Goal: Task Accomplishment & Management: Complete application form

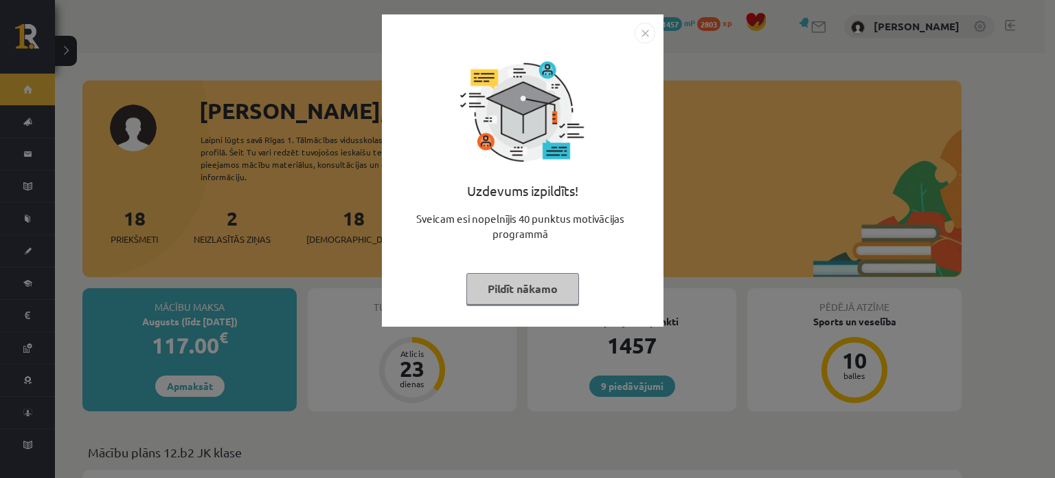
click at [642, 28] on img "Close" at bounding box center [645, 33] width 21 height 21
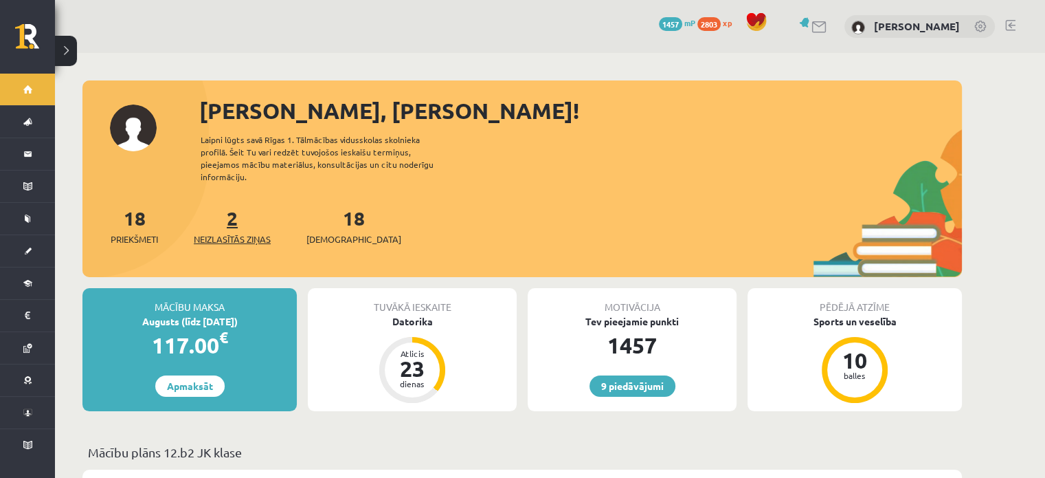
click at [262, 232] on span "Neizlasītās ziņas" at bounding box center [232, 239] width 77 height 14
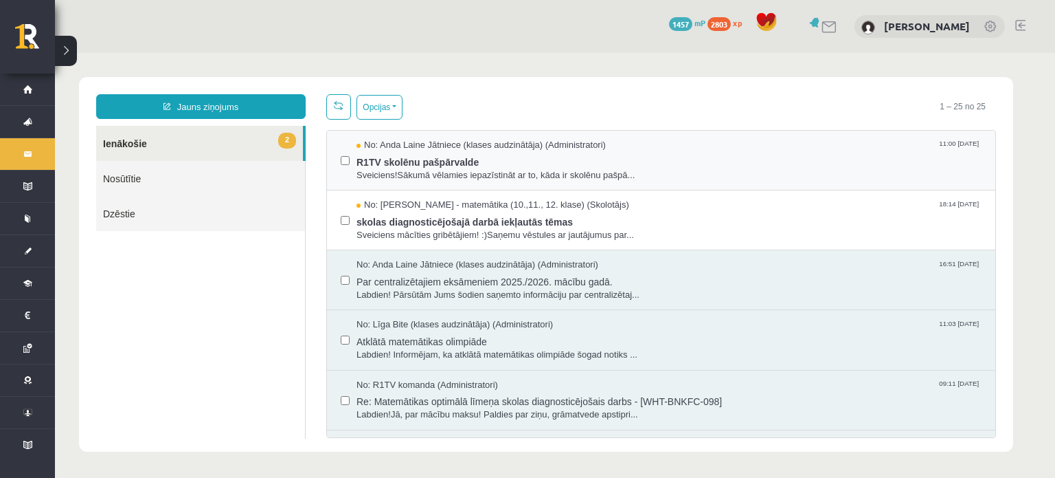
click at [475, 182] on div "No: Anda Laine Jātniece (klases audzinātāja) (Administratori) 11:00 08/10/2025 …" at bounding box center [661, 161] width 669 height 60
click at [492, 164] on span "R1TV skolēnu pašpārvalde" at bounding box center [669, 160] width 625 height 17
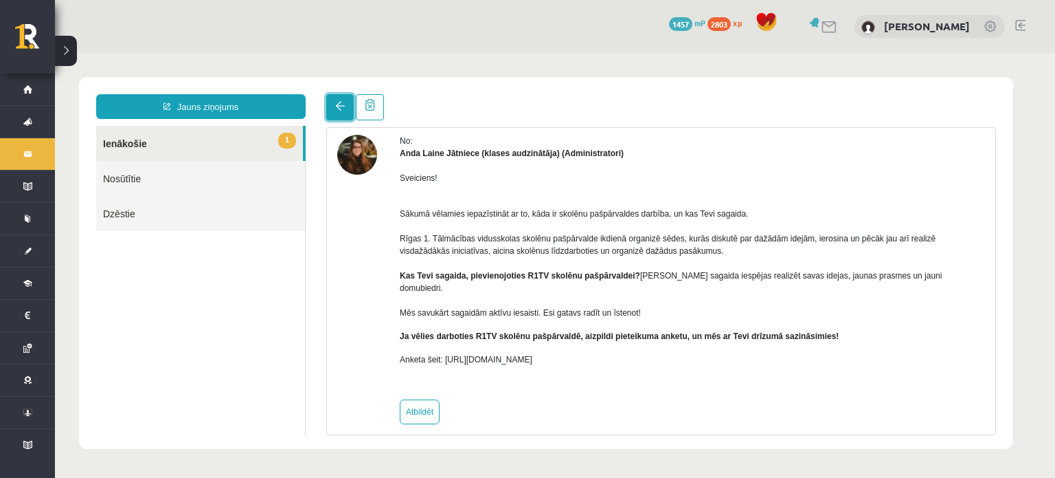
click at [333, 107] on link at bounding box center [339, 107] width 27 height 26
click at [346, 97] on link at bounding box center [339, 107] width 27 height 26
click at [217, 136] on link "1 Ienākošie" at bounding box center [199, 143] width 207 height 35
click at [144, 147] on link "1 Ienākošie" at bounding box center [199, 143] width 207 height 35
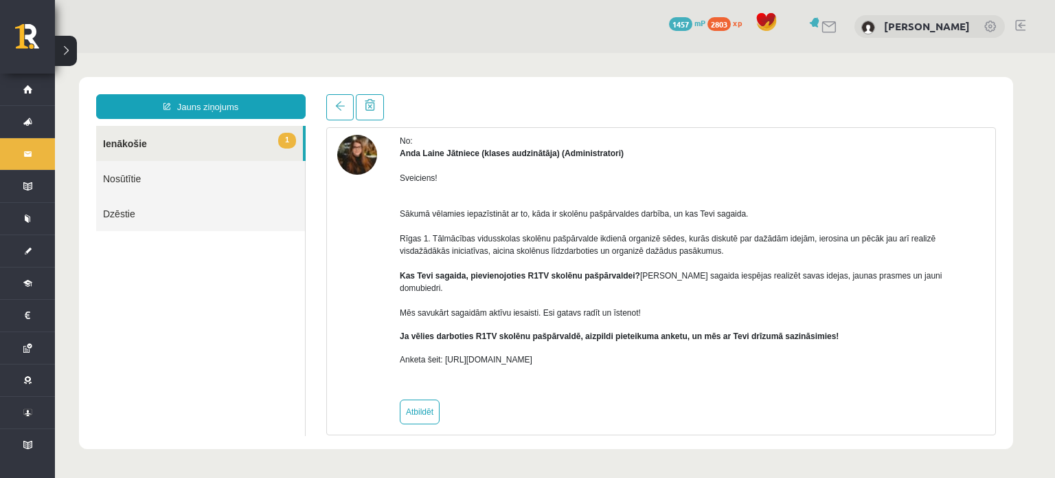
click at [144, 147] on link "1 Ienākošie" at bounding box center [199, 143] width 207 height 35
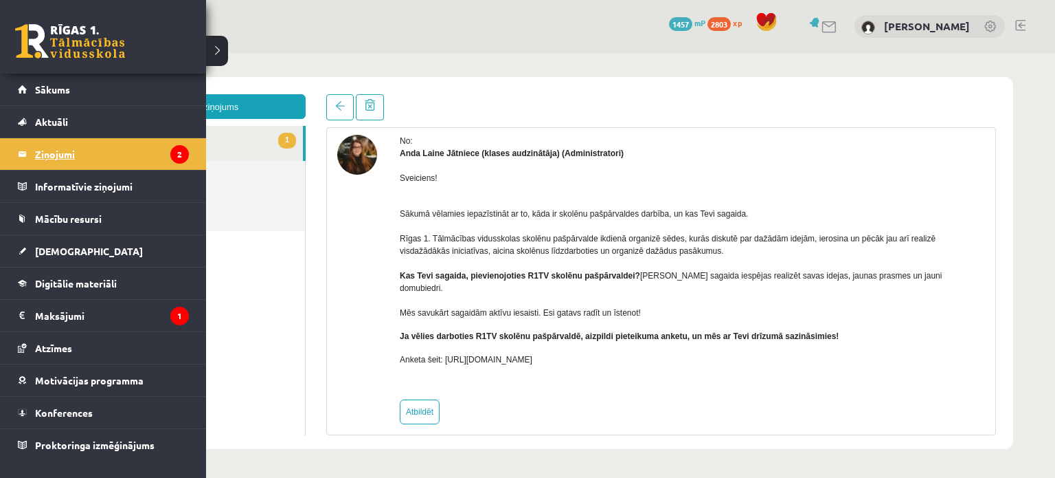
click at [80, 166] on legend "Ziņojumi 2" at bounding box center [112, 154] width 154 height 32
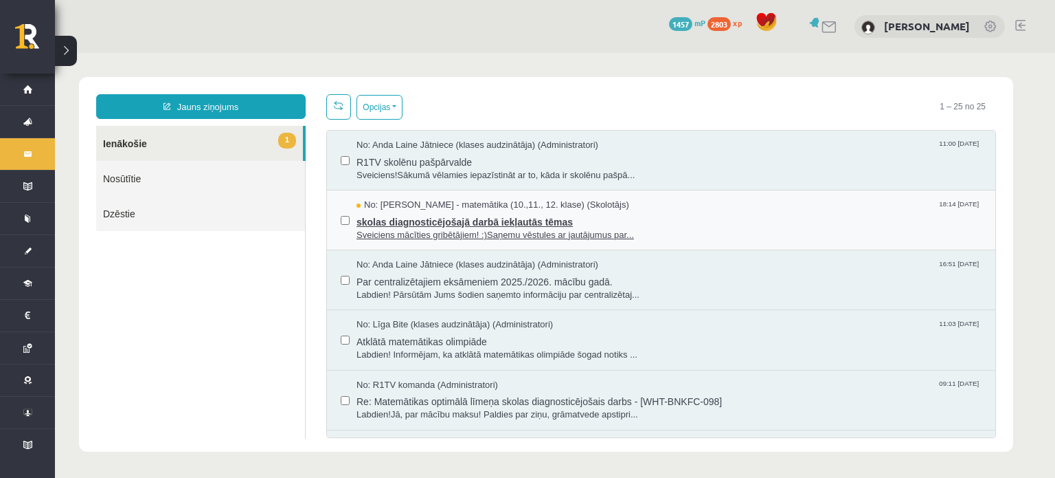
click at [465, 208] on span "No: Laima Tukāne - Grosa - matemātika (10.,11., 12. klase) (Skolotājs)" at bounding box center [493, 205] width 273 height 13
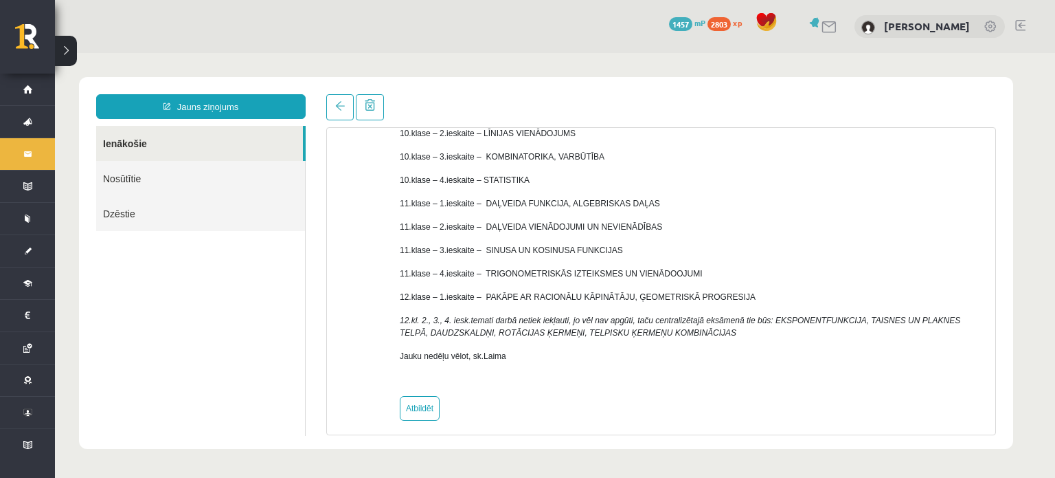
scroll to position [201, 0]
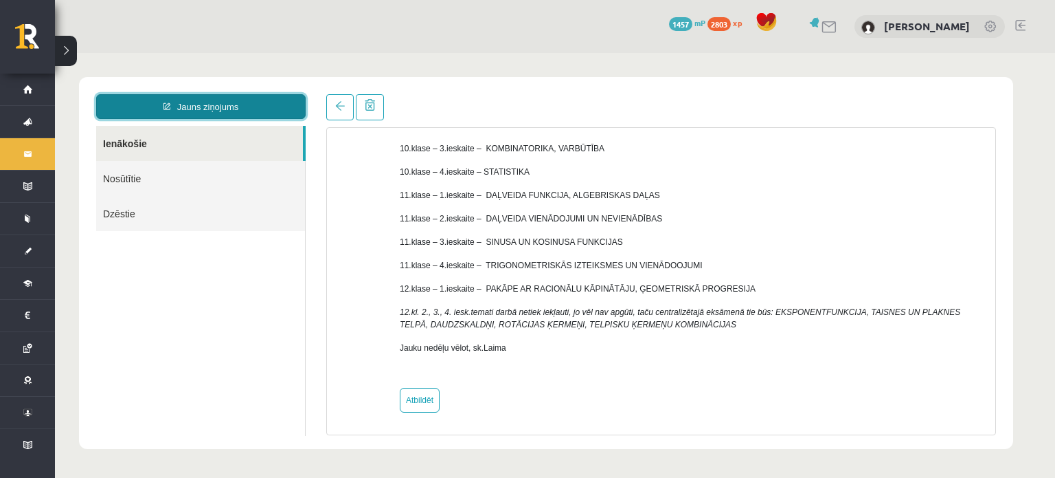
click at [182, 100] on link "Jauns ziņojums" at bounding box center [201, 106] width 210 height 25
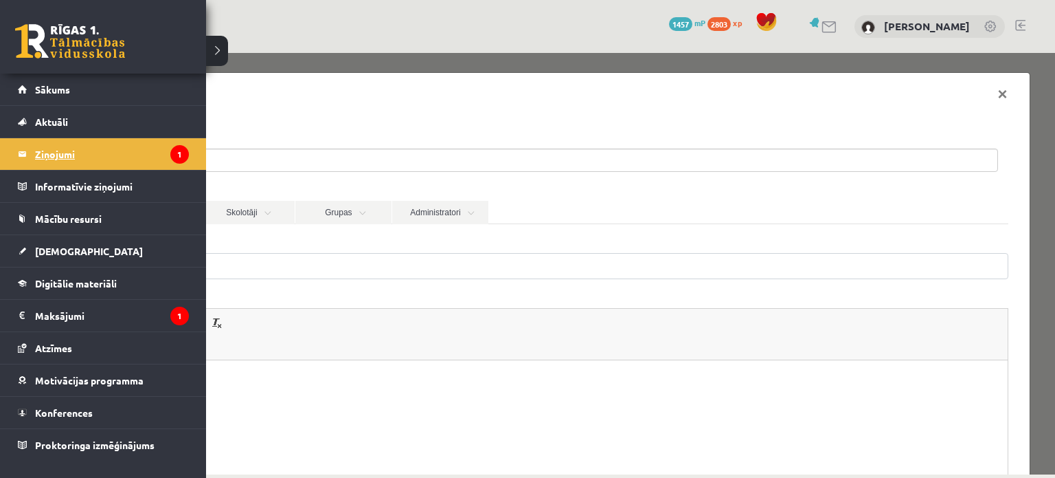
click at [84, 164] on legend "Ziņojumi 1" at bounding box center [112, 154] width 154 height 32
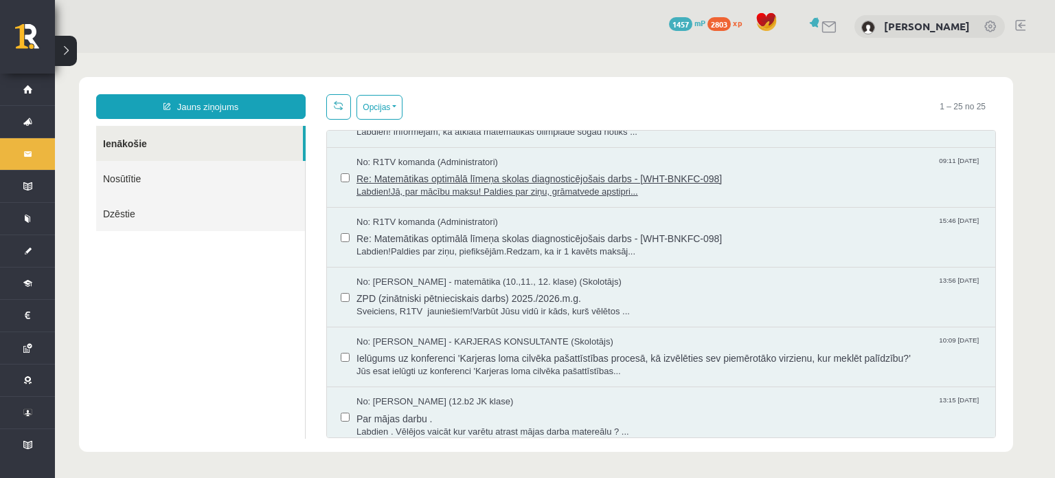
scroll to position [154, 0]
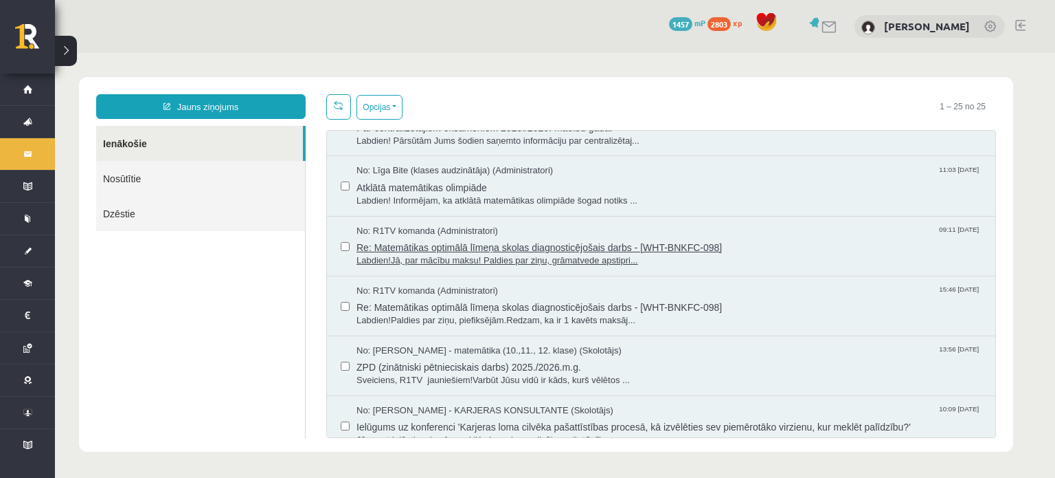
click at [522, 239] on span "Re: Matemātikas optimālā līmeņa skolas diagnosticējošais darbs - [WHT-BNKFC-098]" at bounding box center [669, 245] width 625 height 17
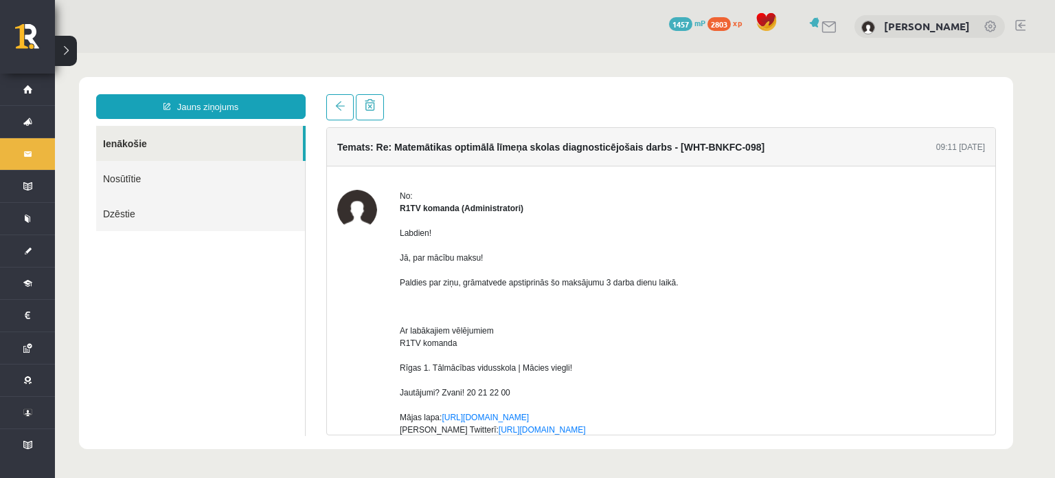
scroll to position [0, 0]
click at [331, 106] on link at bounding box center [339, 107] width 27 height 26
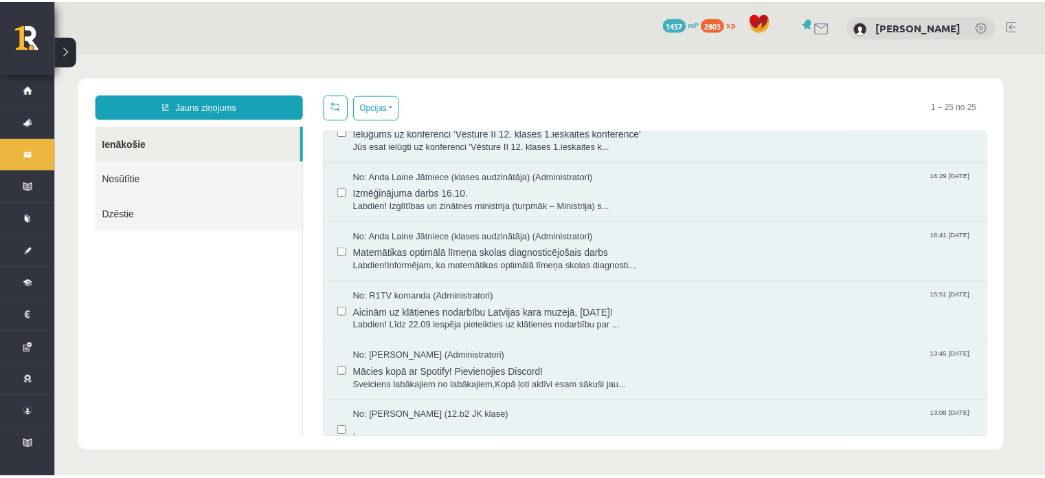
scroll to position [756, 0]
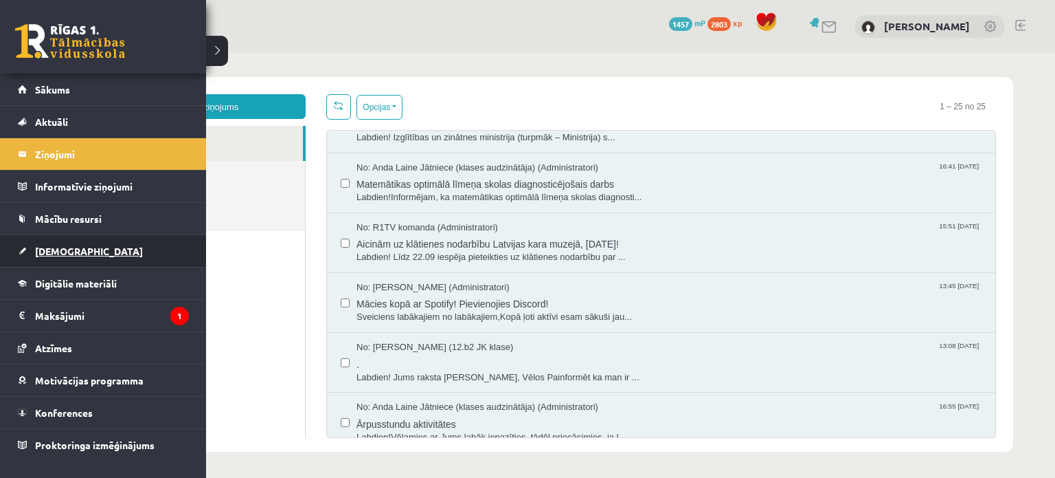
click at [76, 244] on link "[DEMOGRAPHIC_DATA]" at bounding box center [103, 251] width 171 height 32
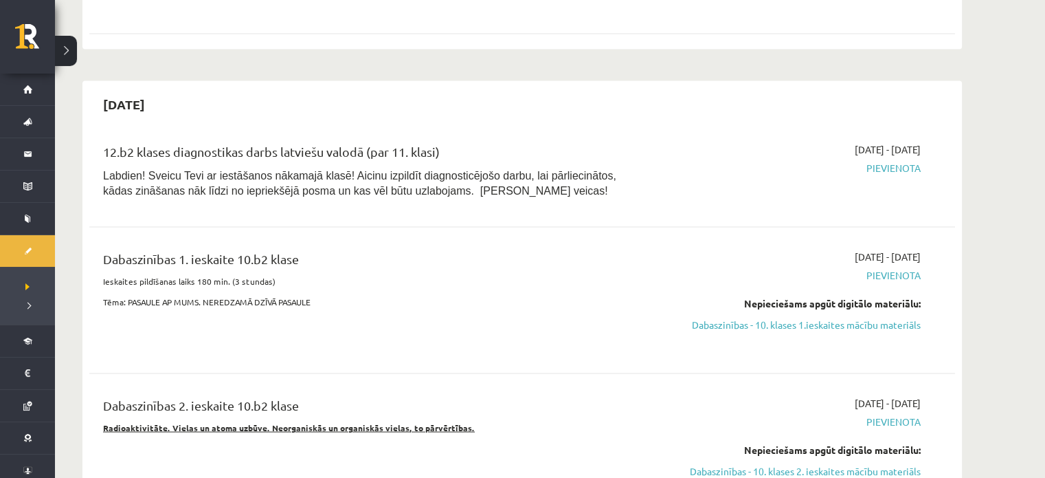
scroll to position [2611, 0]
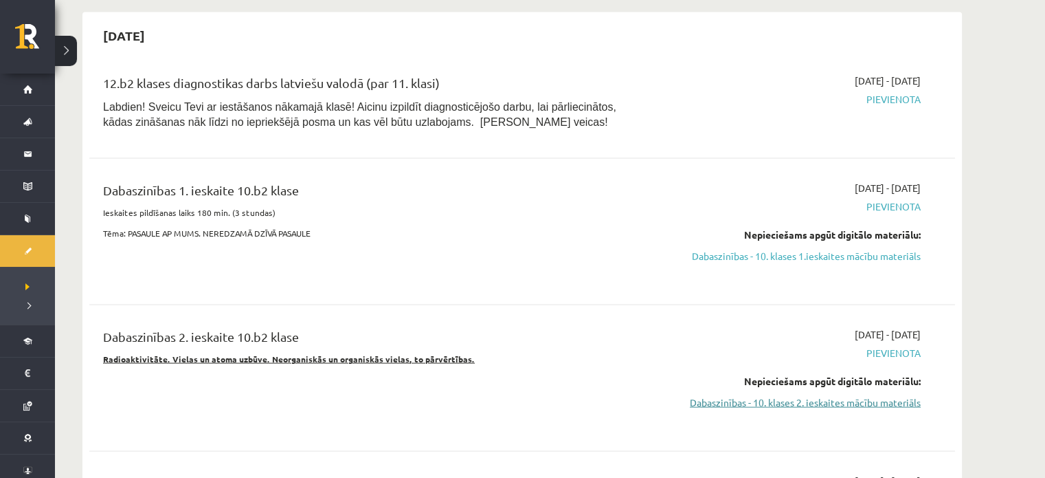
click at [847, 394] on link "Dabaszinības - 10. klases 2. ieskaites mācību materiāls" at bounding box center [791, 401] width 259 height 14
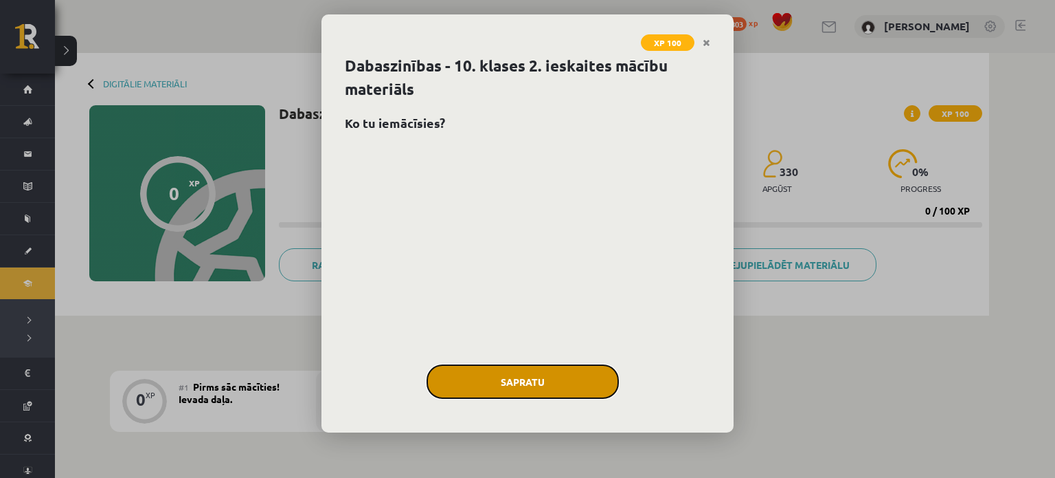
click at [581, 386] on button "Sapratu" at bounding box center [523, 381] width 192 height 34
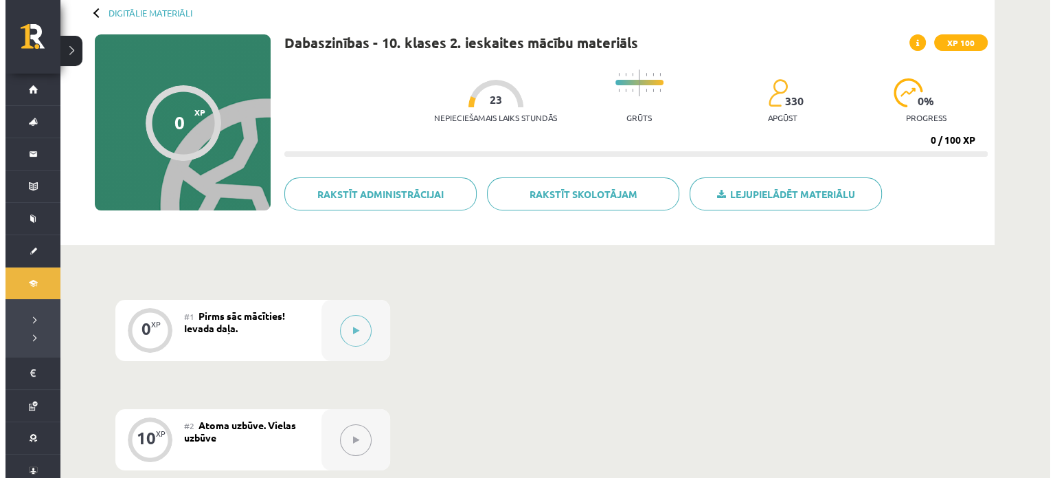
scroll to position [69, 0]
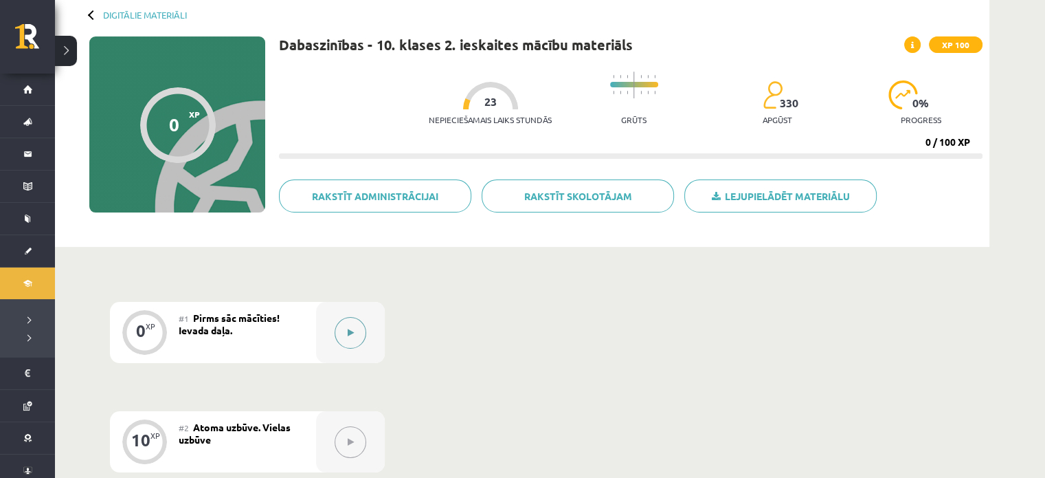
click at [337, 326] on button at bounding box center [351, 333] width 32 height 32
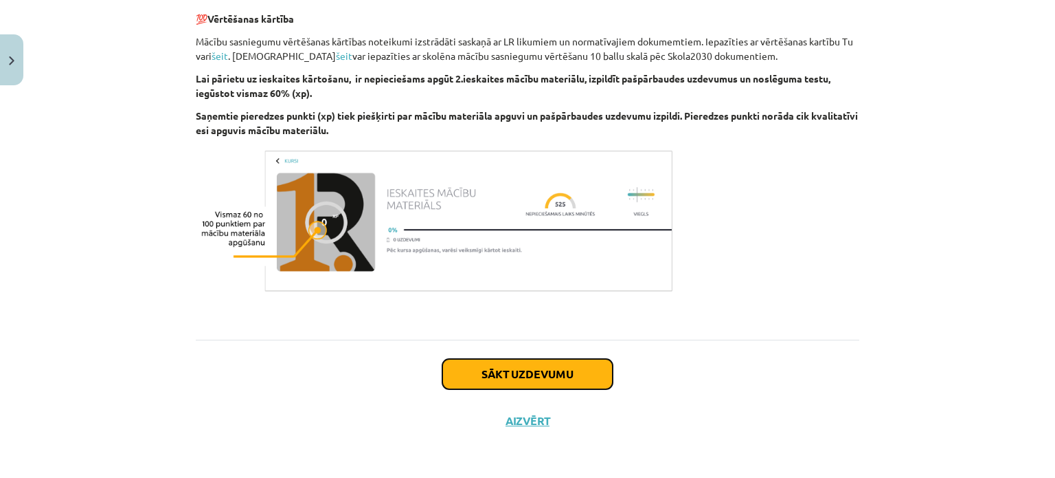
click at [539, 377] on button "Sākt uzdevumu" at bounding box center [528, 374] width 170 height 30
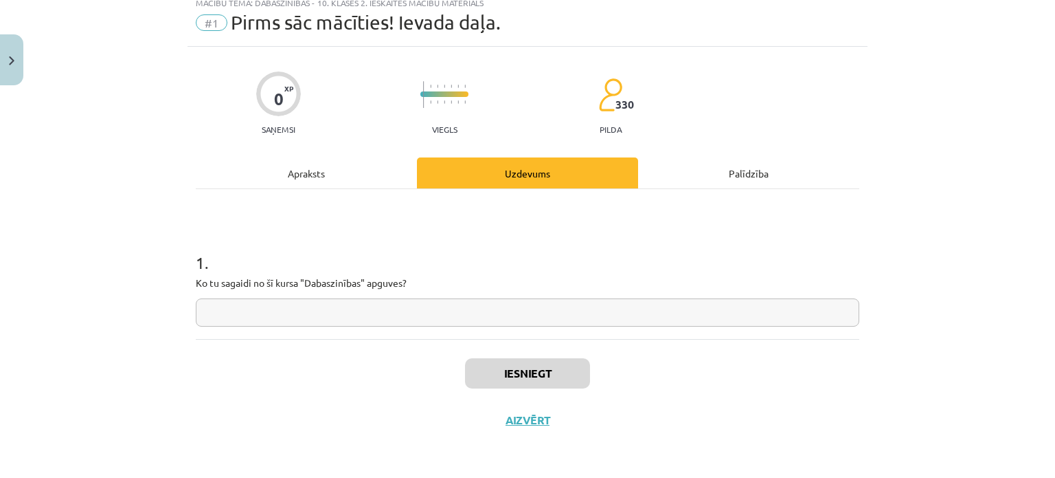
scroll to position [34, 0]
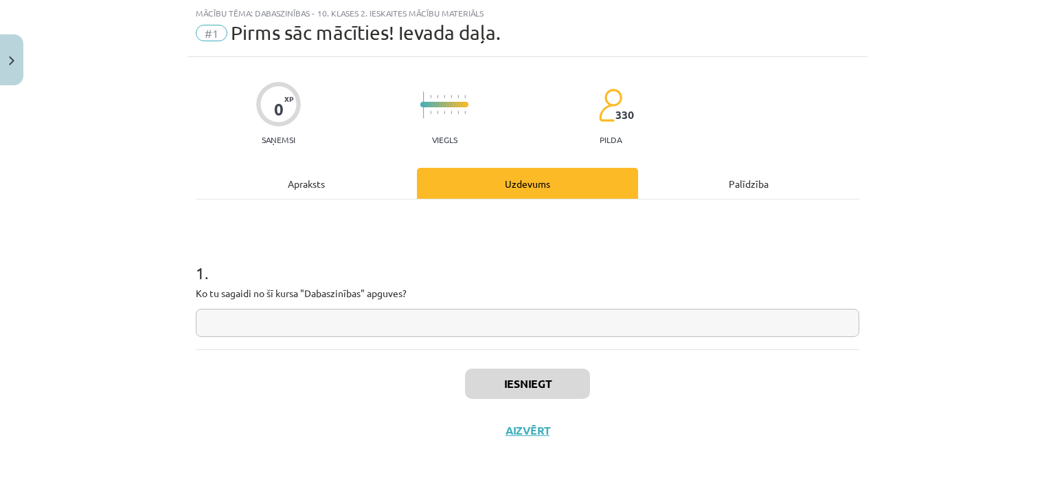
click at [375, 323] on input "text" at bounding box center [528, 323] width 664 height 28
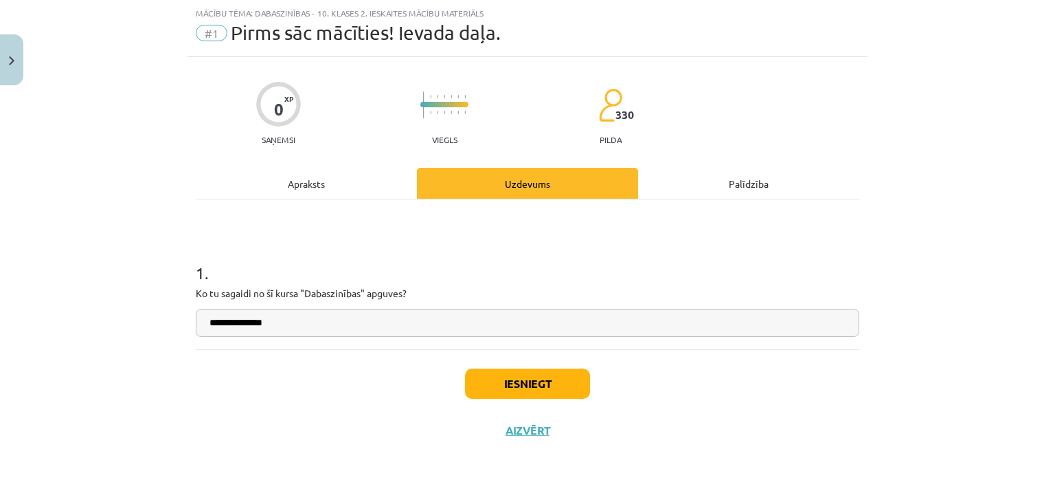
type input "**********"
click at [546, 386] on button "Iesniegt" at bounding box center [527, 383] width 125 height 30
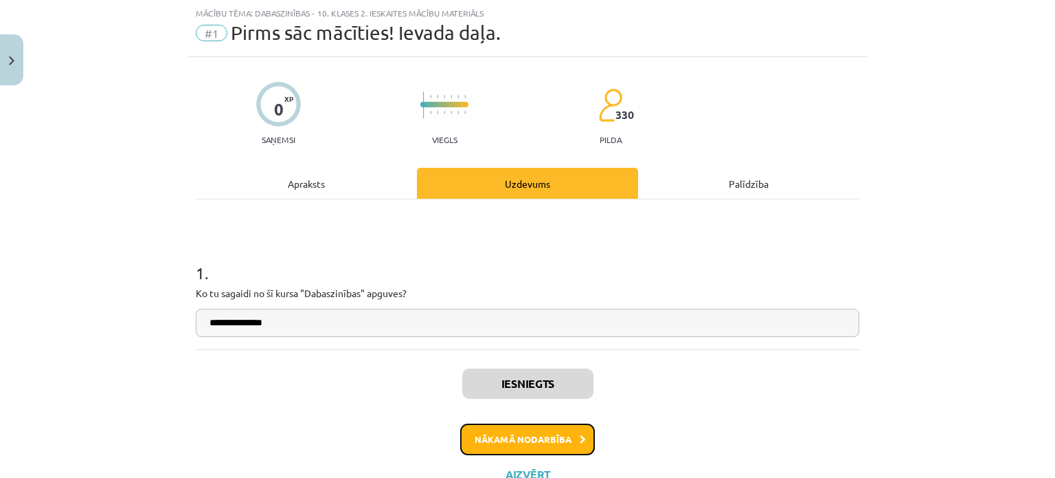
click at [547, 447] on button "Nākamā nodarbība" at bounding box center [527, 439] width 135 height 32
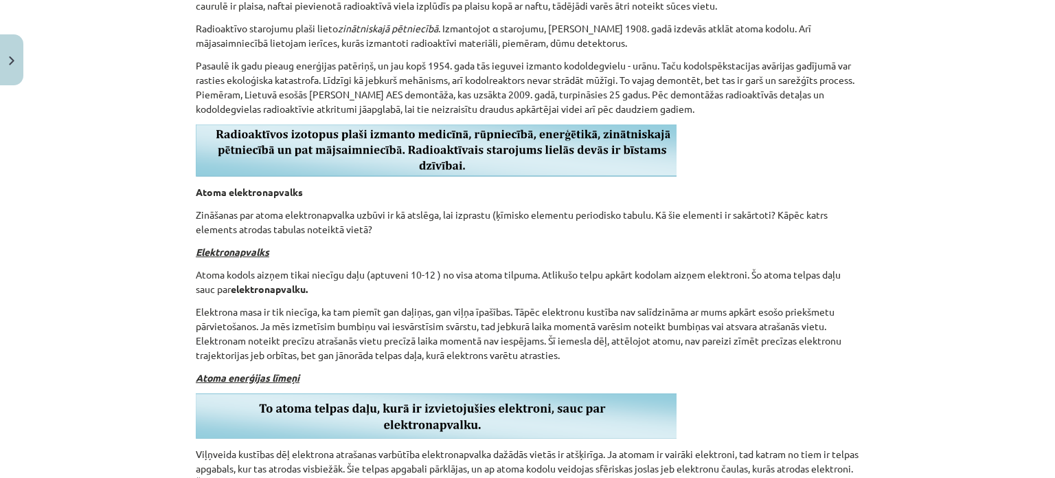
scroll to position [7181, 0]
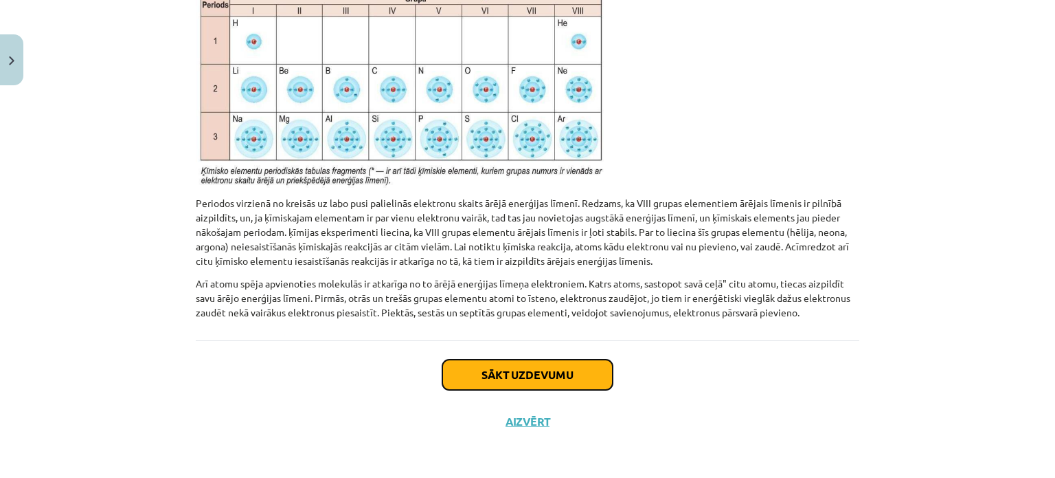
click at [491, 360] on button "Sākt uzdevumu" at bounding box center [528, 374] width 170 height 30
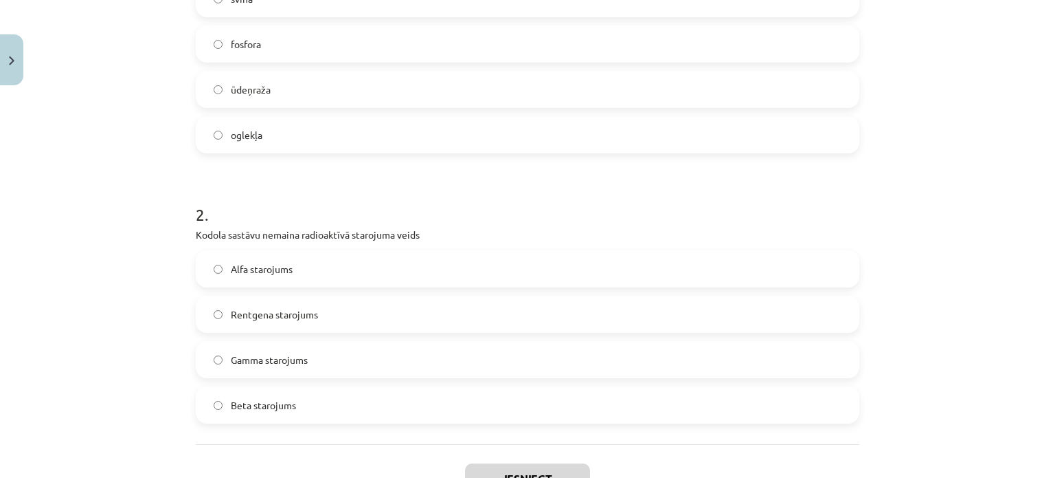
scroll to position [467, 0]
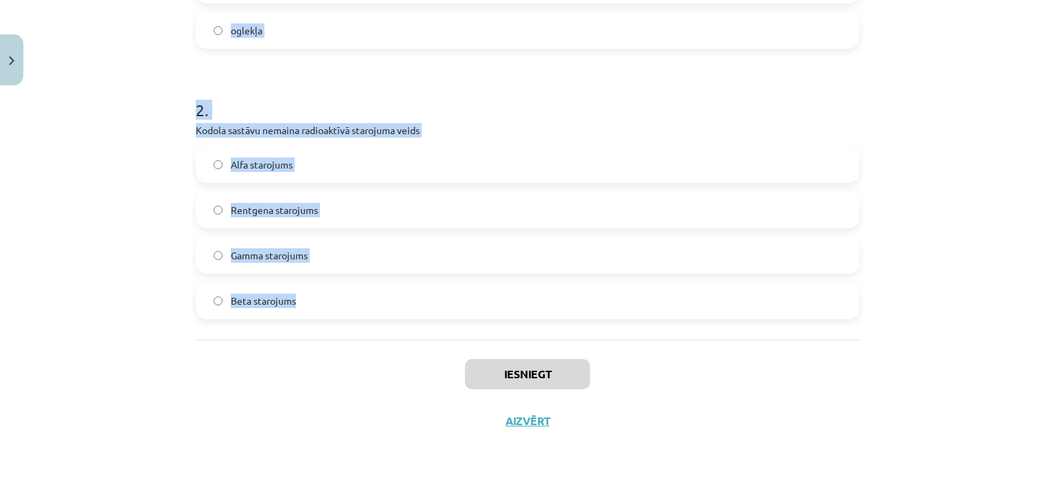
drag, startPoint x: 217, startPoint y: 285, endPoint x: 252, endPoint y: 288, distance: 35.2
click at [330, 317] on div "Mācību tēma: Dabaszinības - 10. klases 2. ieskaites mācību materiāls #2 Atoma u…" at bounding box center [527, 239] width 1055 height 478
copy form "1 . Fosiliju vecumu nosaka pēc tajā esošā radioaktīvā ..... izotopa svina fosfo…"
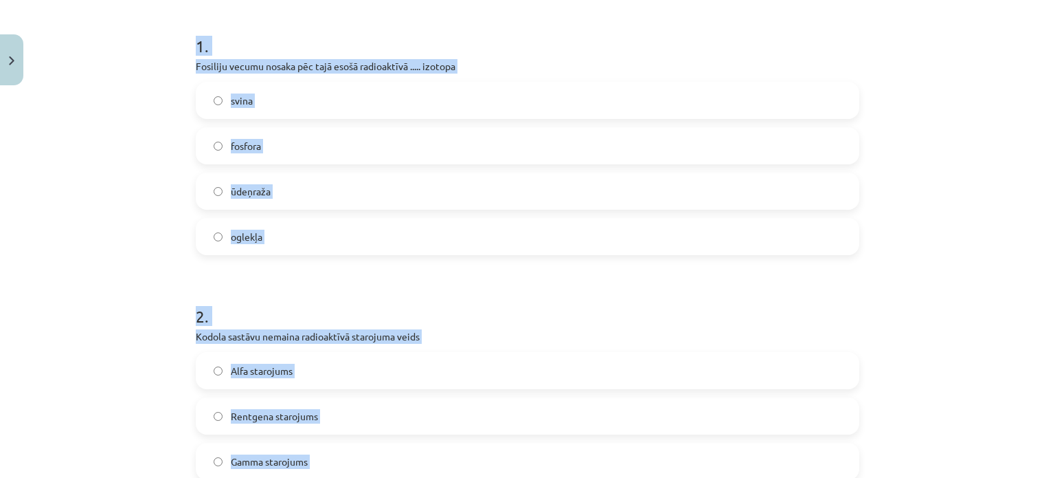
click at [337, 249] on label "oglekļa" at bounding box center [527, 236] width 661 height 34
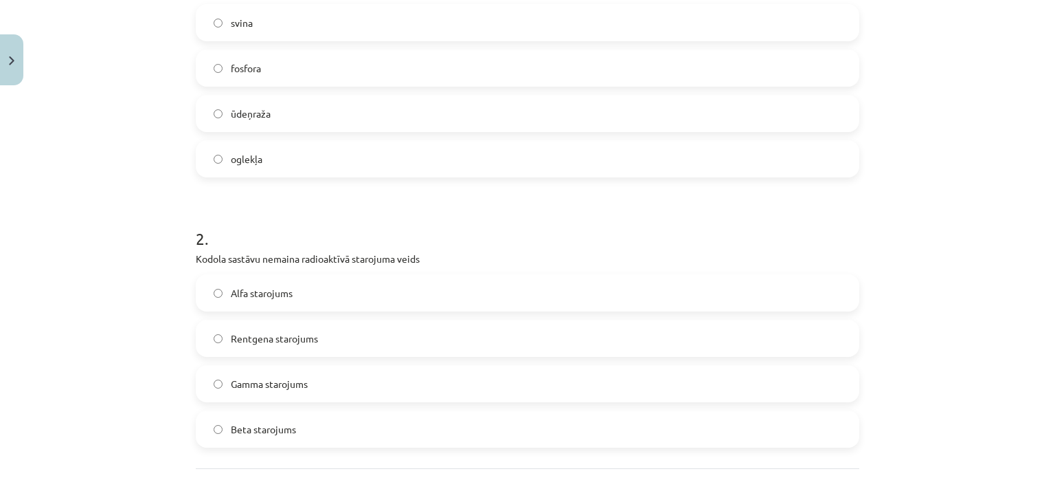
scroll to position [399, 0]
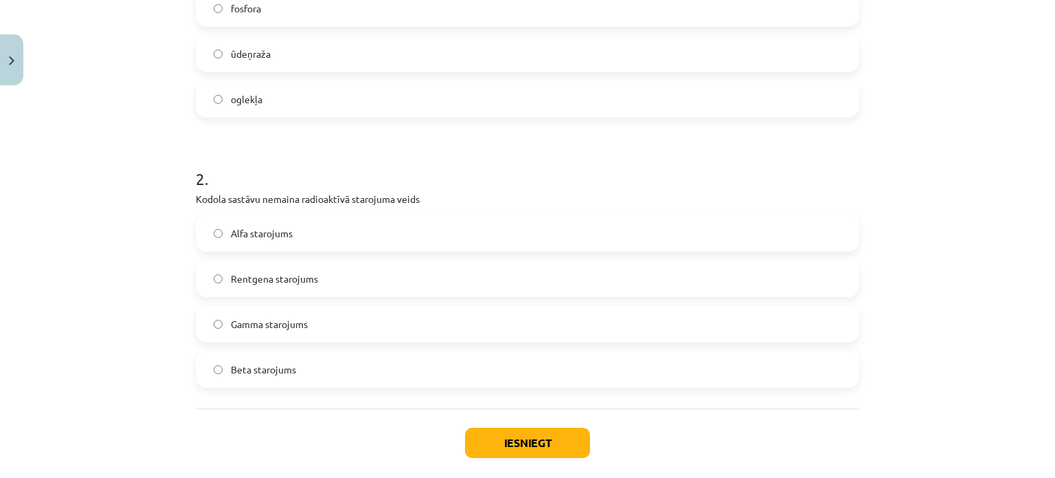
click at [301, 335] on label "Gamma starojums" at bounding box center [527, 323] width 661 height 34
click at [525, 425] on div "Iesniegt Aizvērt" at bounding box center [528, 456] width 664 height 96
click at [522, 441] on button "Iesniegt" at bounding box center [527, 442] width 125 height 30
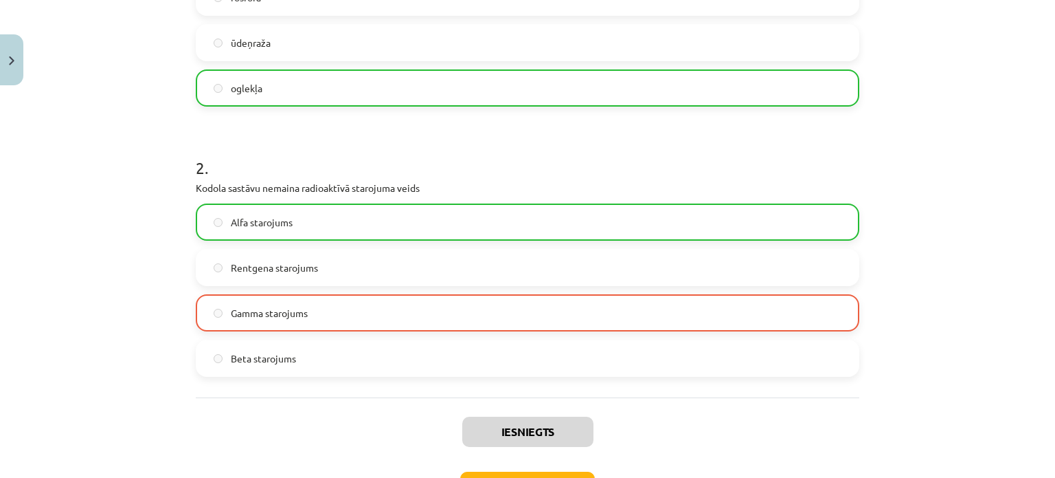
scroll to position [511, 0]
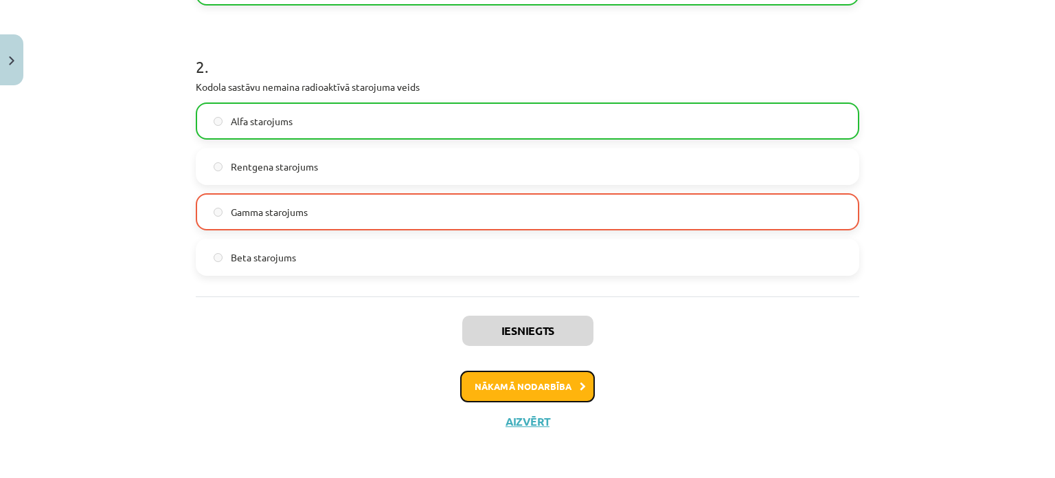
click at [522, 384] on button "Nākamā nodarbība" at bounding box center [527, 386] width 135 height 32
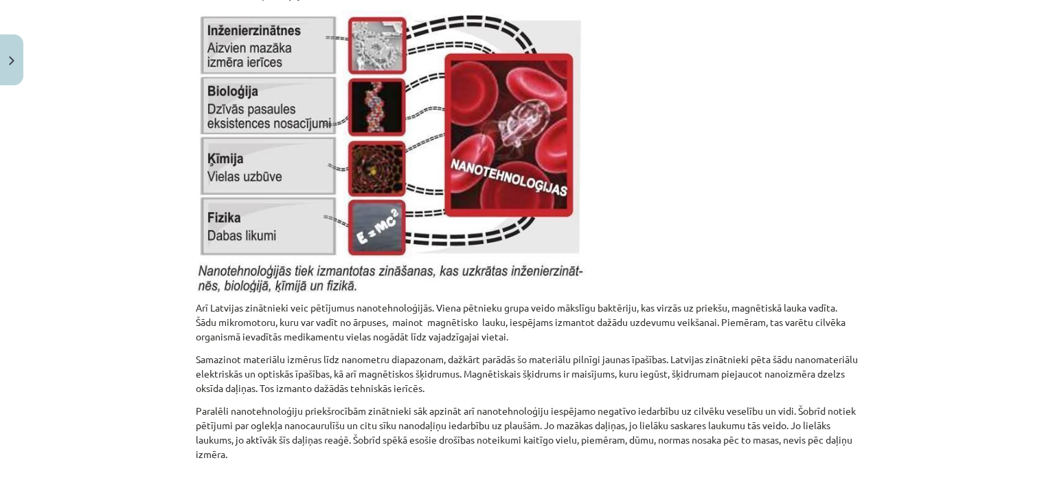
scroll to position [9903, 0]
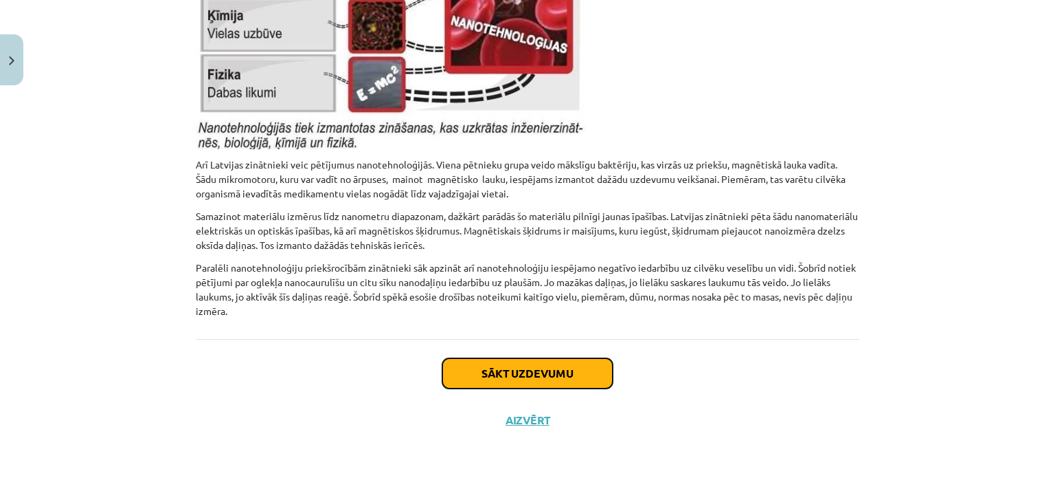
click at [473, 369] on button "Sākt uzdevumu" at bounding box center [528, 373] width 170 height 30
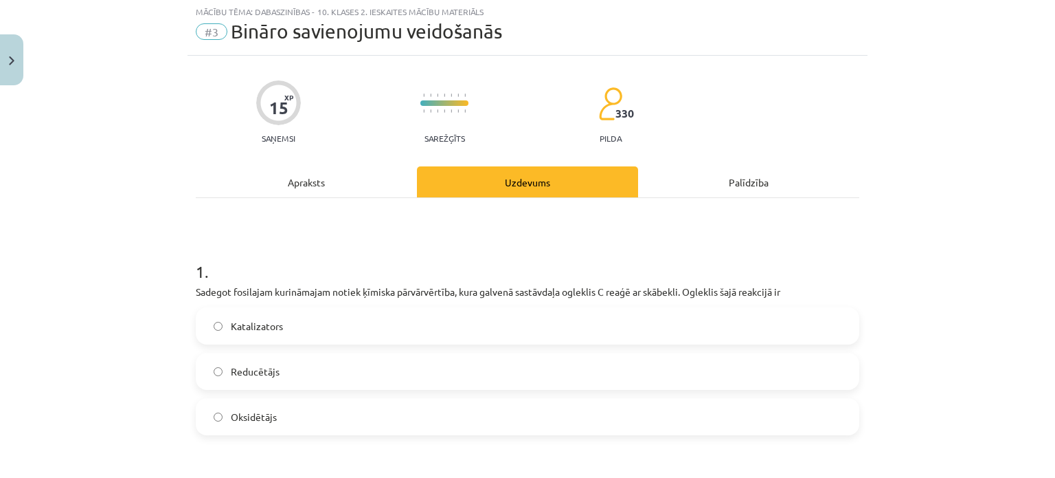
scroll to position [34, 0]
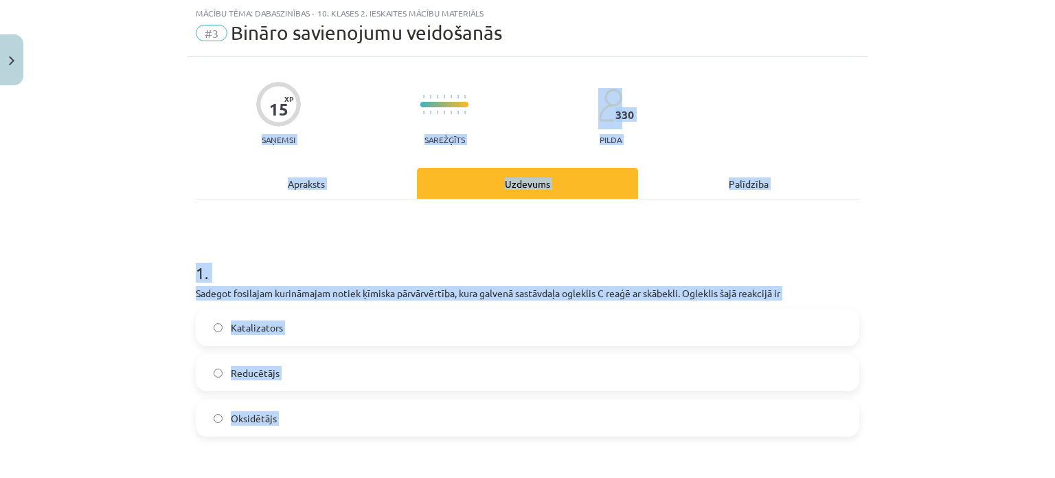
drag, startPoint x: 56, startPoint y: 157, endPoint x: 311, endPoint y: 148, distance: 255.1
click at [453, 425] on div "Mācību tēma: Dabaszinības - 10. klases 2. ieskaites mācību materiāls #3 Bināro …" at bounding box center [527, 239] width 1055 height 478
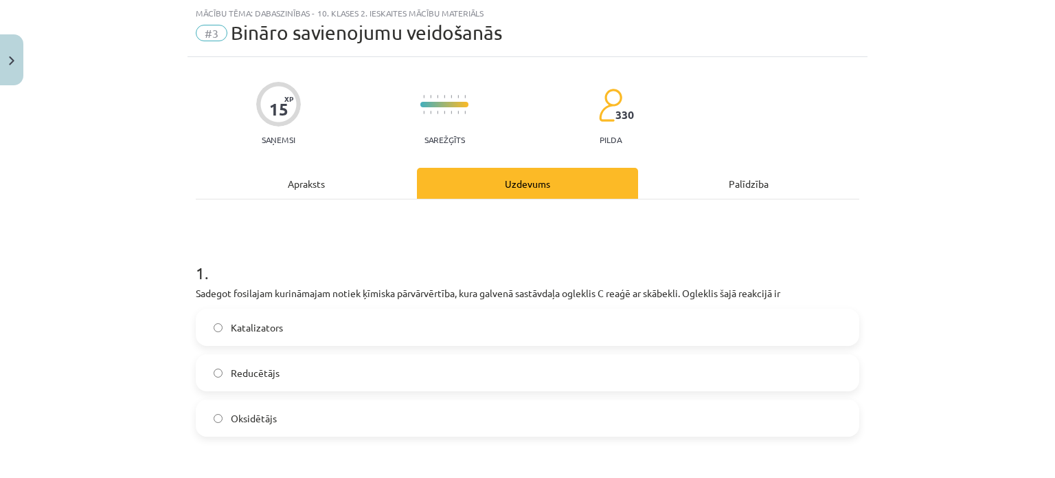
drag, startPoint x: 212, startPoint y: 249, endPoint x: 213, endPoint y: 260, distance: 11.1
click at [213, 261] on h1 "1 ." at bounding box center [528, 260] width 664 height 43
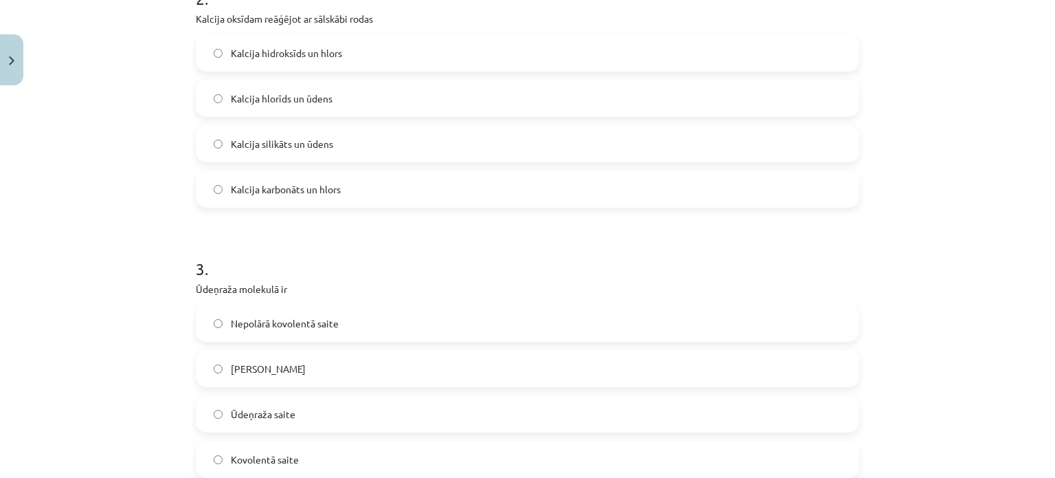
scroll to position [672, 0]
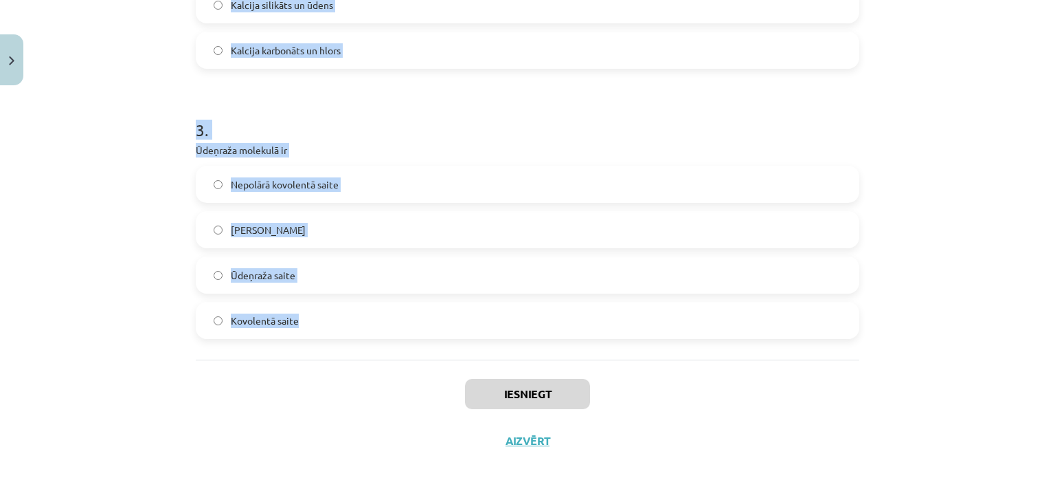
drag, startPoint x: 192, startPoint y: 261, endPoint x: 351, endPoint y: 322, distance: 169.9
copy form "1 . Sadegot fosilajam kurināmajam notiek ķīmiska pārvārvērtība, kura galvenā sa…"
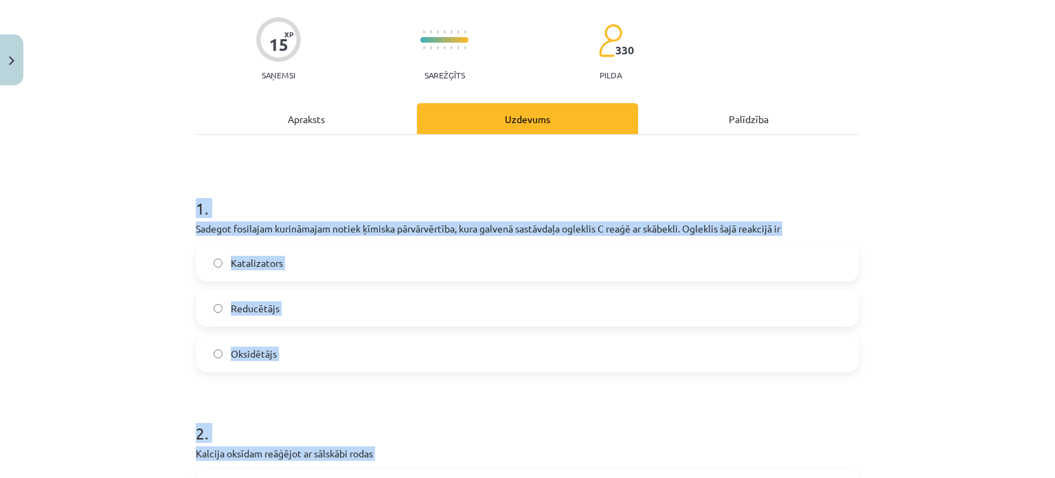
scroll to position [0, 0]
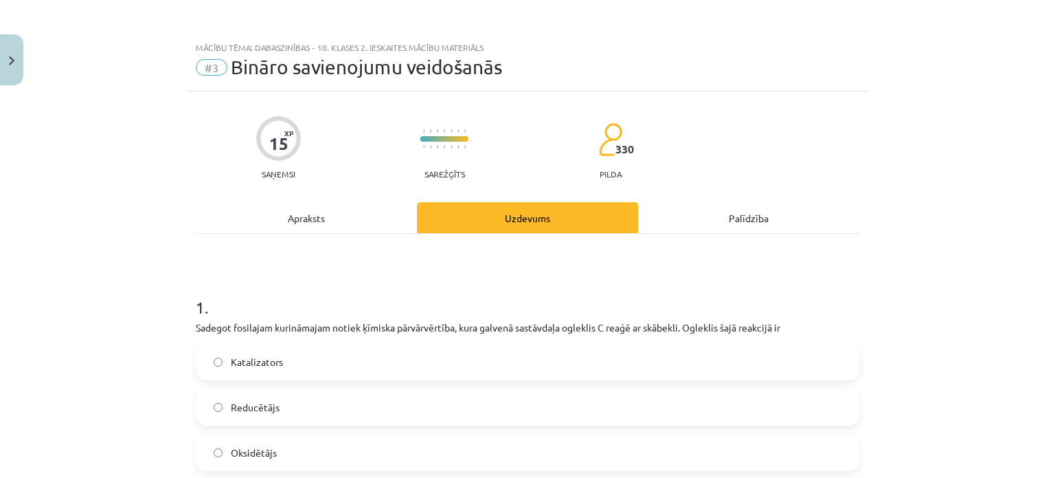
drag, startPoint x: 249, startPoint y: 274, endPoint x: 245, endPoint y: 290, distance: 16.3
click at [250, 273] on h1 "1 ." at bounding box center [528, 294] width 664 height 43
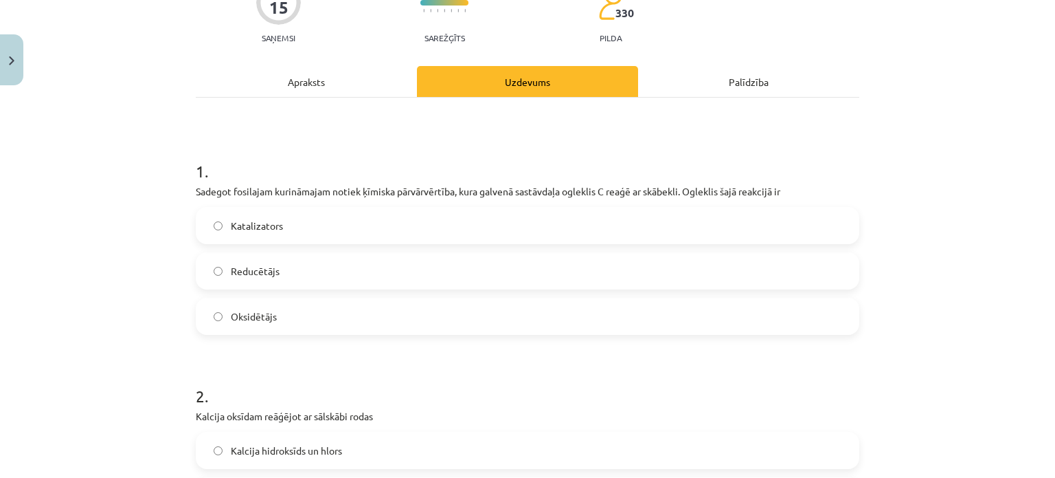
scroll to position [206, 0]
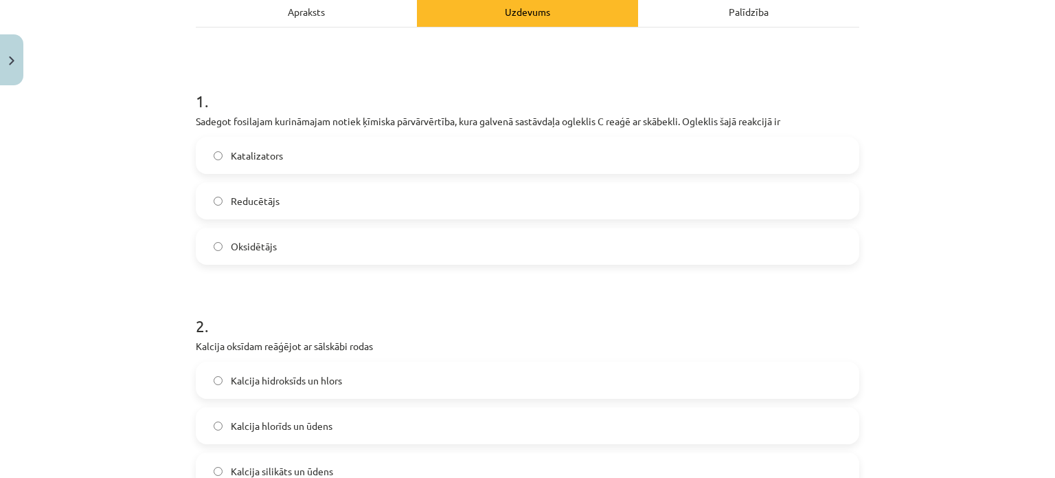
click at [285, 200] on label "Reducētājs" at bounding box center [527, 200] width 661 height 34
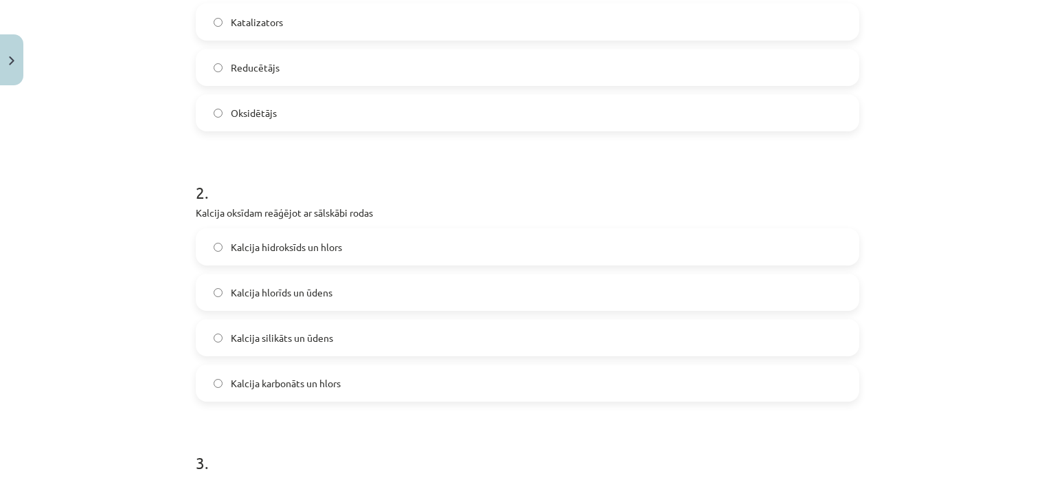
scroll to position [344, 0]
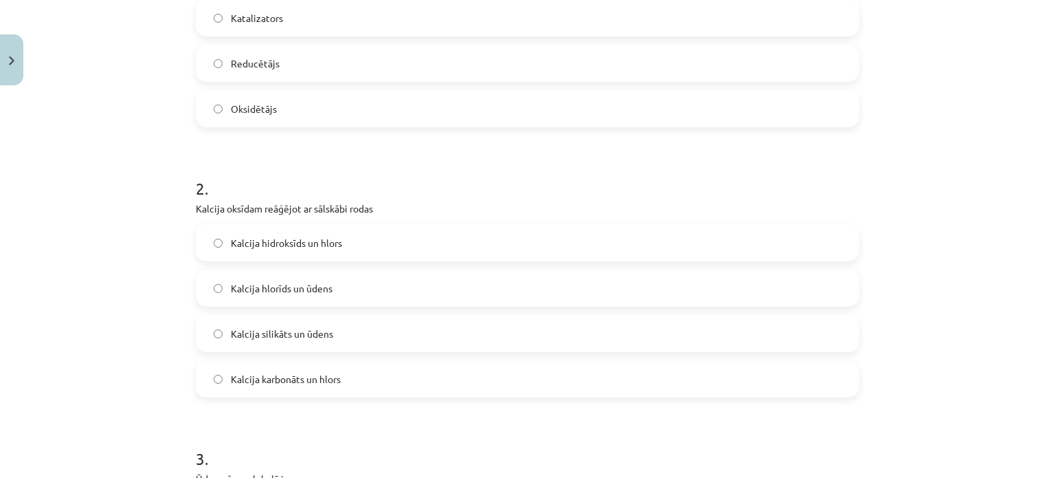
click at [368, 290] on label "Kalcija hlorīds un ūdens" at bounding box center [527, 288] width 661 height 34
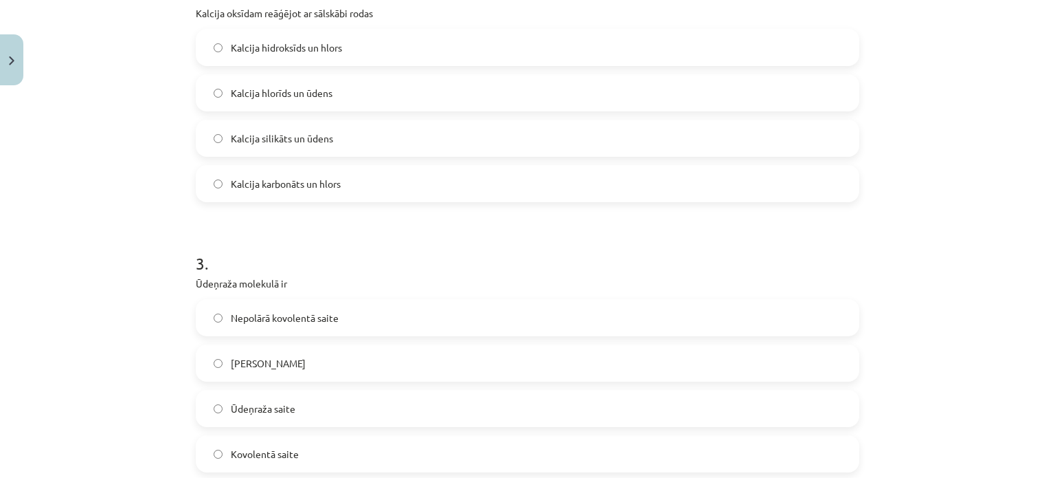
scroll to position [618, 0]
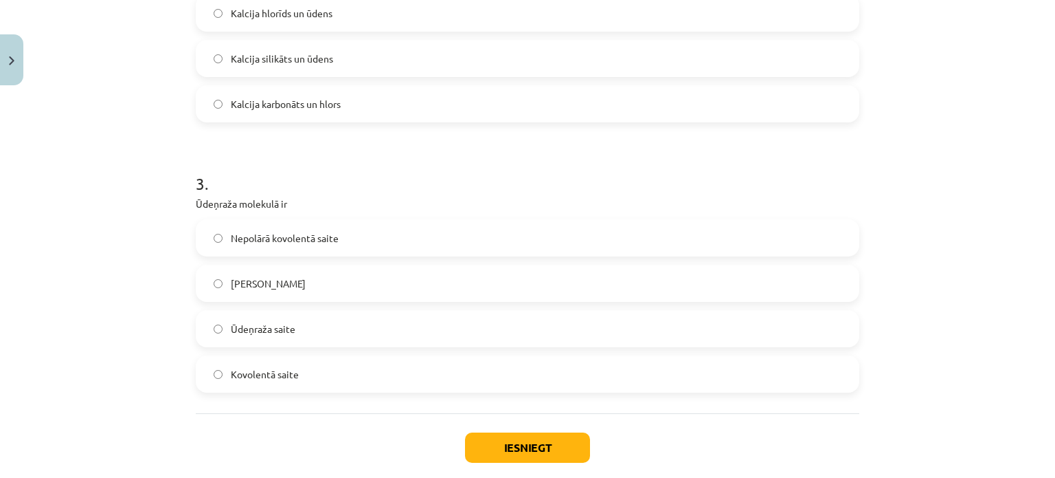
click at [355, 243] on label "Nepolārā kovolentā saite" at bounding box center [527, 238] width 661 height 34
click at [536, 452] on button "Iesniegt" at bounding box center [527, 447] width 125 height 30
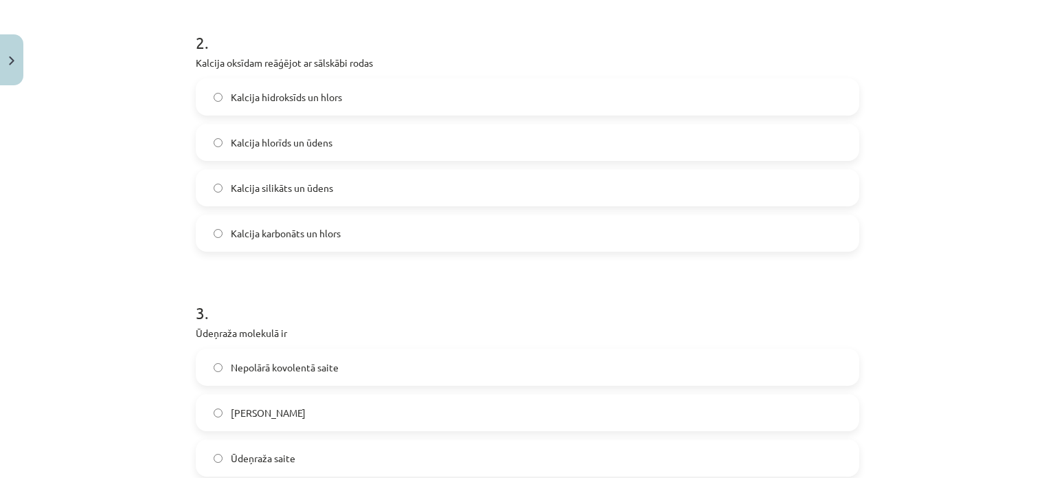
scroll to position [481, 0]
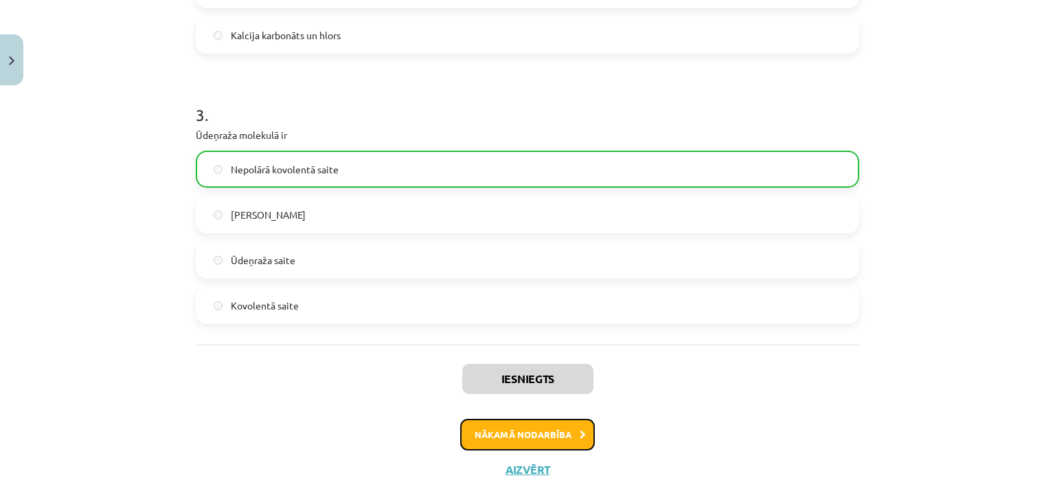
click at [561, 428] on button "Nākamā nodarbība" at bounding box center [527, 434] width 135 height 32
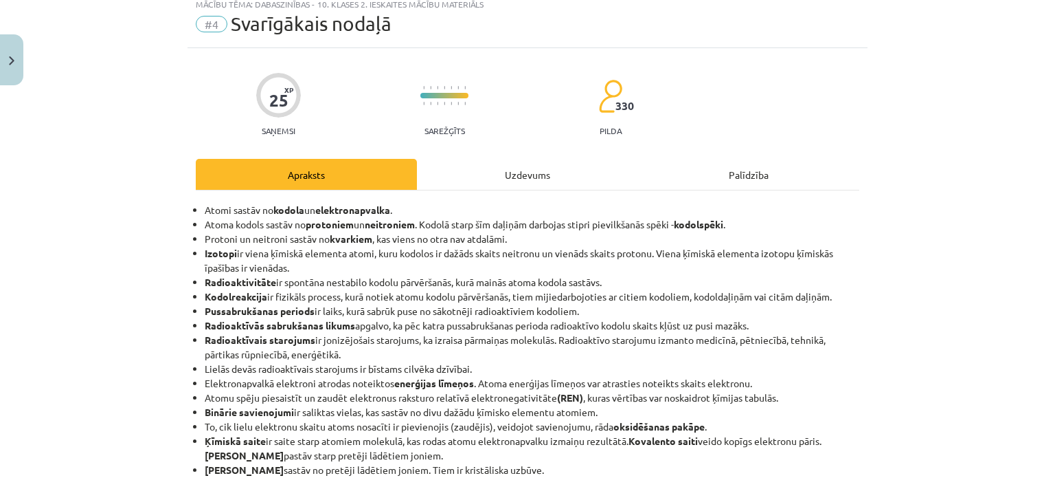
scroll to position [34, 0]
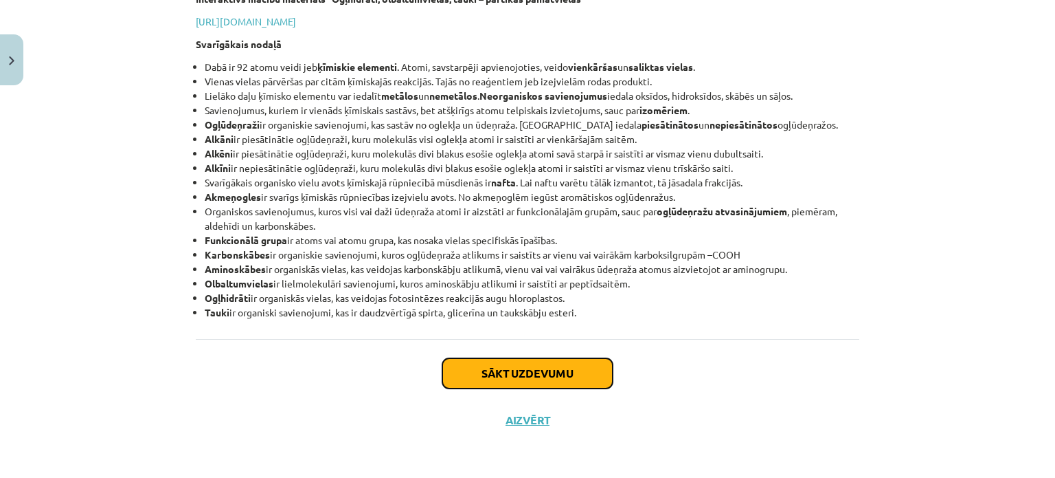
click at [524, 365] on button "Sākt uzdevumu" at bounding box center [528, 373] width 170 height 30
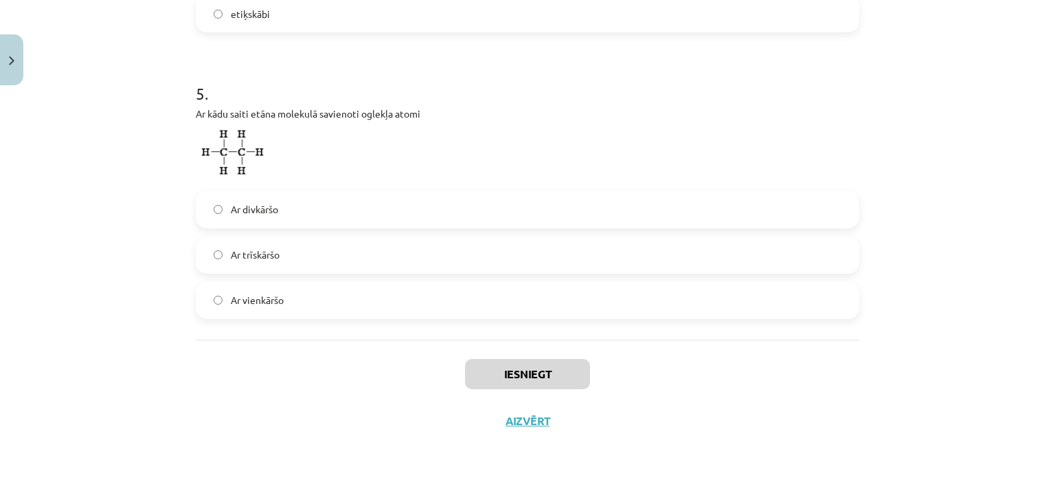
scroll to position [1163, 0]
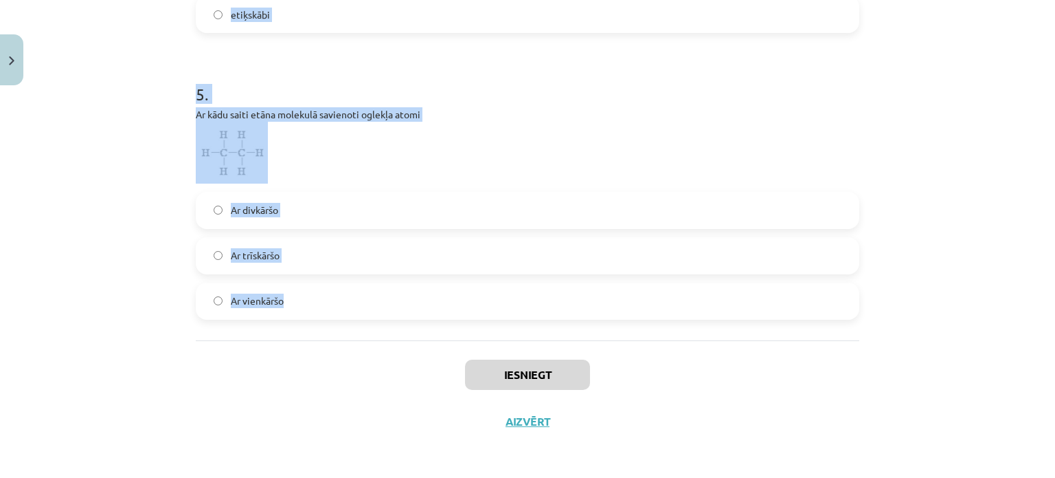
drag, startPoint x: 186, startPoint y: 251, endPoint x: 369, endPoint y: 302, distance: 189.7
copy form "1 . Oglekļa aprite dabā ir saistīta ar ogļhidrātu veidošanos organismos. Kuros …"
click at [138, 122] on div "Mācību tēma: Dabaszinības - 10. klases 2. ieskaites mācību materiāls #4 Svarīgā…" at bounding box center [527, 239] width 1055 height 478
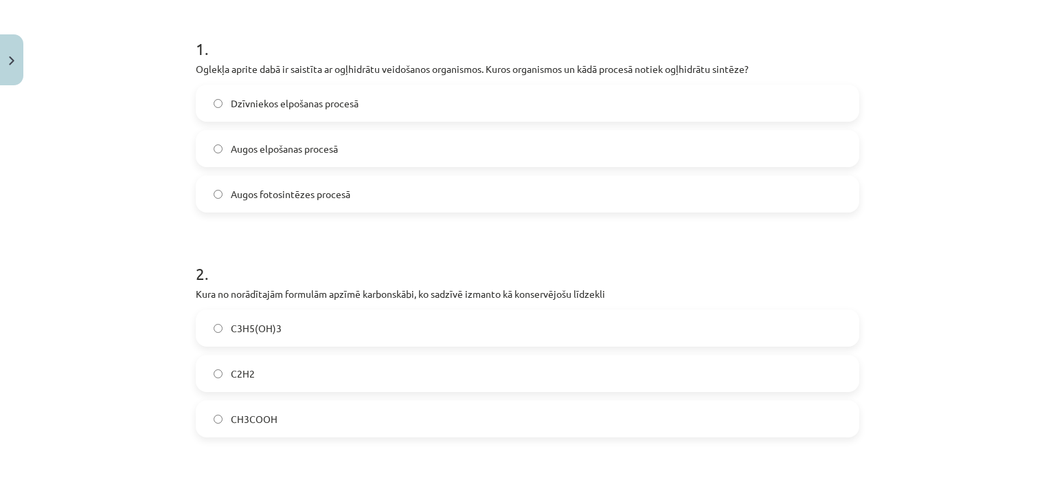
scroll to position [185, 0]
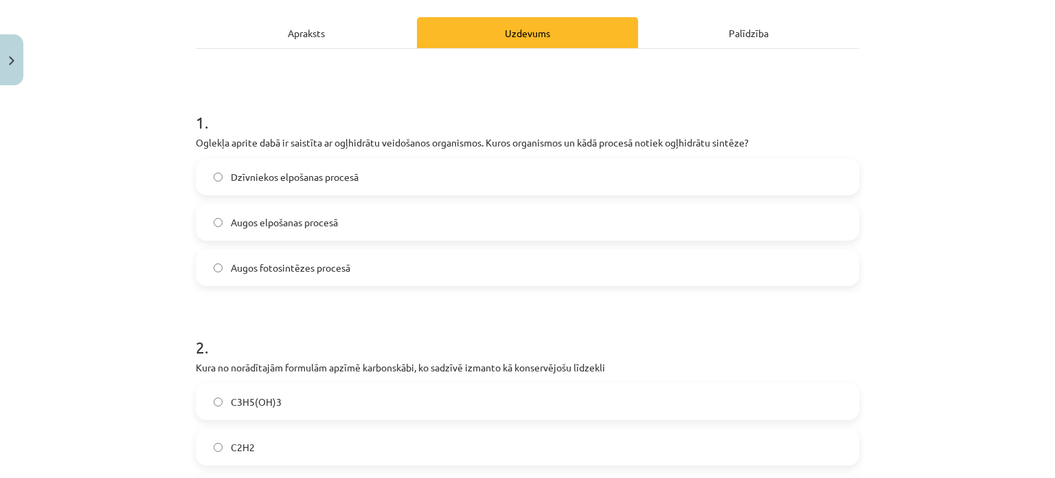
click at [317, 271] on span "Augos fotosintēzes procesā" at bounding box center [291, 267] width 120 height 14
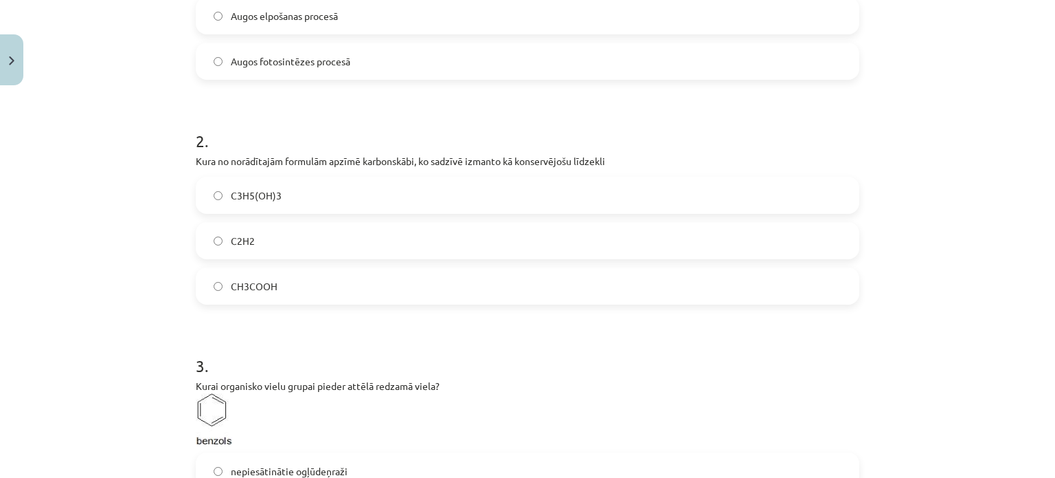
click at [360, 287] on label "CH3COOH" at bounding box center [527, 286] width 661 height 34
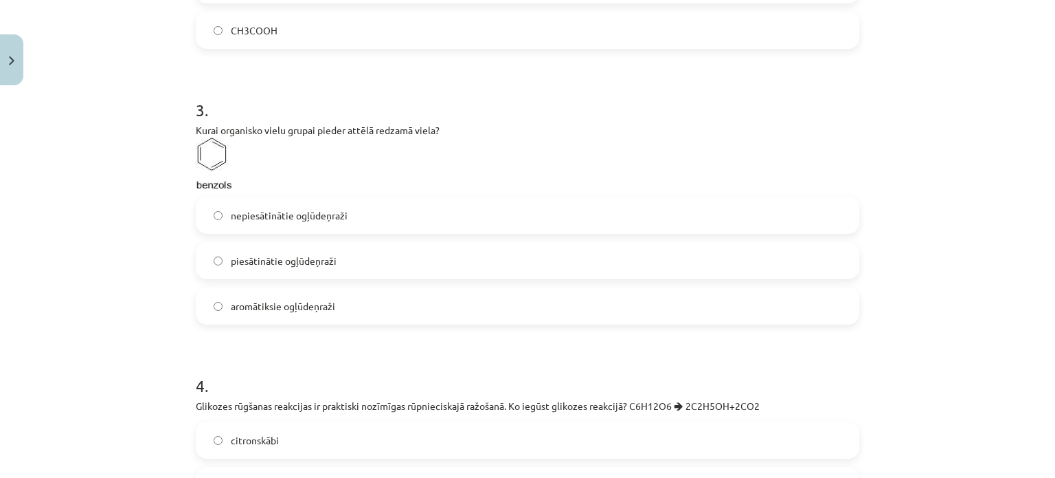
scroll to position [666, 0]
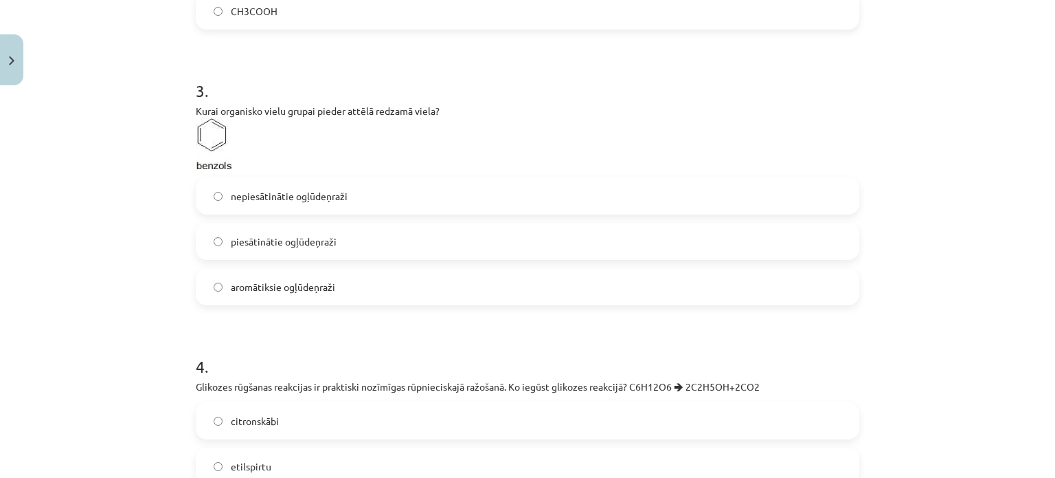
click at [261, 227] on label "piesātinātie ogļūdeņraži" at bounding box center [527, 241] width 661 height 34
click at [317, 291] on span "aromātiksie ogļūdeņraži" at bounding box center [283, 287] width 104 height 14
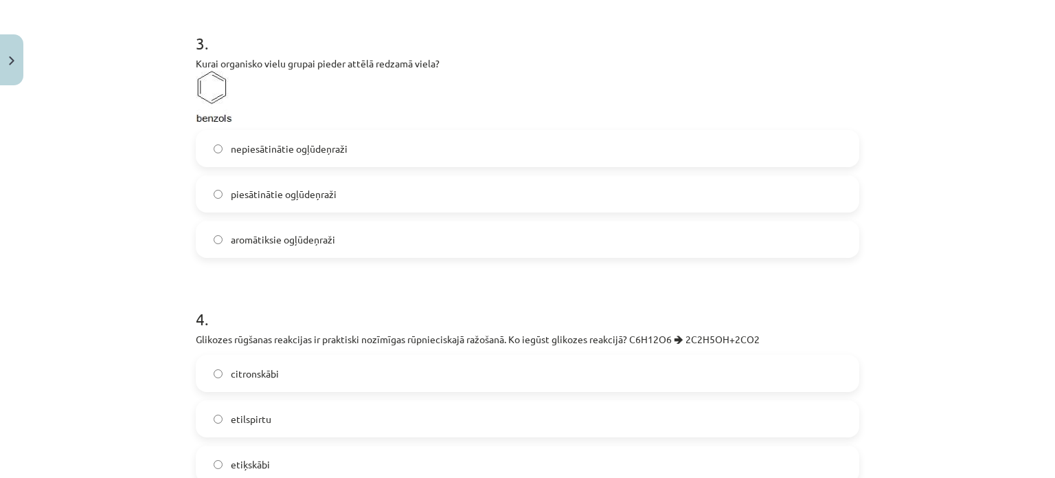
scroll to position [735, 0]
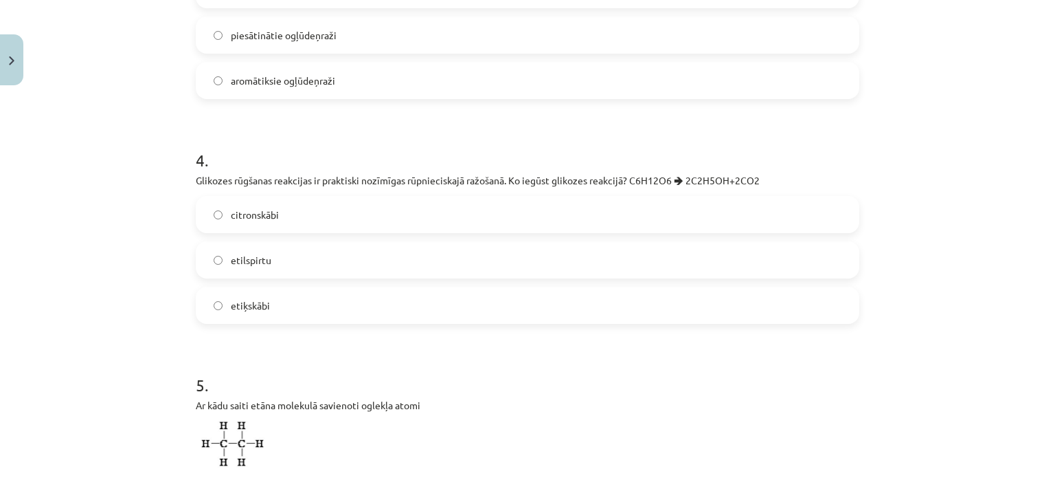
click at [351, 262] on label "etilspirtu" at bounding box center [527, 260] width 661 height 34
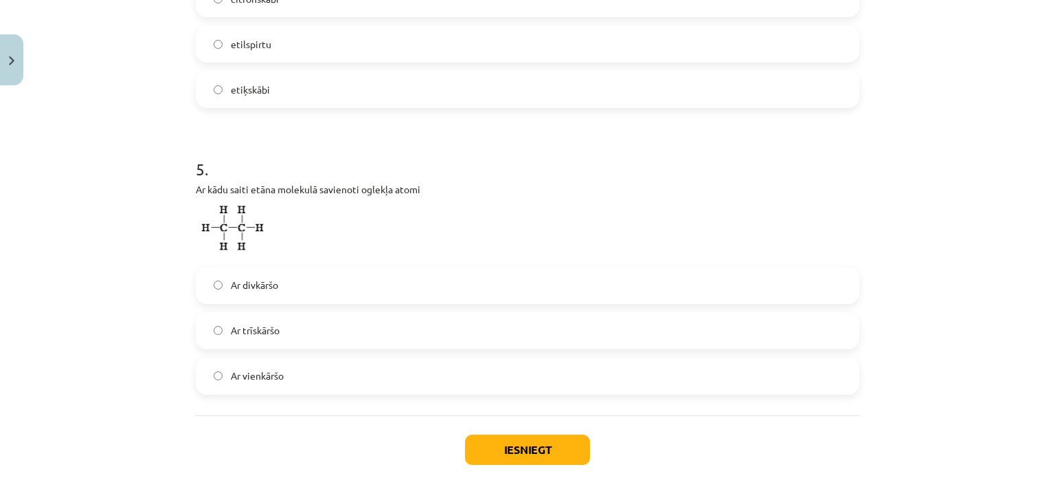
scroll to position [1147, 0]
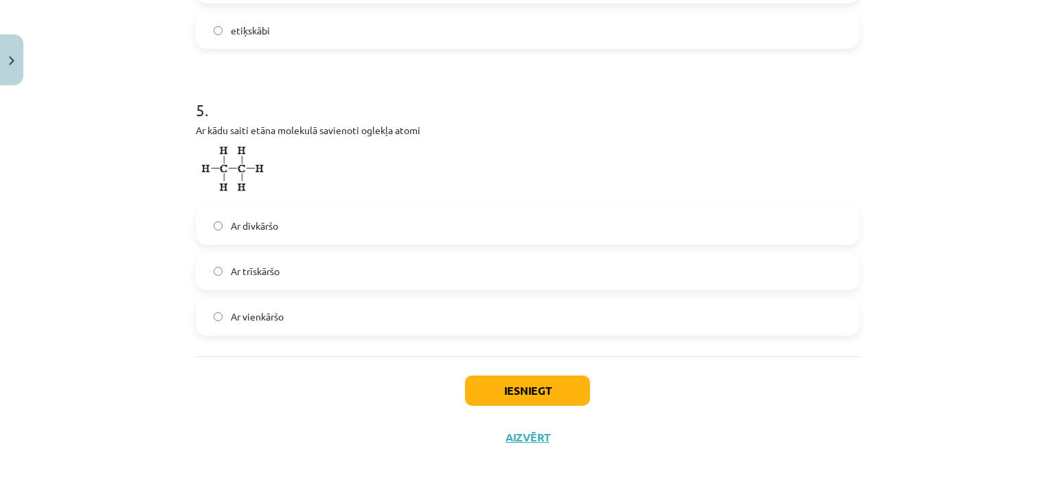
click at [329, 232] on label "Ar divkāršo" at bounding box center [527, 226] width 661 height 34
click at [494, 392] on button "Iesniegt" at bounding box center [527, 390] width 125 height 30
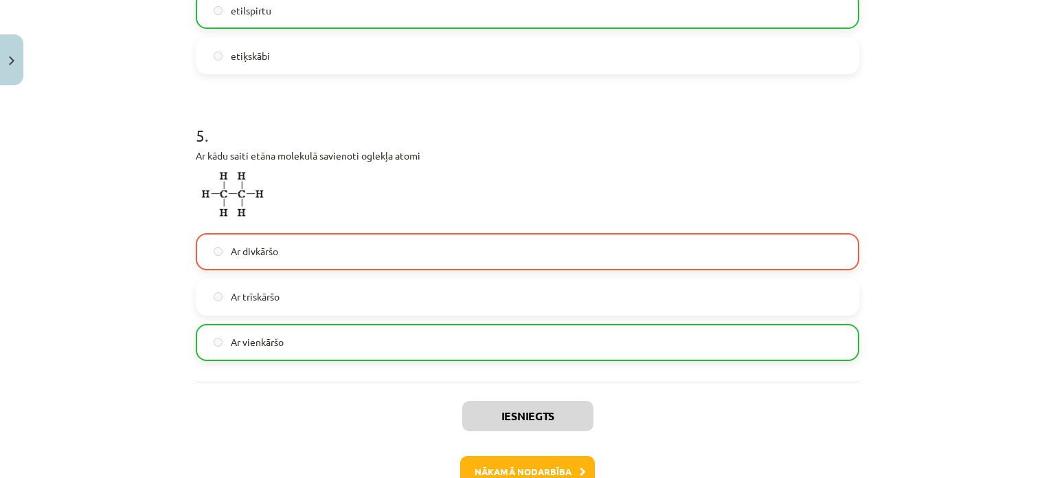
scroll to position [1207, 0]
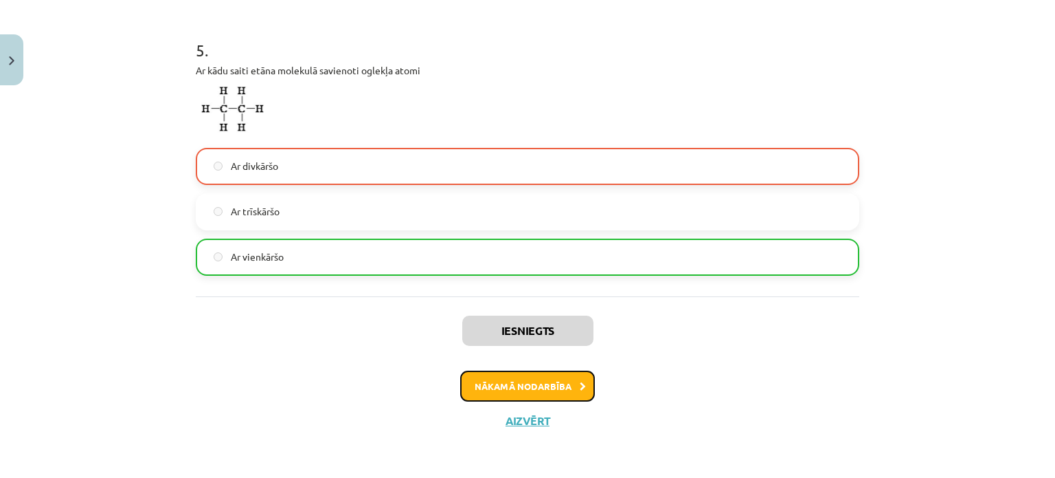
click at [508, 392] on button "Nākamā nodarbība" at bounding box center [527, 386] width 135 height 32
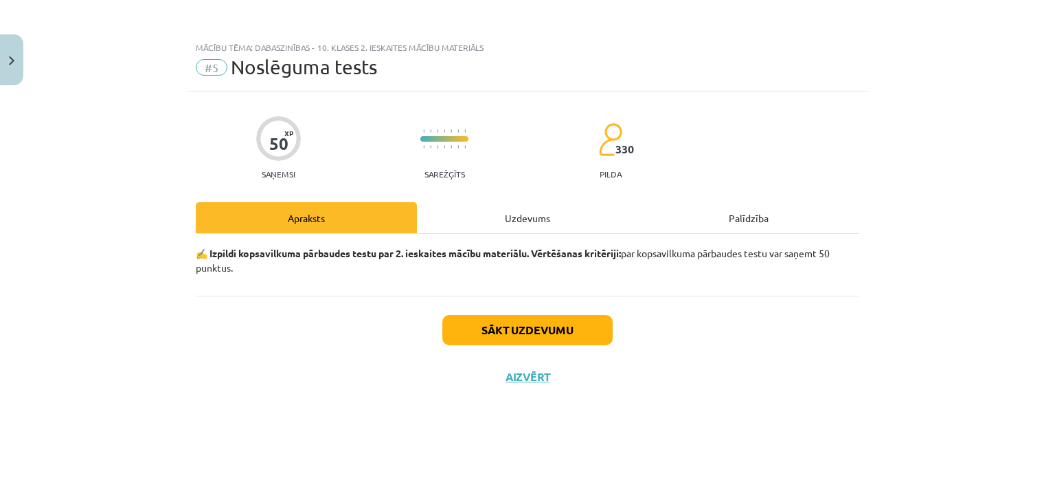
scroll to position [0, 0]
click at [522, 334] on button "Sākt uzdevumu" at bounding box center [528, 330] width 170 height 30
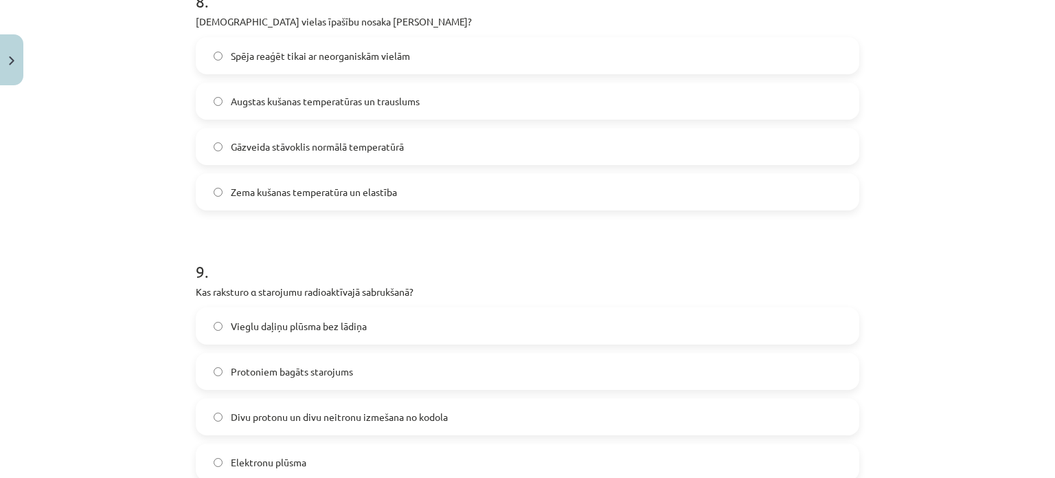
scroll to position [2628, 0]
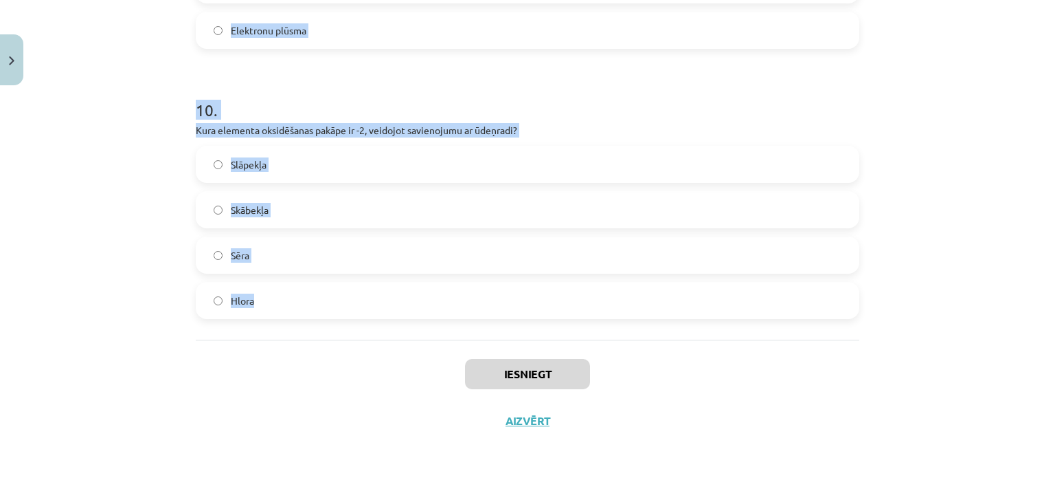
drag, startPoint x: 174, startPoint y: 218, endPoint x: 311, endPoint y: 306, distance: 163.2
click at [311, 306] on div "Mācību tēma: Dabaszinības - 10. klases 2. ieskaites mācību materiāls #5 Noslēgu…" at bounding box center [527, 239] width 1055 height 478
copy form "1 . Kas notiek beta (β-) sabrukšanas procesā? Neitrons pārvēršas par protonu un…"
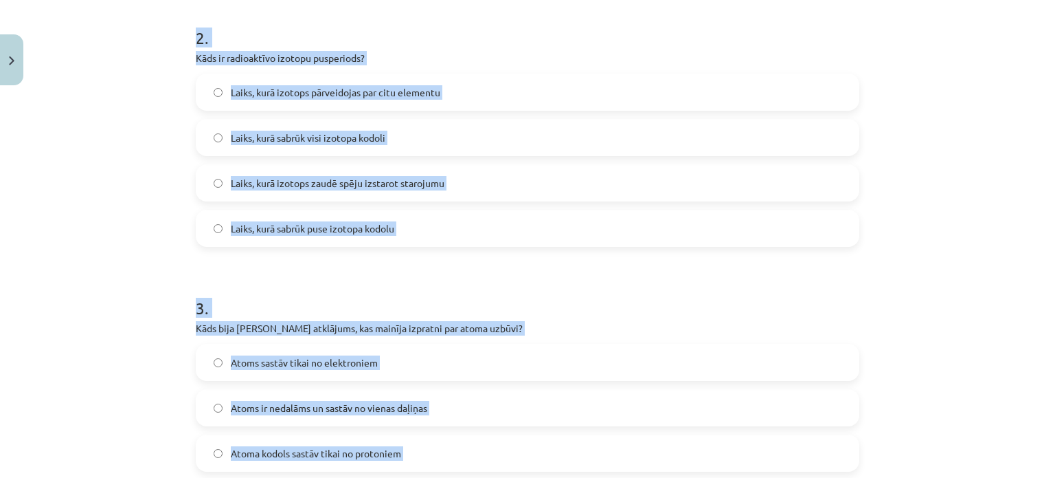
scroll to position [0, 0]
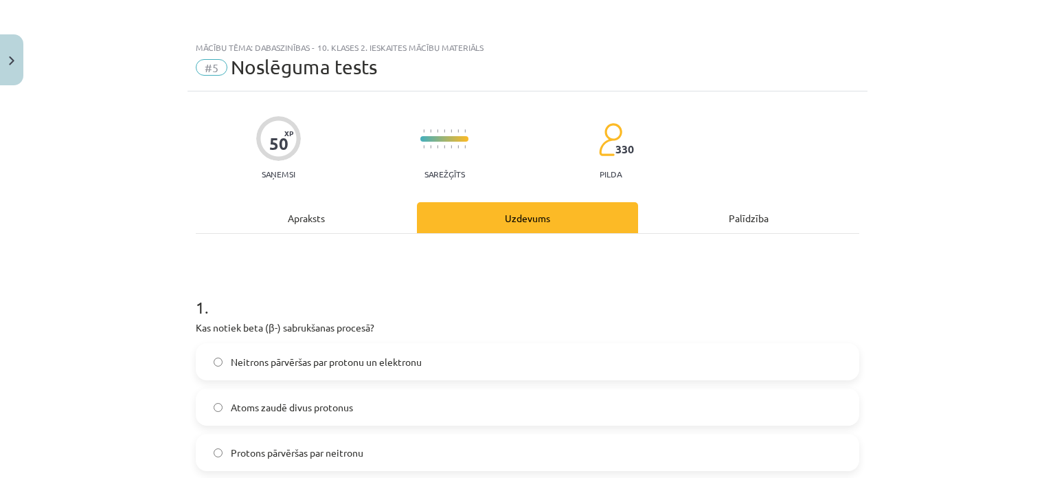
drag, startPoint x: 1022, startPoint y: 107, endPoint x: 790, endPoint y: 407, distance: 380.2
click at [1022, 109] on div "Mācību tēma: Dabaszinības - 10. klases 2. ieskaites mācību materiāls #5 Noslēgu…" at bounding box center [527, 239] width 1055 height 478
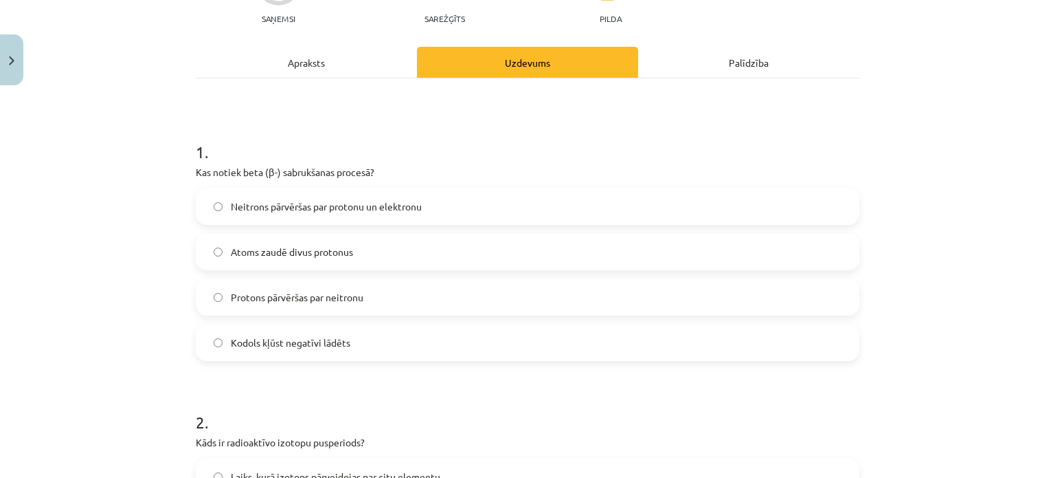
scroll to position [206, 0]
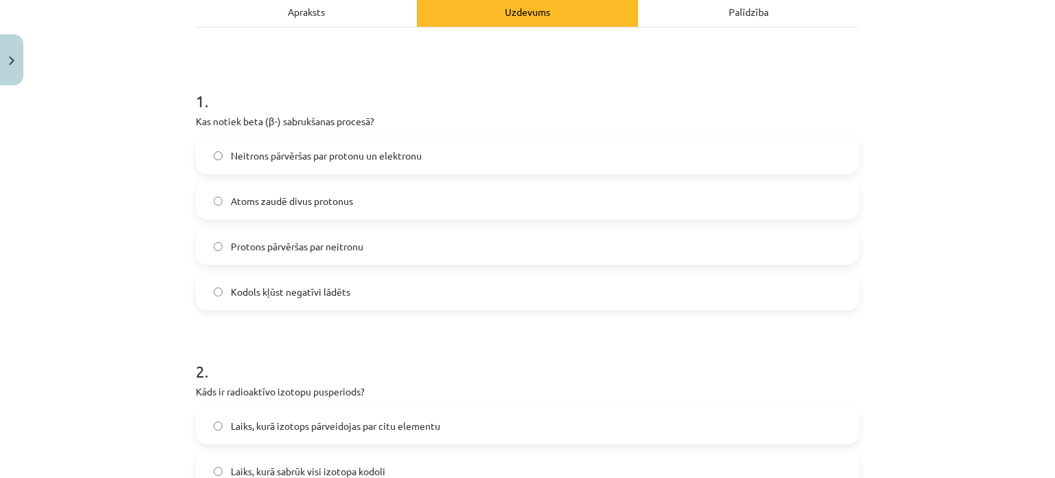
click at [355, 146] on label "Neitrons pārvēršas par protonu un elektronu" at bounding box center [527, 155] width 661 height 34
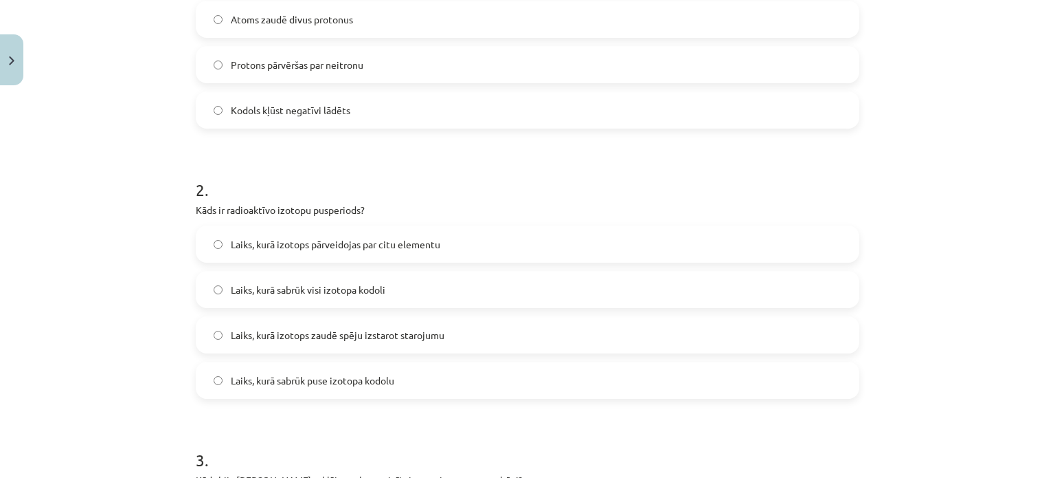
scroll to position [412, 0]
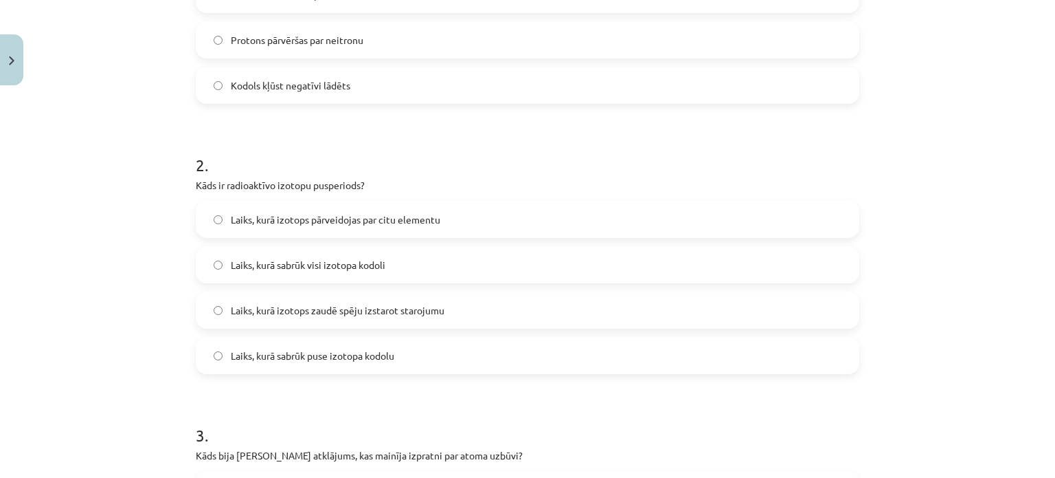
click at [403, 344] on label "Laiks, kurā sabrūk puse izotopa kodolu" at bounding box center [527, 355] width 661 height 34
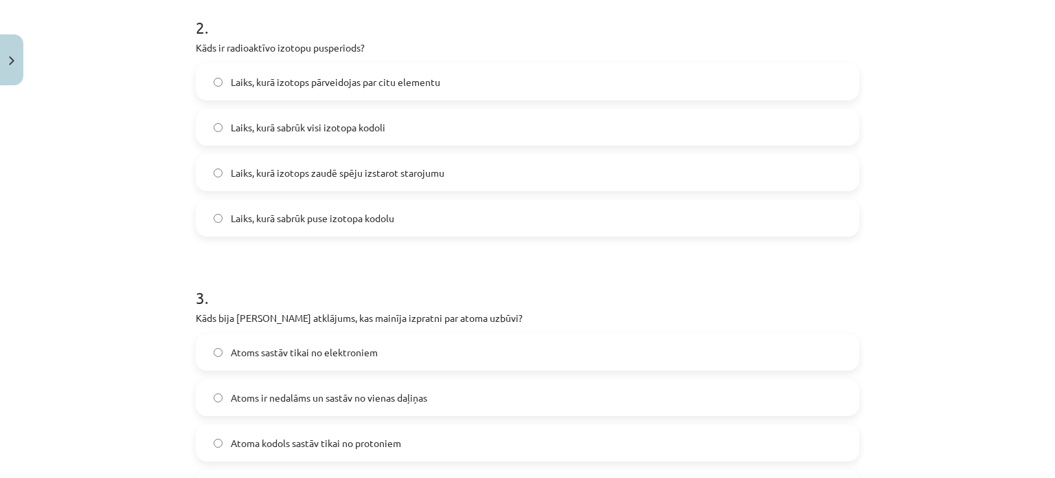
scroll to position [687, 0]
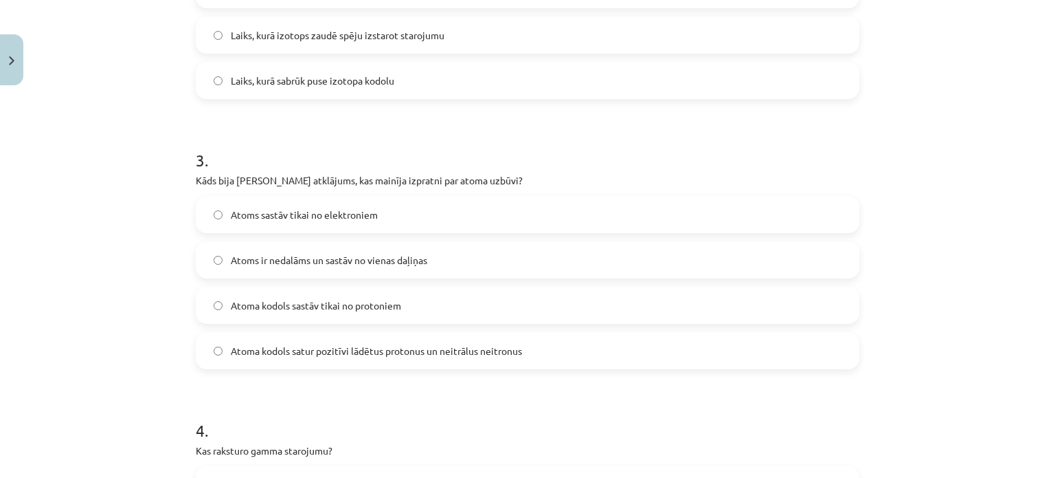
click at [306, 361] on label "Atoma kodols satur pozitīvi lādētus protonus un neitrālus neitronus" at bounding box center [527, 350] width 661 height 34
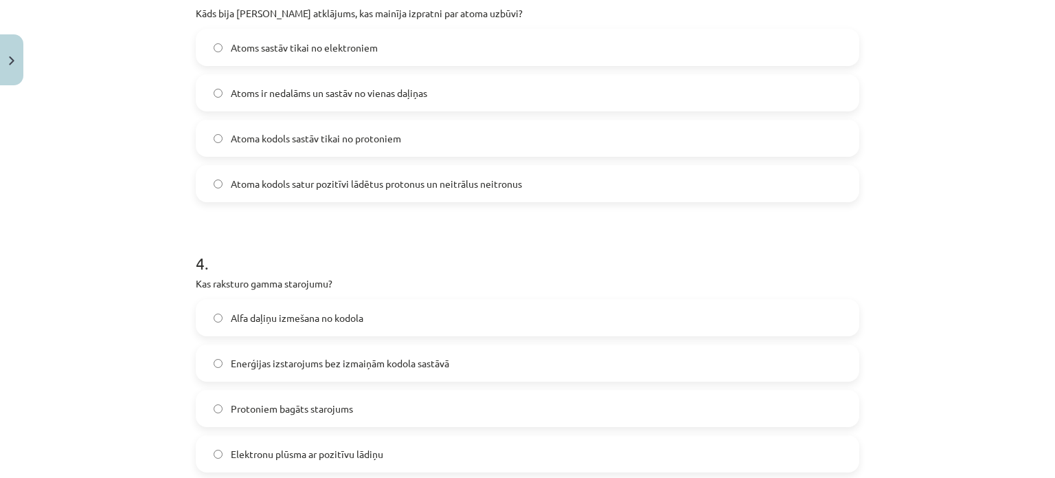
scroll to position [962, 0]
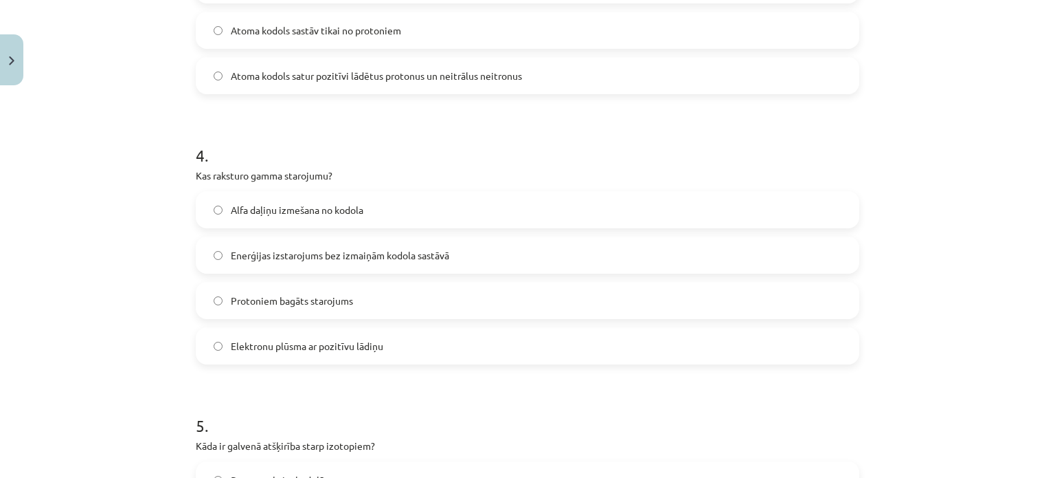
click at [245, 265] on label "Enerģijas izstarojums bez izmaiņām kodola sastāvā" at bounding box center [527, 255] width 661 height 34
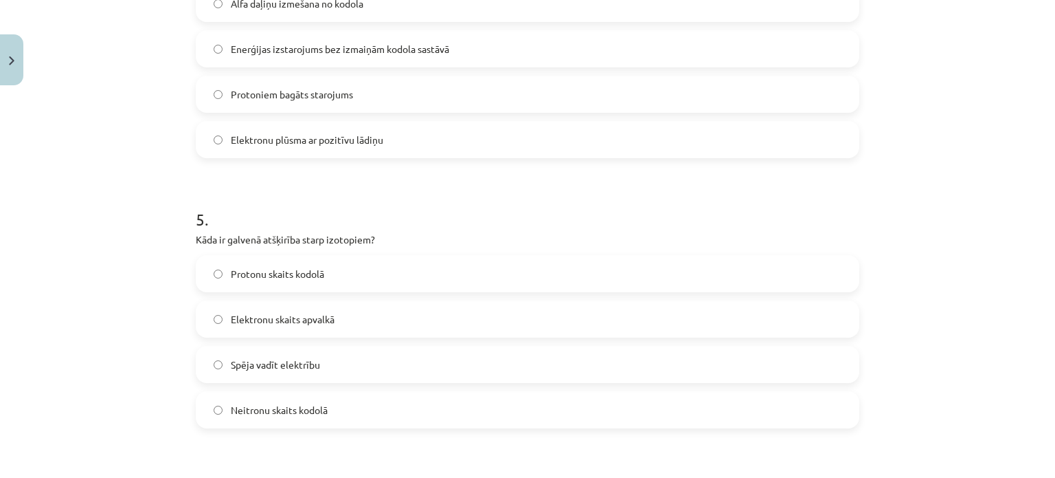
click at [322, 420] on label "Neitronu skaits kodolā" at bounding box center [527, 409] width 661 height 34
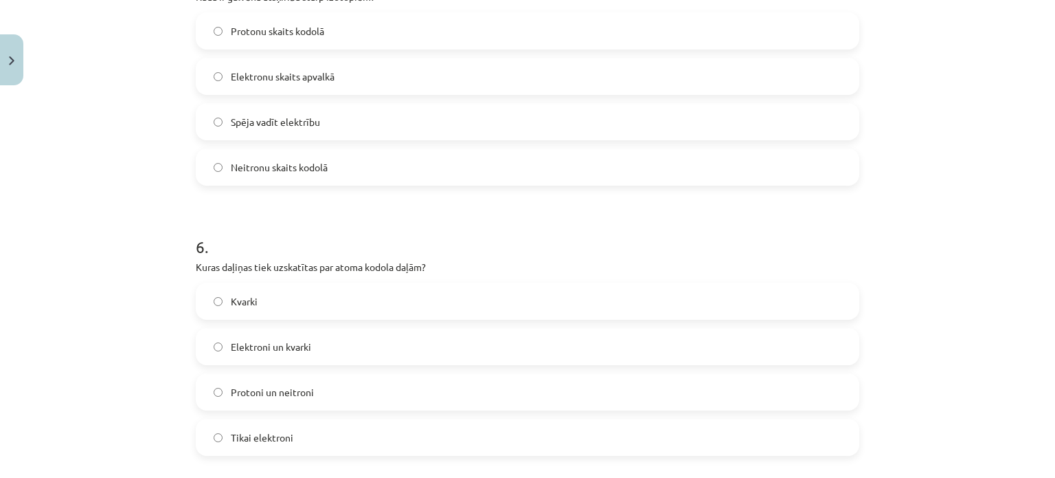
scroll to position [1443, 0]
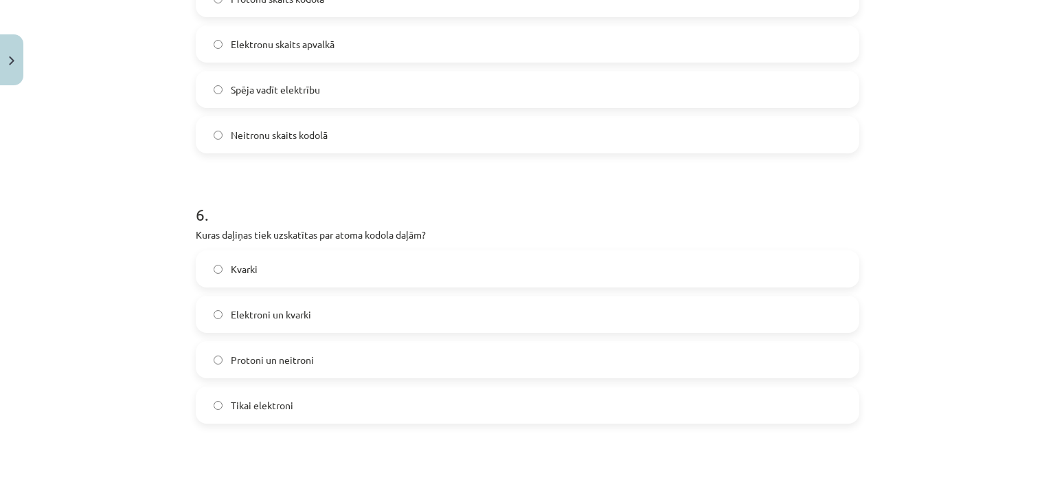
click at [315, 359] on label "Protoni un neitroni" at bounding box center [527, 359] width 661 height 34
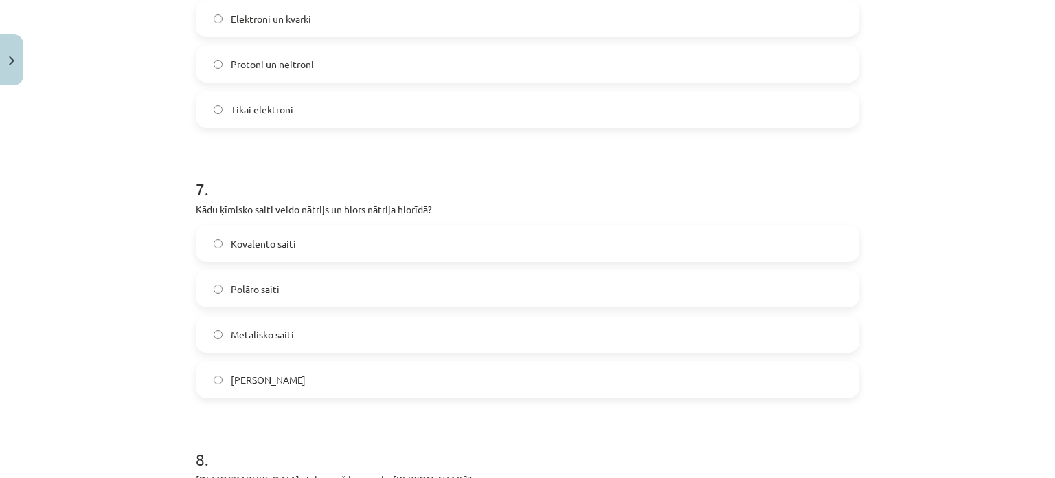
scroll to position [1787, 0]
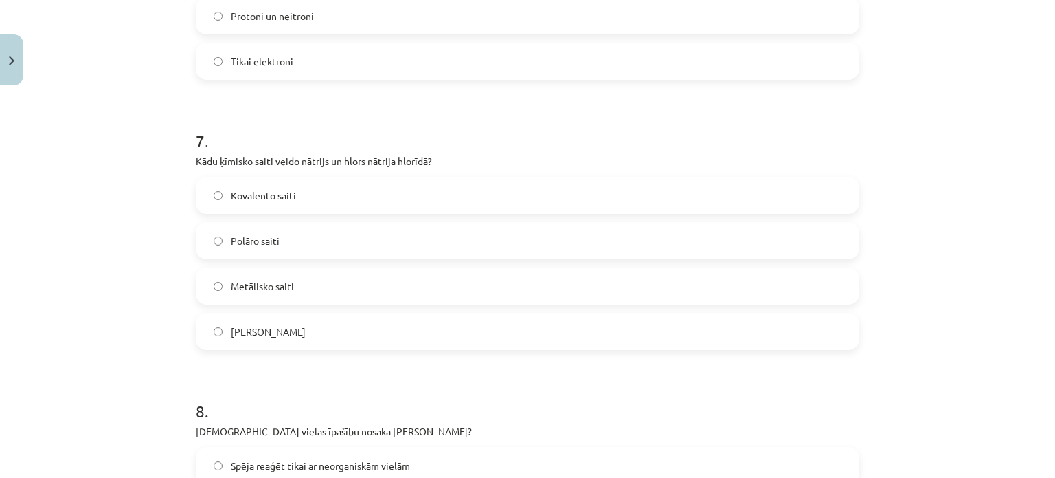
click at [261, 341] on label "Jonu saiti" at bounding box center [527, 331] width 661 height 34
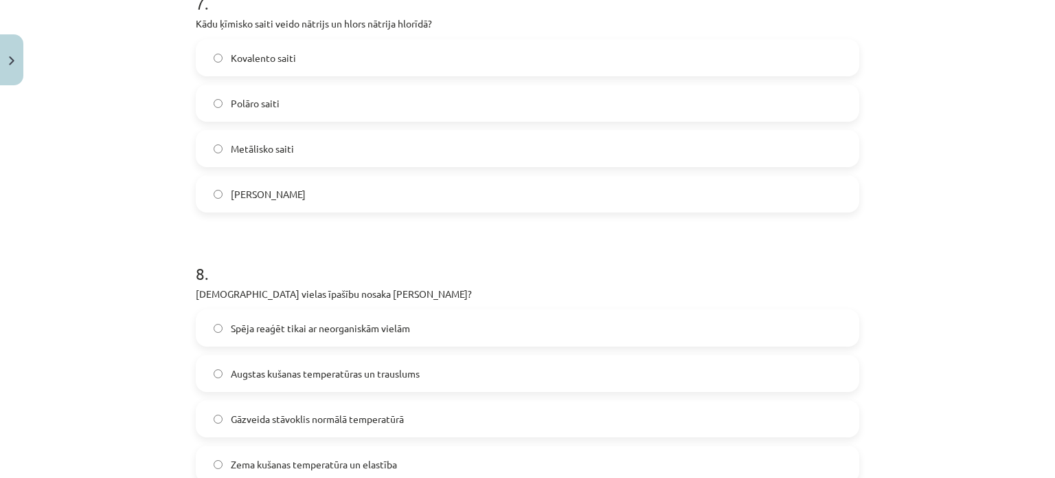
scroll to position [2061, 0]
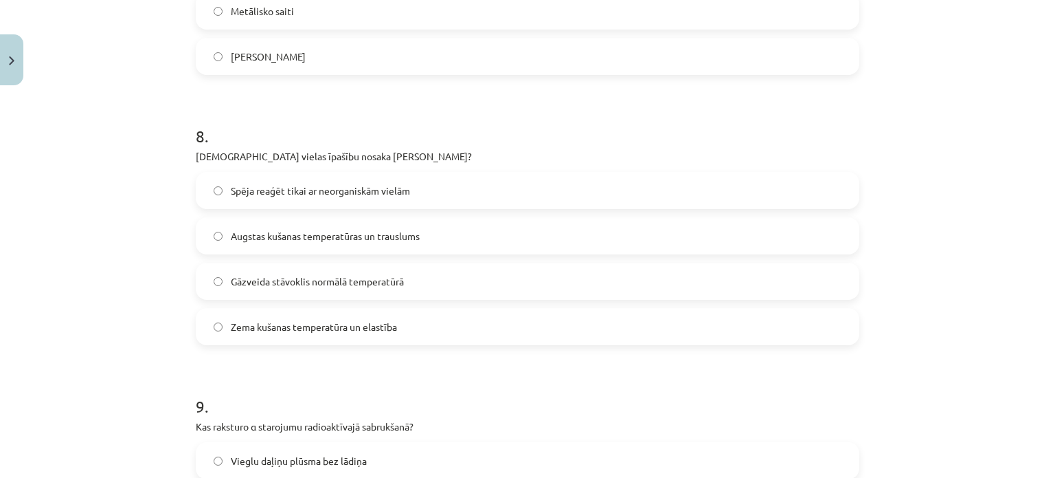
click at [368, 225] on label "Augstas kušanas temperatūras un trauslums" at bounding box center [527, 236] width 661 height 34
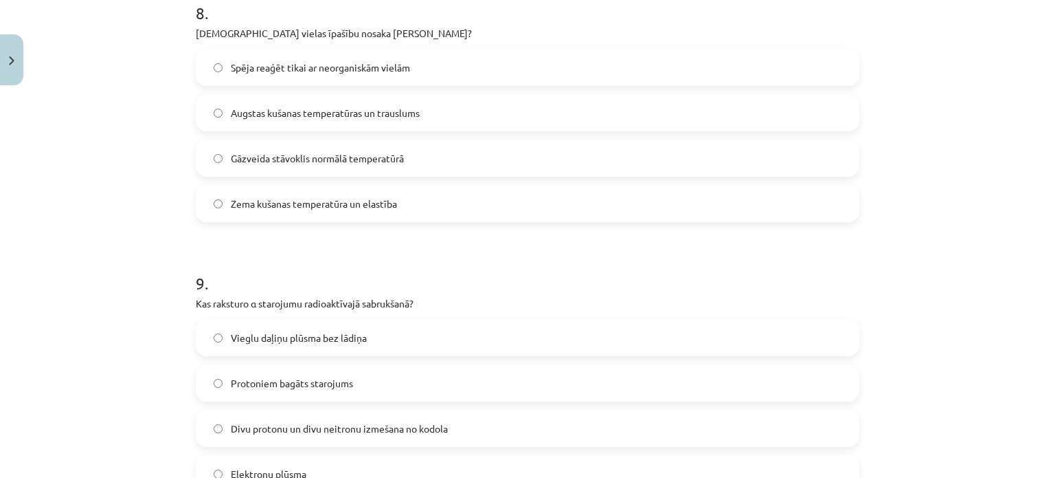
scroll to position [2268, 0]
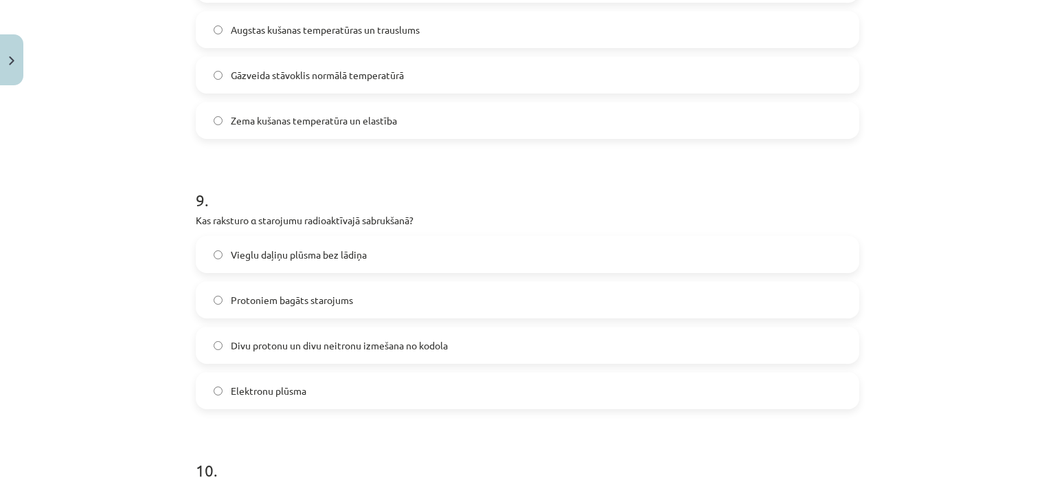
click at [390, 345] on span "Divu protonu un divu neitronu izmešana no kodola" at bounding box center [339, 345] width 217 height 14
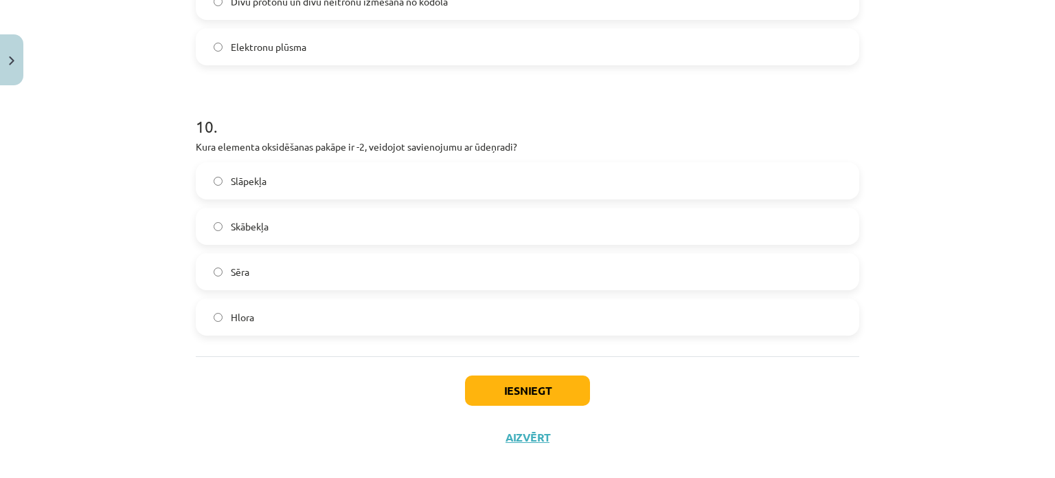
scroll to position [2628, 0]
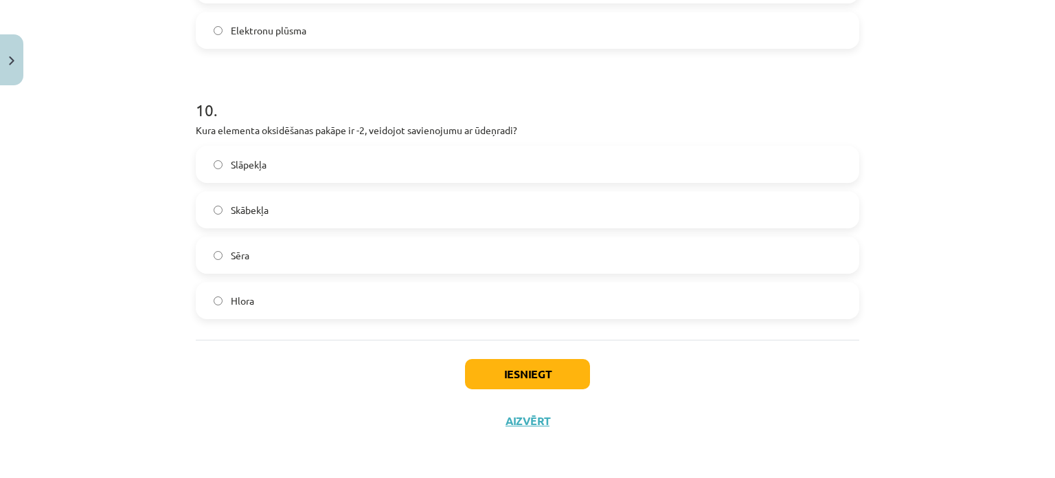
click at [235, 214] on span "Skābekļa" at bounding box center [250, 210] width 38 height 14
click at [528, 363] on button "Iesniegt" at bounding box center [527, 374] width 125 height 30
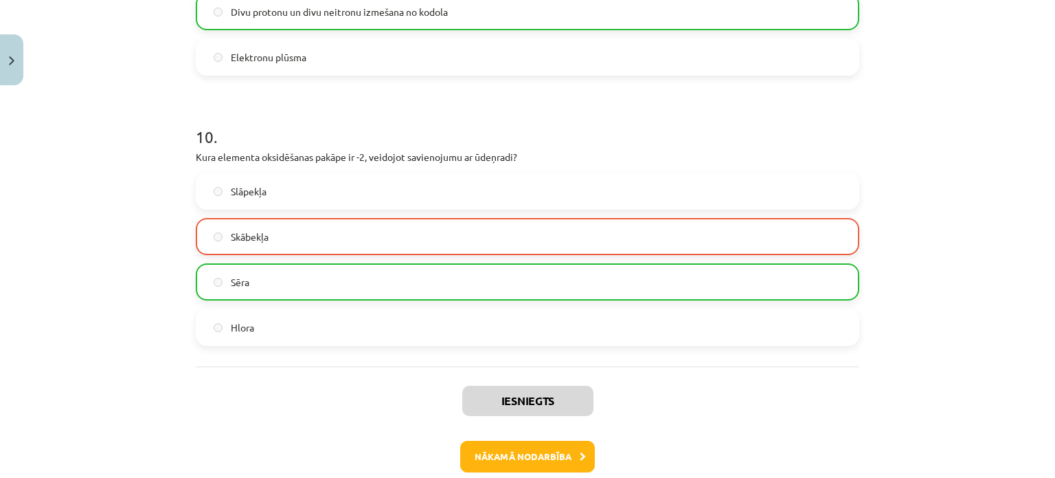
scroll to position [2671, 0]
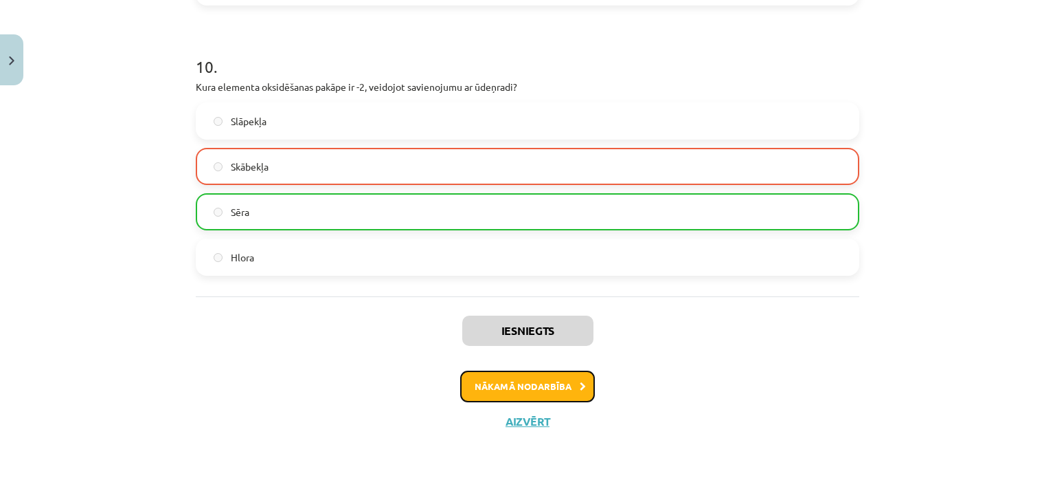
click at [570, 387] on button "Nākamā nodarbība" at bounding box center [527, 386] width 135 height 32
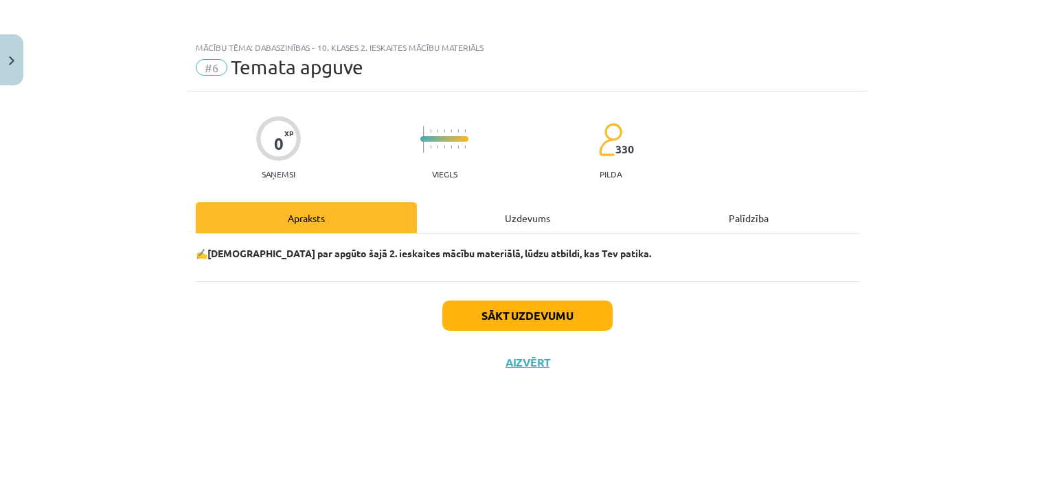
scroll to position [0, 0]
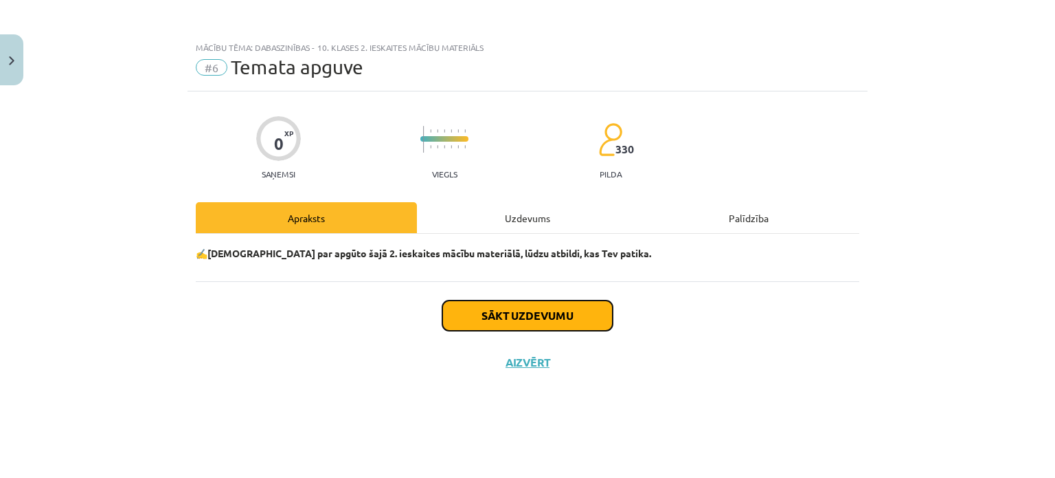
click at [511, 311] on button "Sākt uzdevumu" at bounding box center [528, 315] width 170 height 30
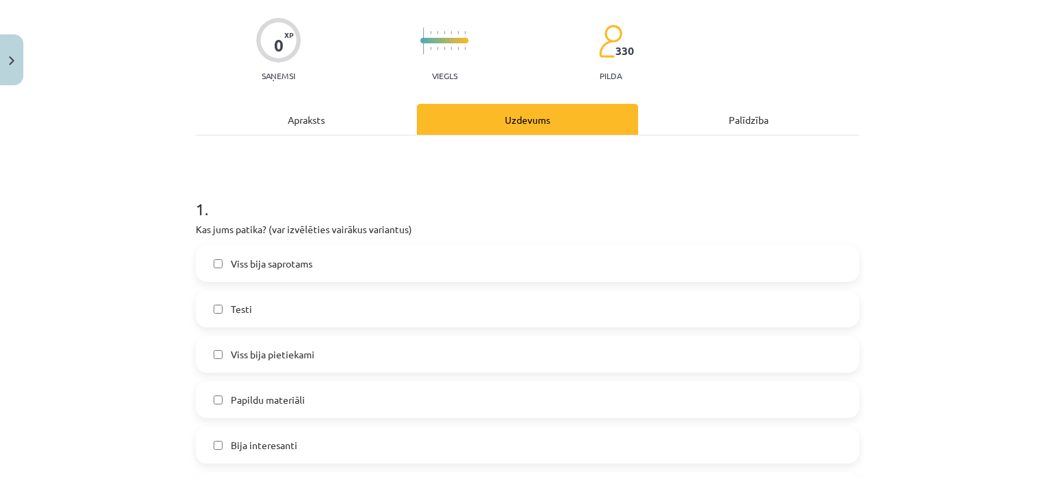
scroll to position [275, 0]
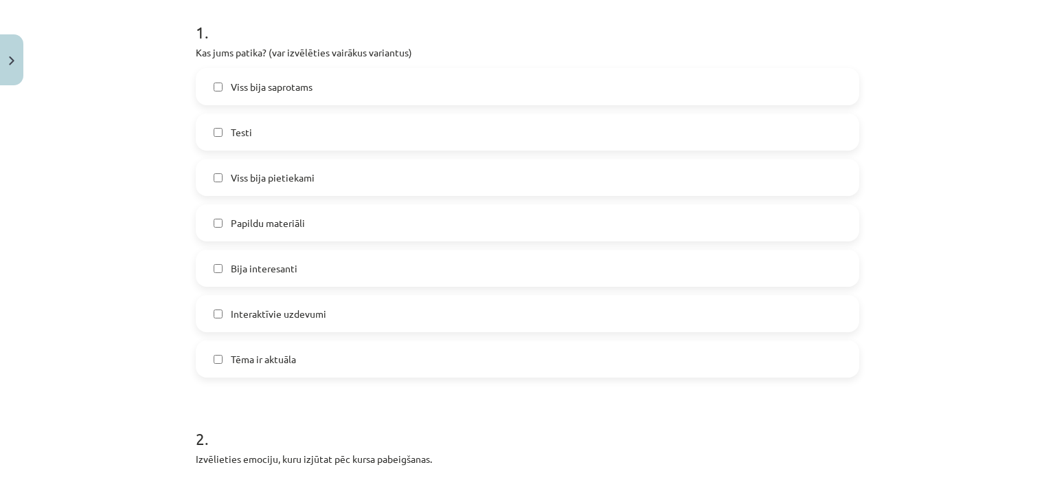
click at [379, 275] on label "Bija interesanti" at bounding box center [527, 268] width 661 height 34
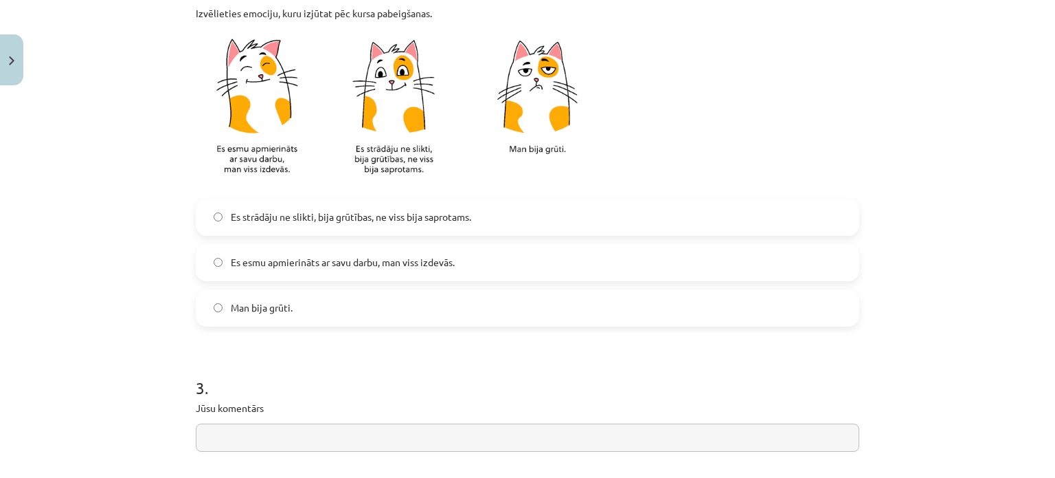
scroll to position [825, 0]
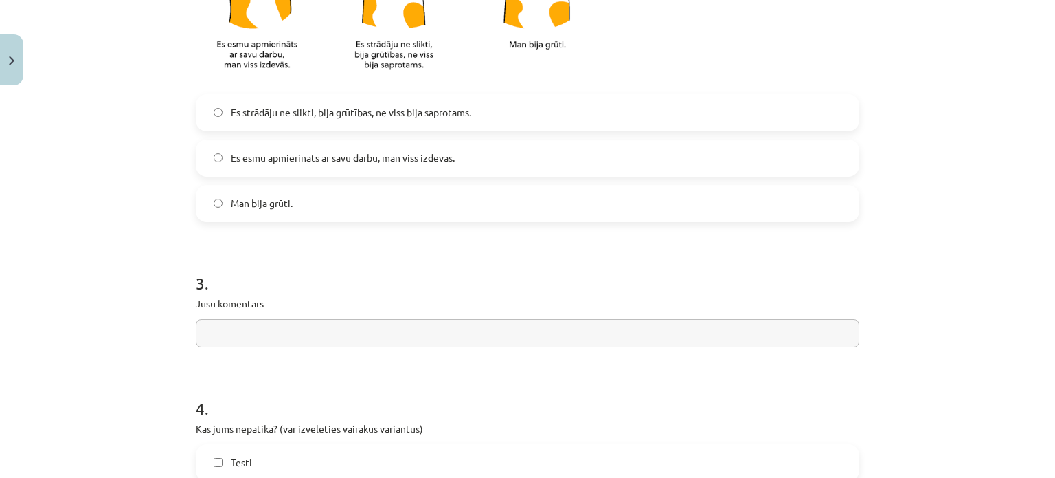
click at [357, 127] on label "Es strādāju ne slikti, bija grūtības, ne viss bija saprotams." at bounding box center [527, 113] width 661 height 34
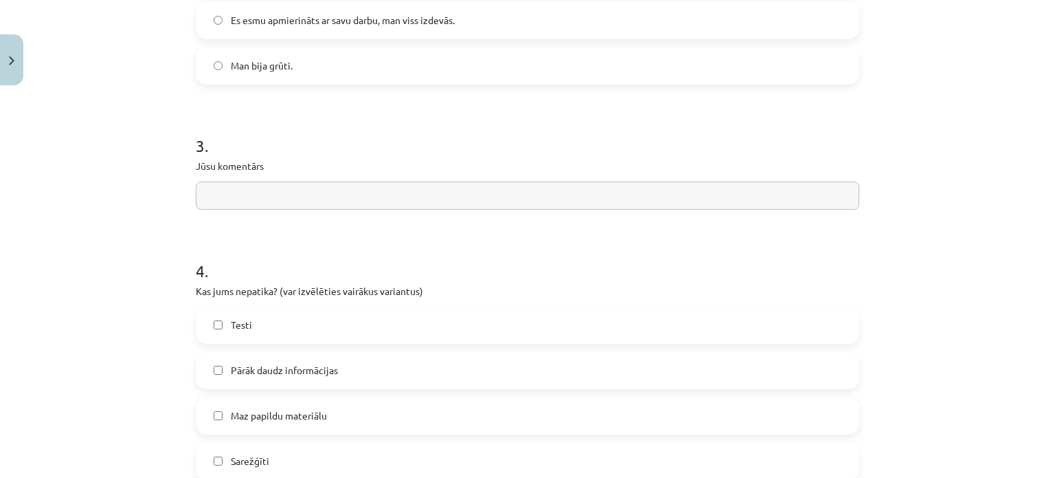
click at [318, 192] on input "text" at bounding box center [528, 195] width 664 height 28
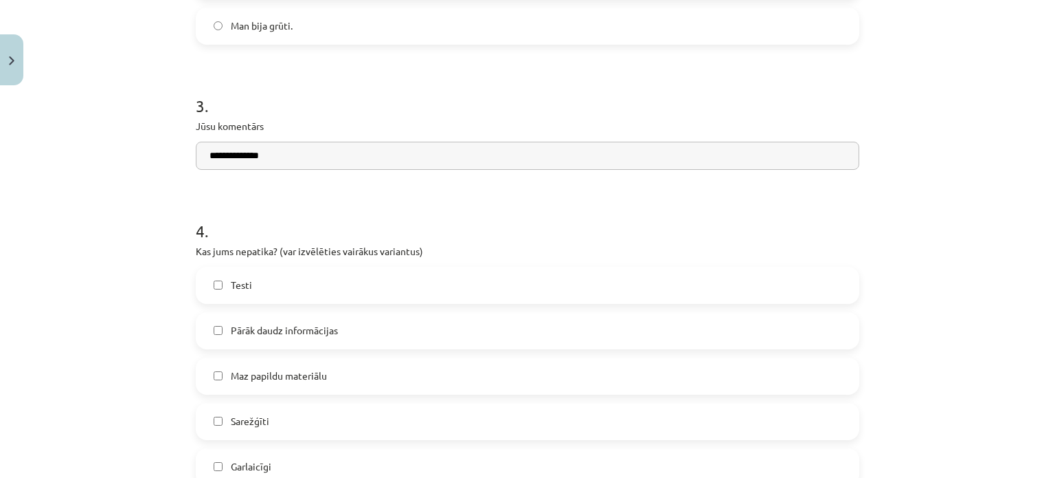
scroll to position [1099, 0]
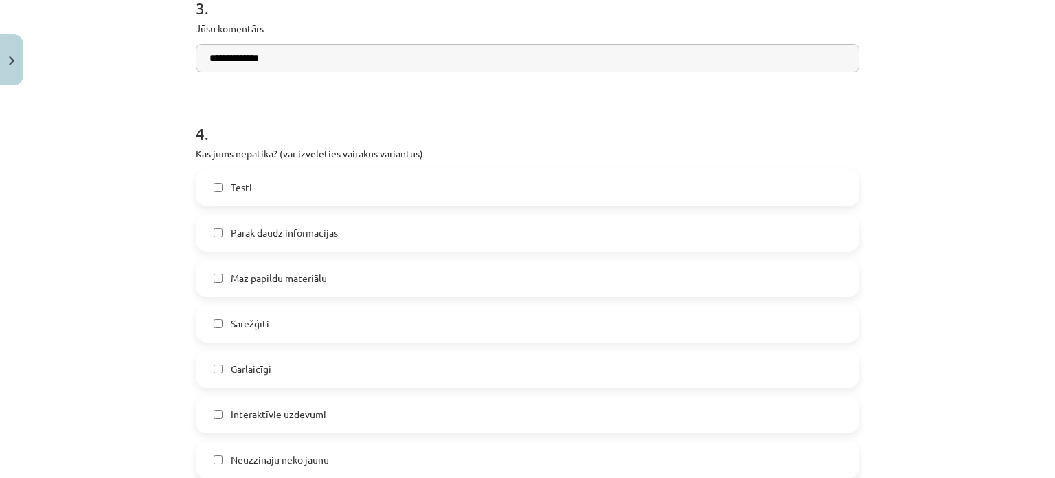
type input "**********"
click at [355, 189] on label "Testi" at bounding box center [527, 187] width 661 height 34
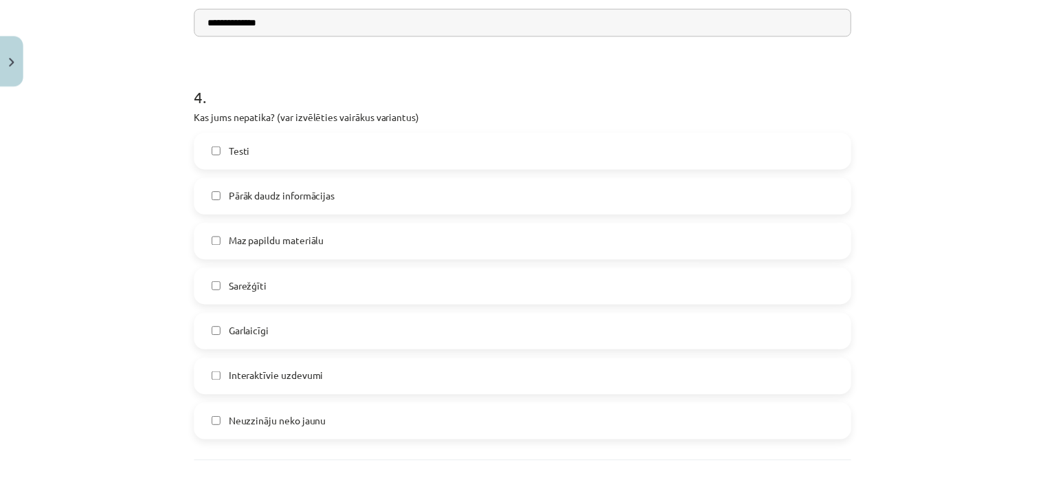
scroll to position [1237, 0]
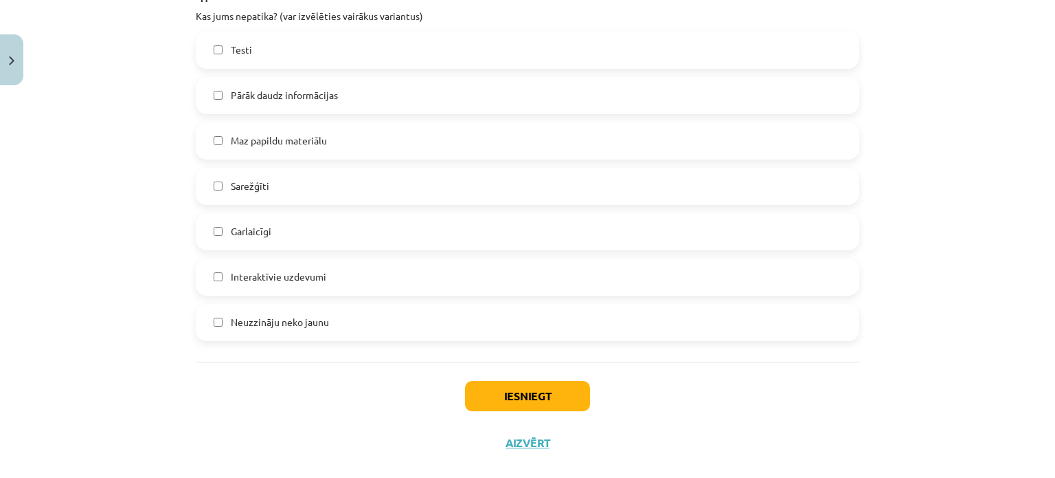
click at [353, 189] on label "Sarežģīti" at bounding box center [527, 186] width 661 height 34
click at [332, 107] on label "Pārāk daudz informācijas" at bounding box center [527, 95] width 661 height 34
click at [555, 406] on button "Iesniegt" at bounding box center [527, 396] width 125 height 30
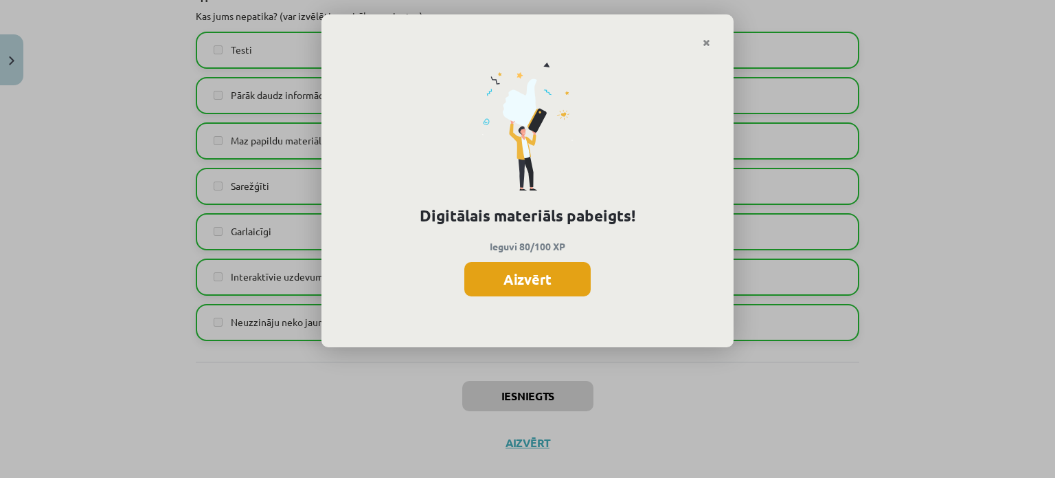
click at [511, 267] on button "Aizvērt" at bounding box center [528, 279] width 126 height 34
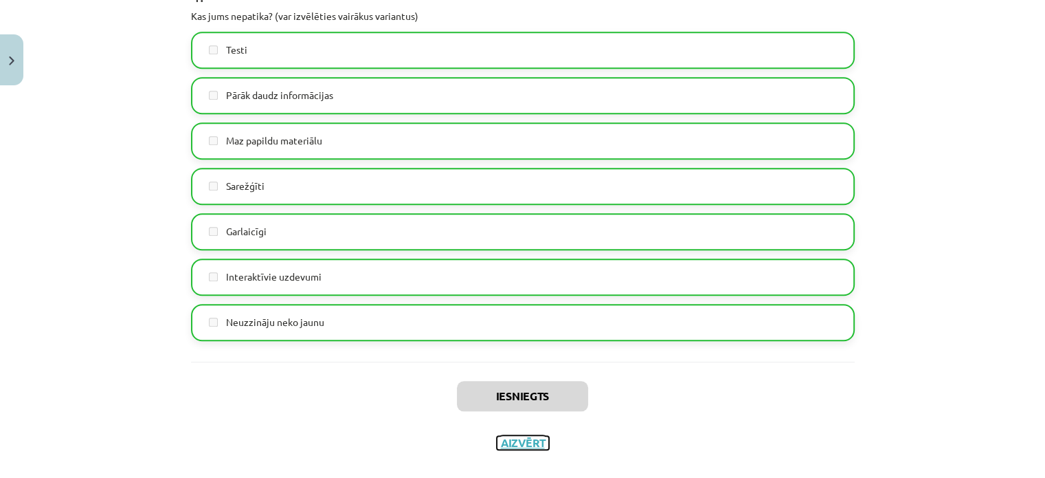
click at [533, 447] on button "Aizvērt" at bounding box center [523, 443] width 52 height 14
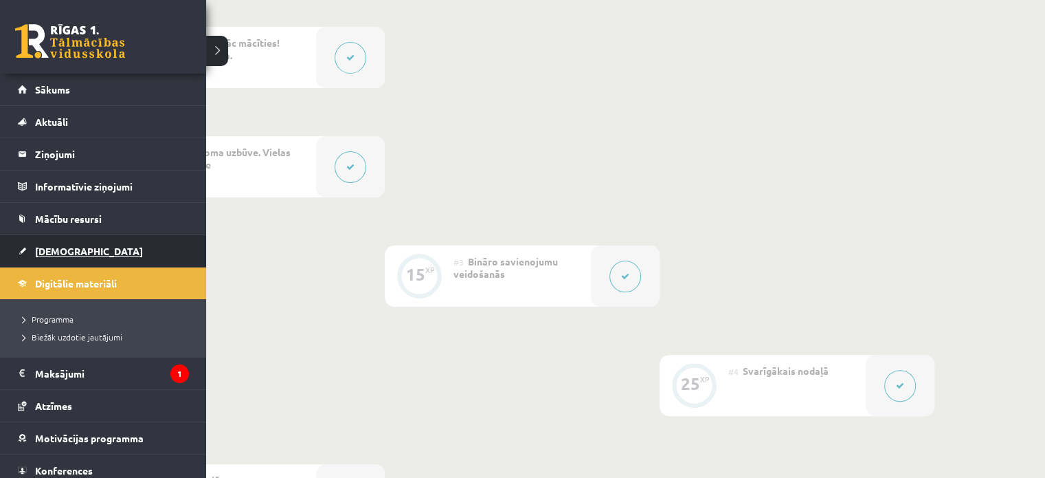
click at [74, 251] on span "[DEMOGRAPHIC_DATA]" at bounding box center [89, 251] width 108 height 12
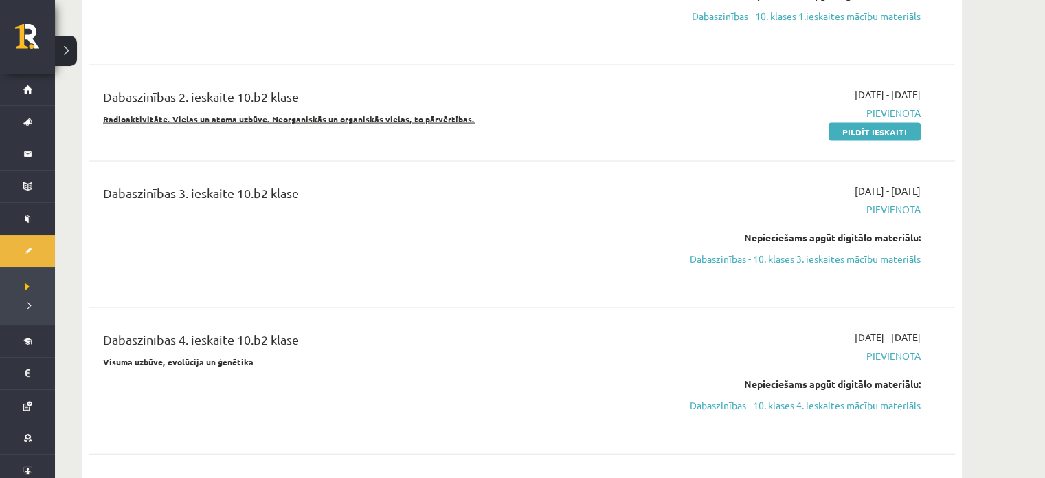
scroll to position [2749, 0]
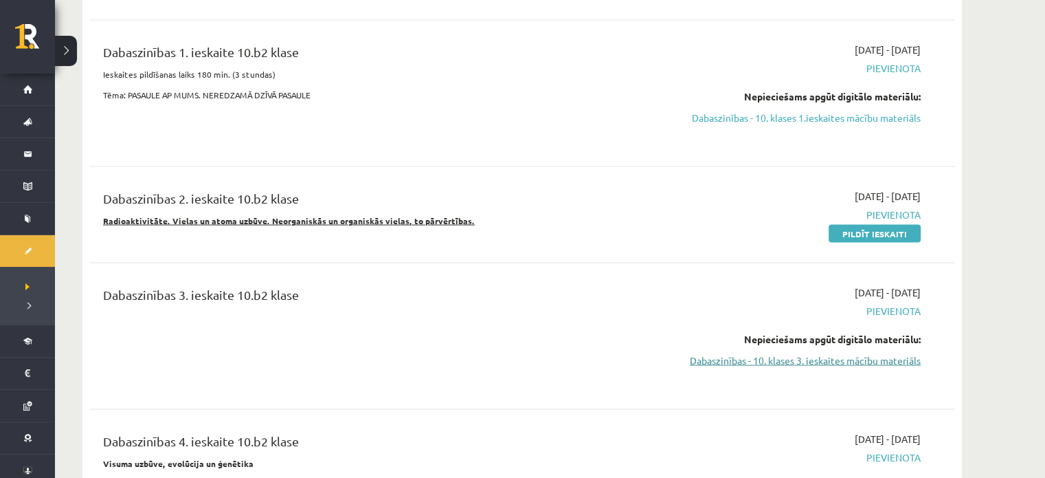
click at [833, 353] on link "Dabaszinības - 10. klases 3. ieskaites mācību materiāls" at bounding box center [791, 360] width 259 height 14
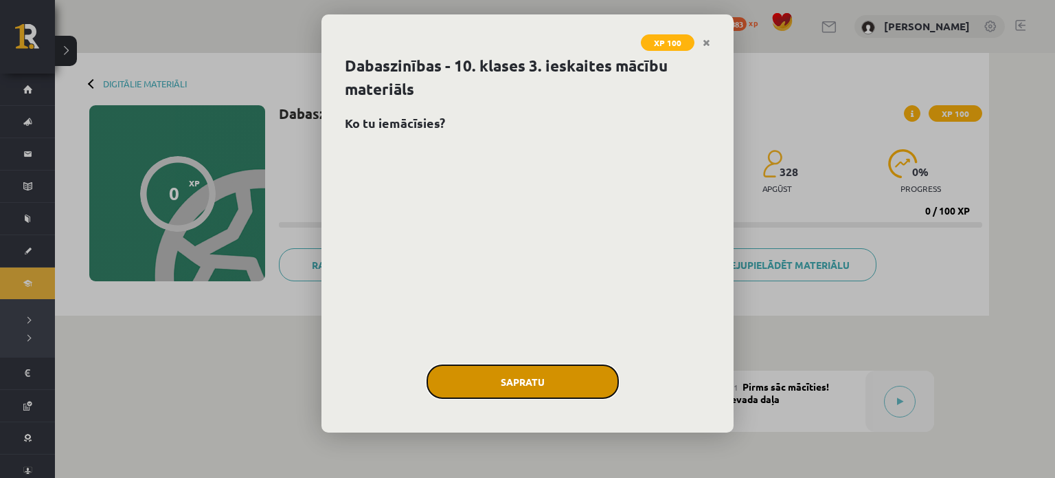
drag, startPoint x: 561, startPoint y: 389, endPoint x: 577, endPoint y: 367, distance: 27.1
click at [562, 389] on button "Sapratu" at bounding box center [523, 381] width 192 height 34
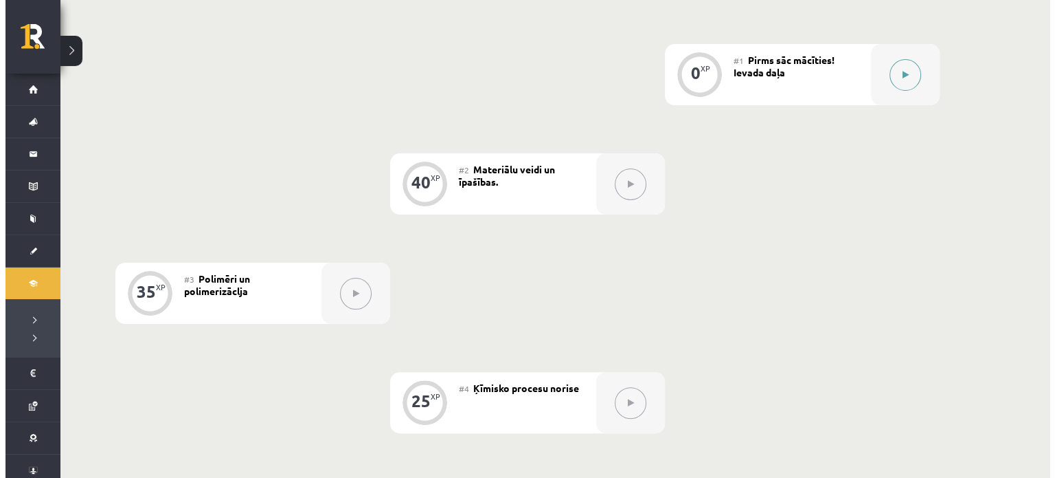
scroll to position [275, 0]
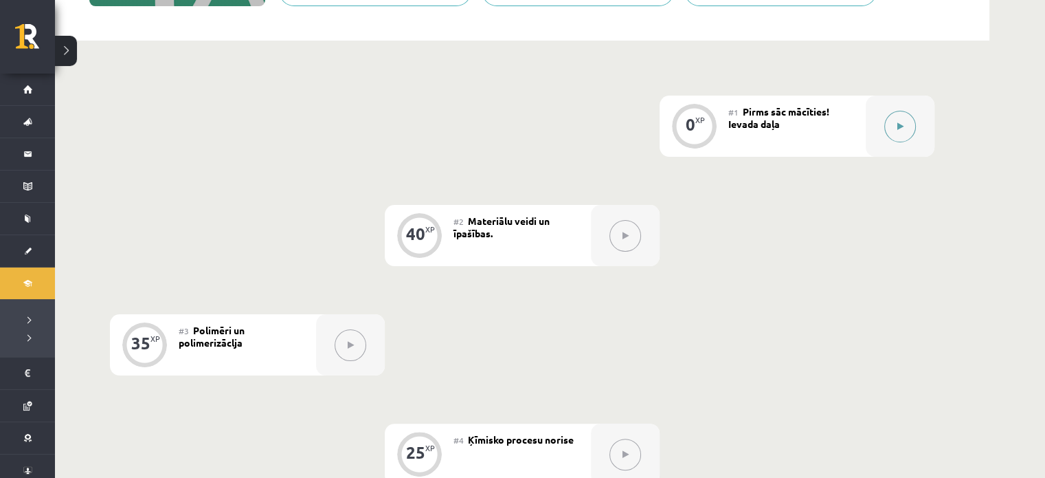
click at [922, 135] on div at bounding box center [900, 126] width 69 height 61
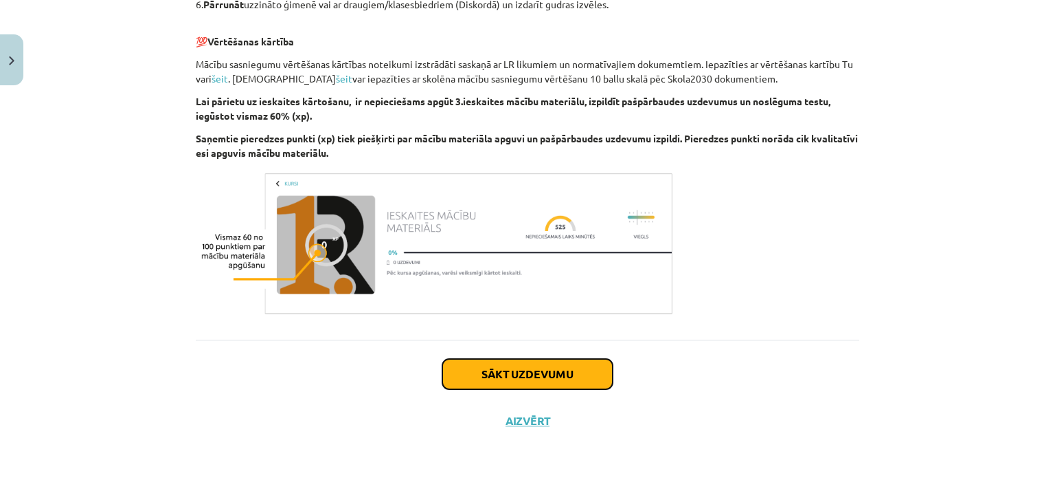
click at [511, 365] on button "Sākt uzdevumu" at bounding box center [528, 374] width 170 height 30
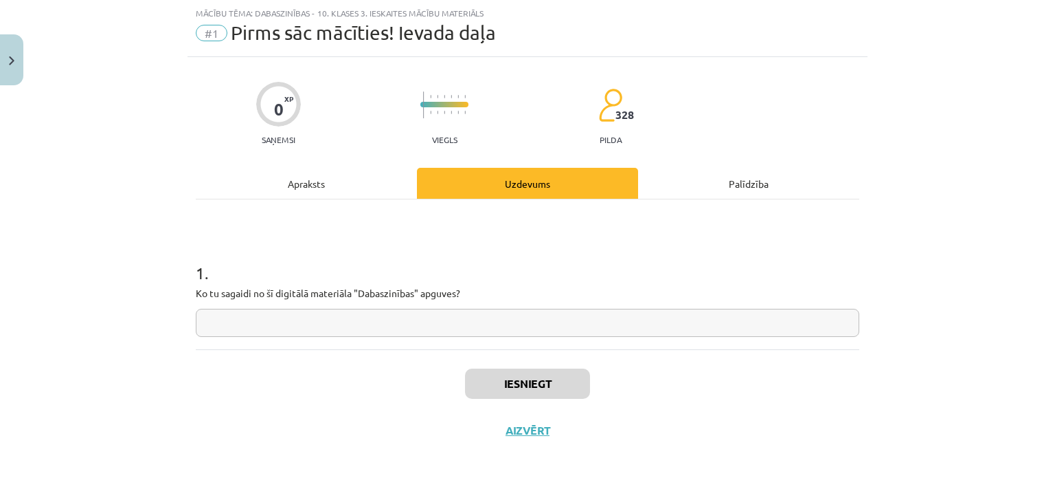
click at [334, 318] on input "text" at bounding box center [528, 323] width 664 height 28
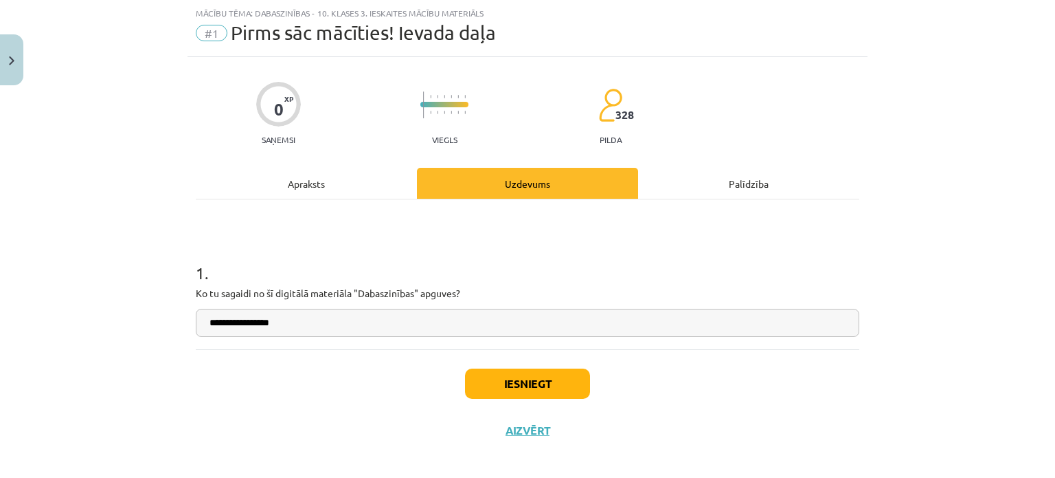
type input "**********"
click at [495, 385] on button "Iesniegt" at bounding box center [527, 383] width 125 height 30
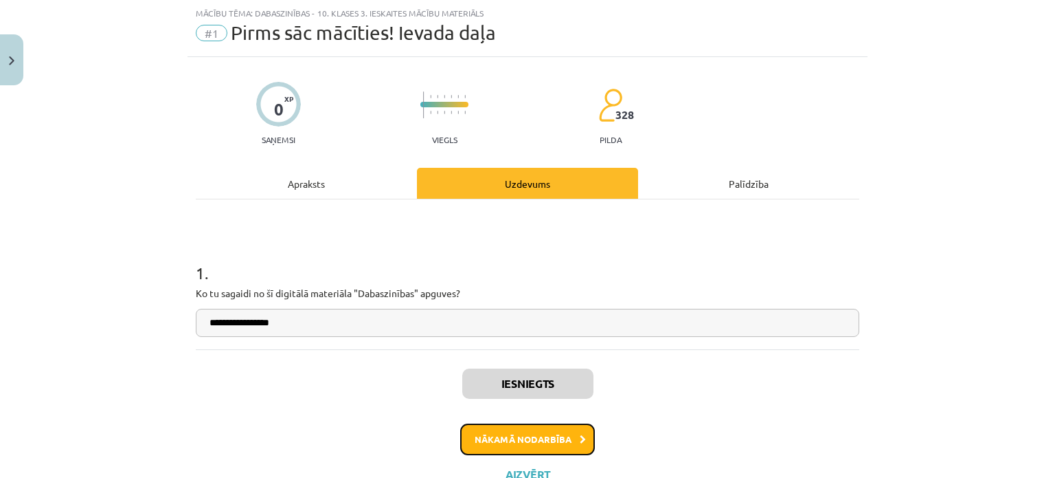
click at [515, 433] on button "Nākamā nodarbība" at bounding box center [527, 439] width 135 height 32
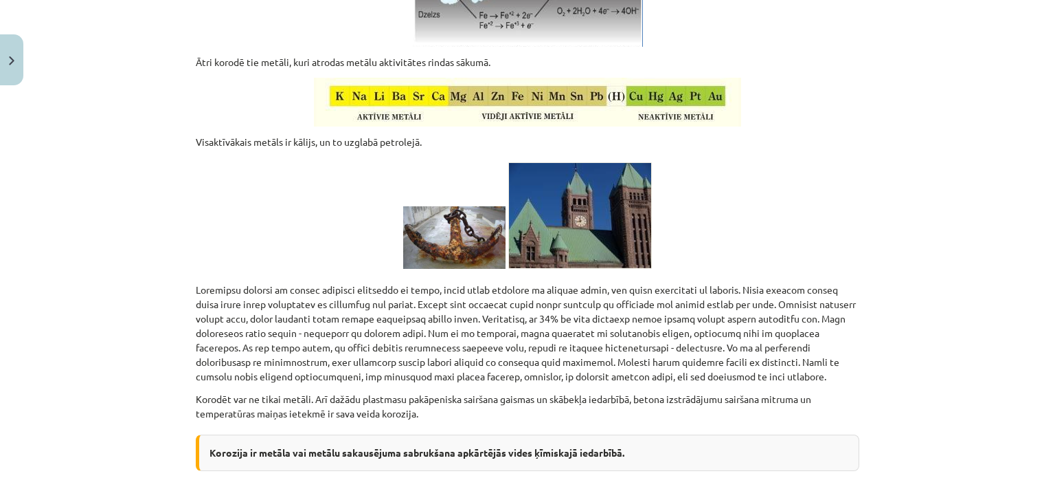
scroll to position [6654, 0]
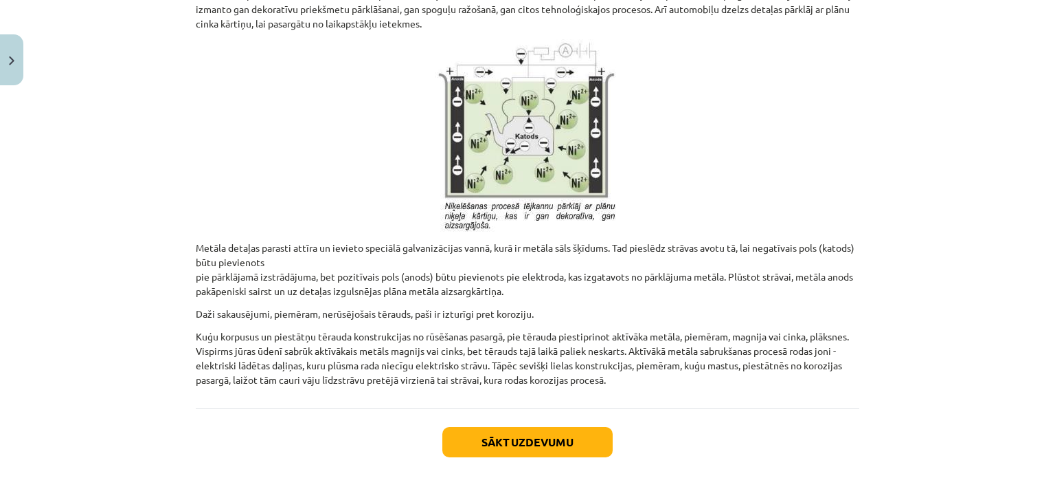
click at [558, 433] on div "Sākt uzdevumu Aizvērt" at bounding box center [528, 455] width 664 height 96
click at [557, 427] on button "Sākt uzdevumu" at bounding box center [528, 442] width 170 height 30
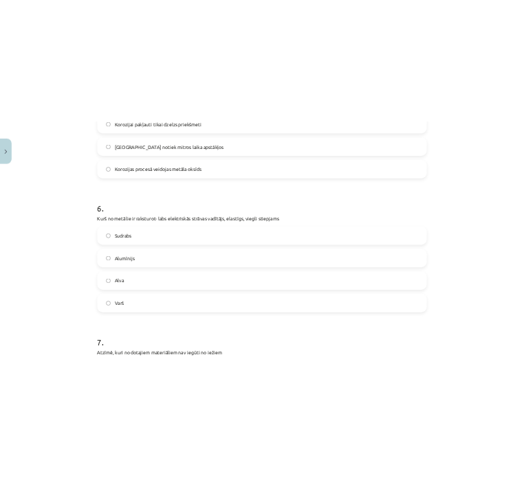
scroll to position [2042, 0]
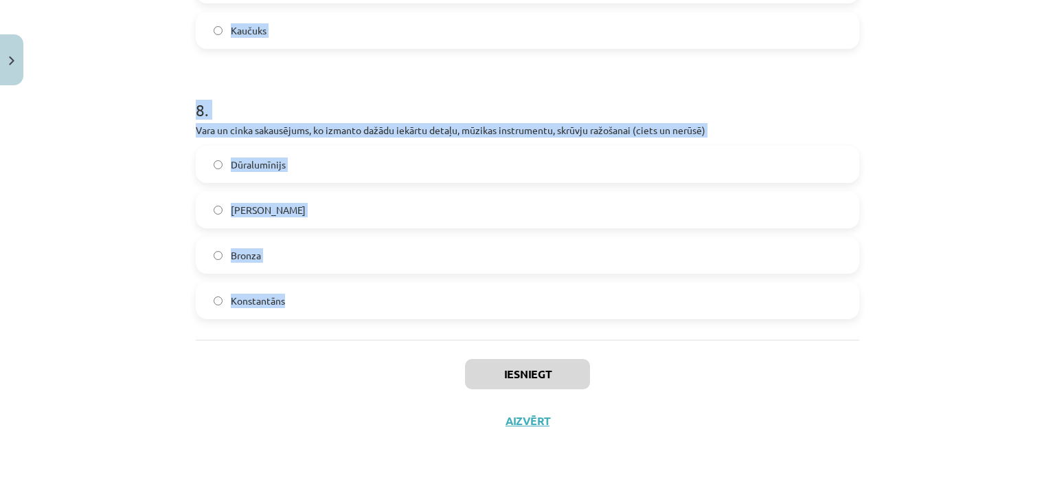
drag, startPoint x: 154, startPoint y: 238, endPoint x: 312, endPoint y: 310, distance: 173.4
click at [312, 310] on div "Mācību tēma: Dabaszinības - 10. klases 3. ieskaites mācību materiāls #2 Materiā…" at bounding box center [527, 239] width 1055 height 478
copy form "1 . Atzīmē, kuram materiālam atbilst dotās īpašības- ciets, kaļams, labi vada e…"
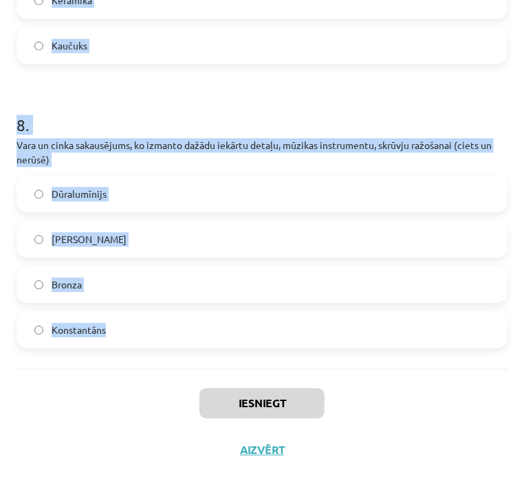
scroll to position [2002, 0]
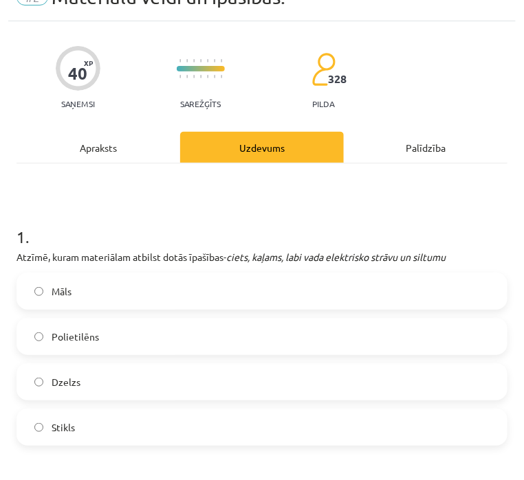
scroll to position [69, 0]
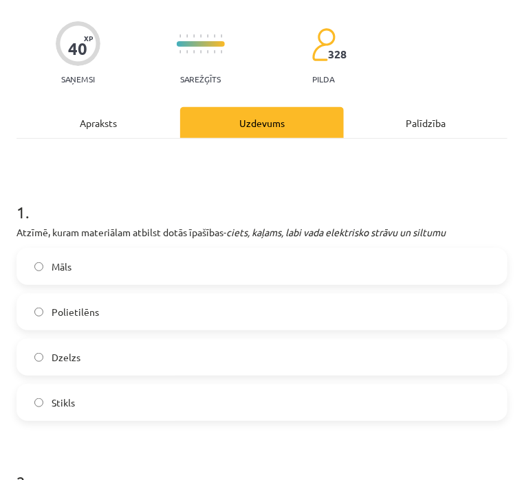
drag, startPoint x: 98, startPoint y: 363, endPoint x: 107, endPoint y: 352, distance: 15.1
click at [98, 363] on label "Dzelzs" at bounding box center [262, 357] width 488 height 34
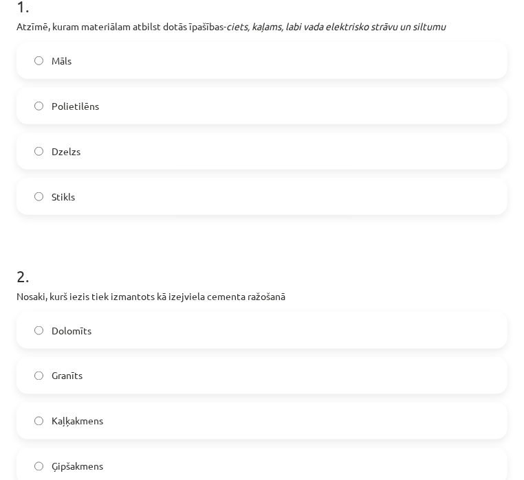
scroll to position [412, 0]
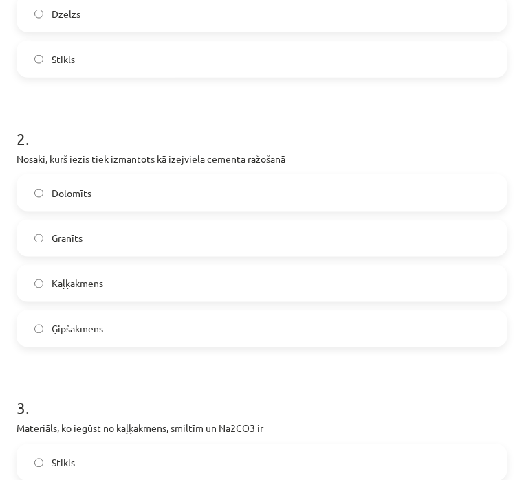
click at [109, 284] on label "Kaļķakmens" at bounding box center [262, 284] width 488 height 34
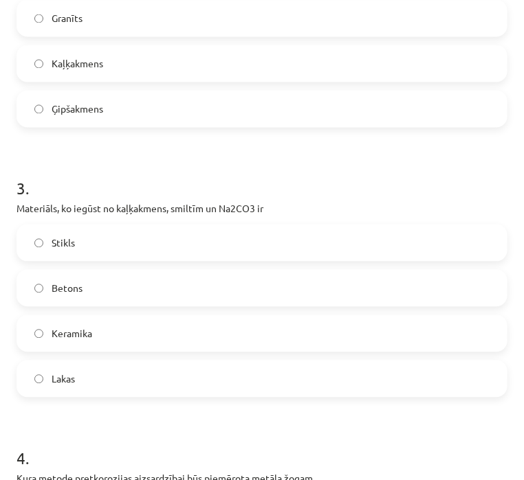
scroll to position [687, 0]
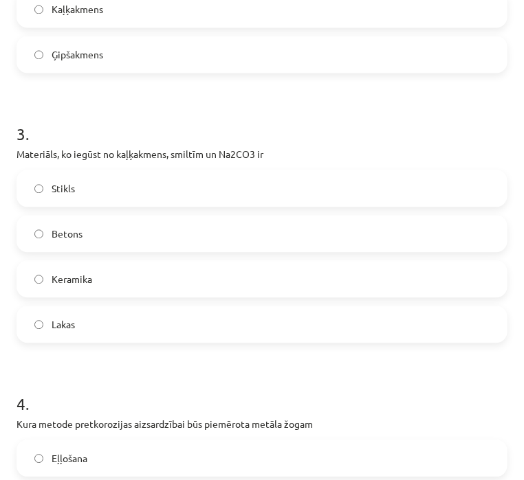
click at [93, 189] on label "Stikls" at bounding box center [262, 188] width 488 height 34
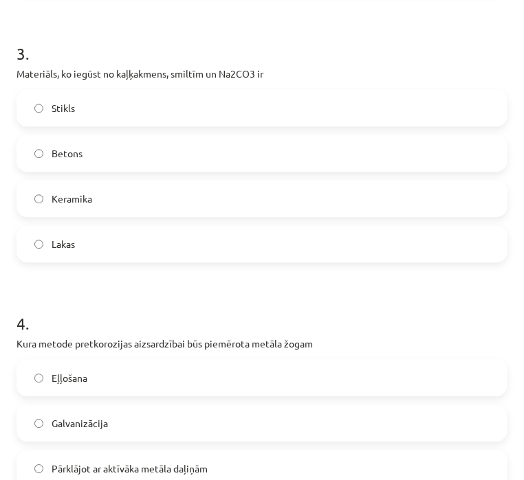
scroll to position [893, 0]
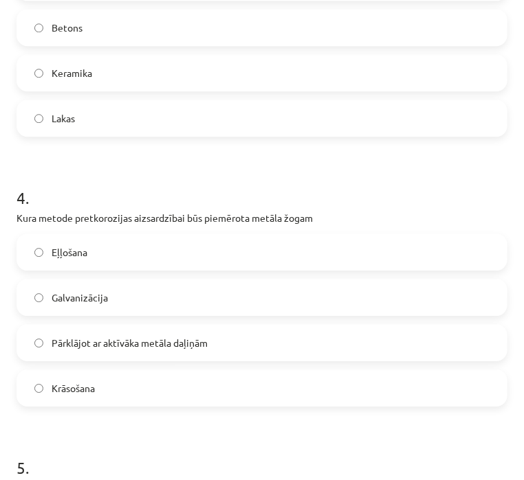
click at [96, 298] on span "Galvanizācija" at bounding box center [80, 298] width 56 height 14
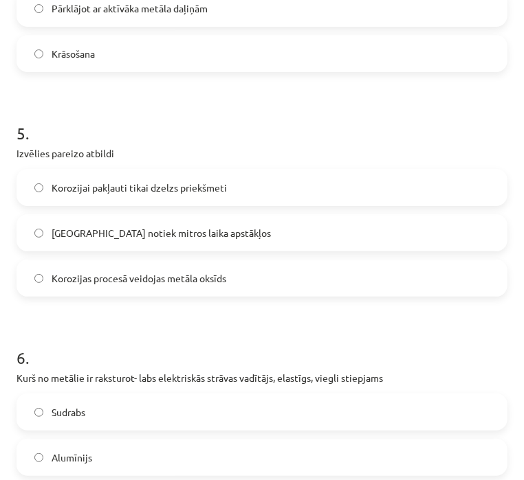
scroll to position [1237, 0]
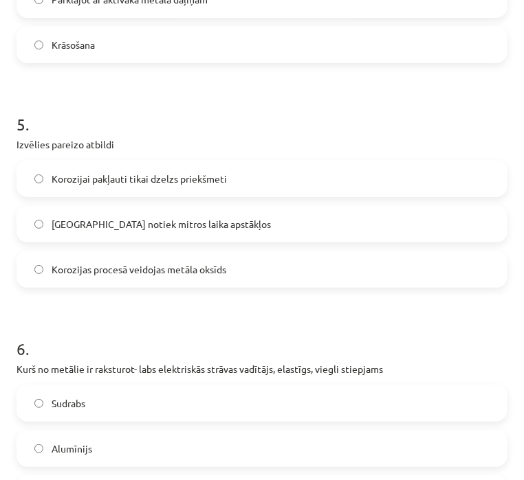
click at [198, 278] on label "Korozijas procesā veidojas metāla oksīds" at bounding box center [262, 269] width 488 height 34
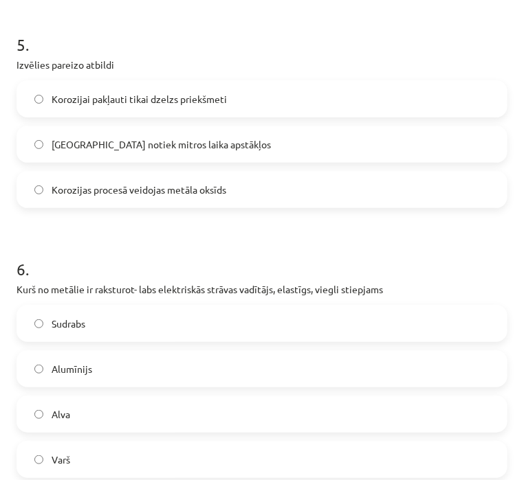
scroll to position [1374, 0]
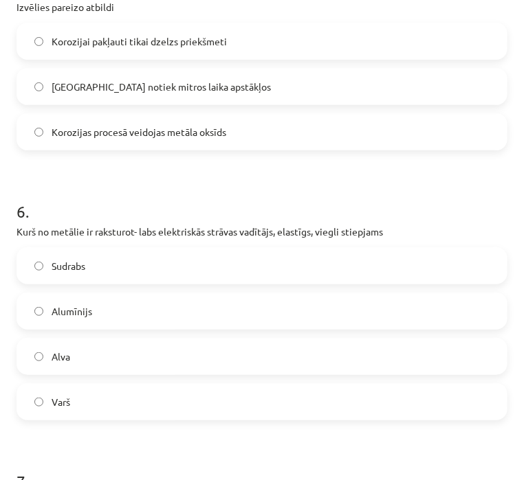
click at [75, 403] on label "Varš" at bounding box center [262, 402] width 488 height 34
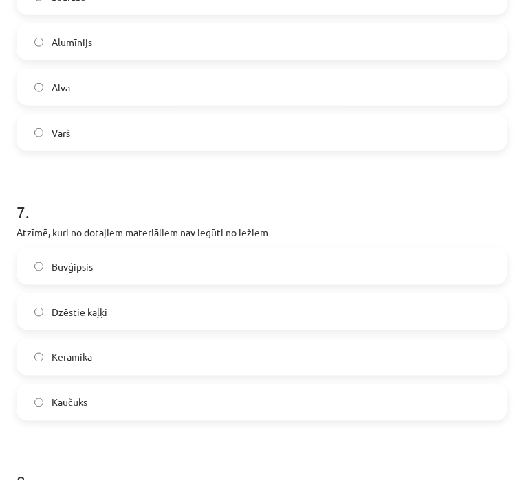
scroll to position [1718, 0]
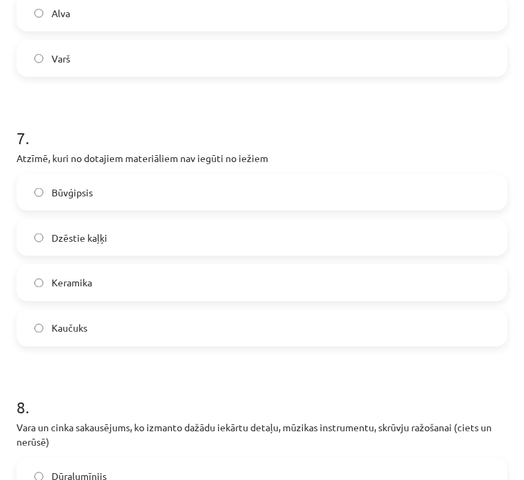
click at [96, 321] on label "Kaučuks" at bounding box center [262, 328] width 488 height 34
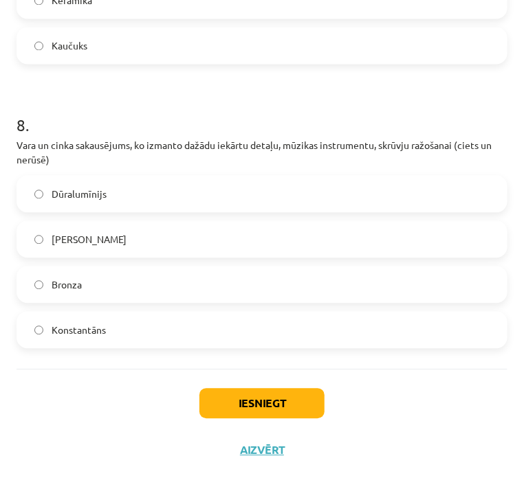
scroll to position [2002, 0]
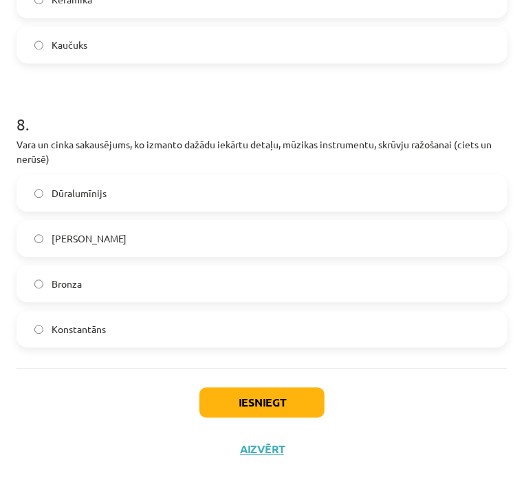
click at [98, 237] on label "Misiņš" at bounding box center [262, 238] width 488 height 34
click at [286, 405] on button "Iesniegt" at bounding box center [261, 403] width 125 height 30
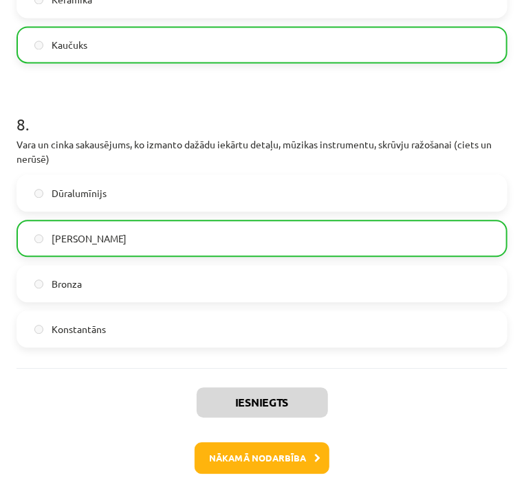
scroll to position [2045, 0]
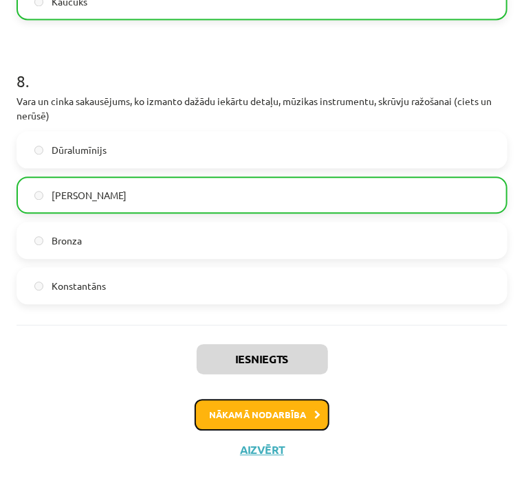
click at [256, 403] on button "Nākamā nodarbība" at bounding box center [261, 415] width 135 height 32
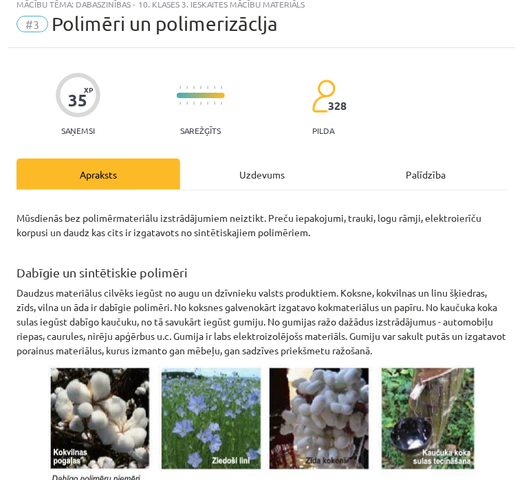
scroll to position [8, 0]
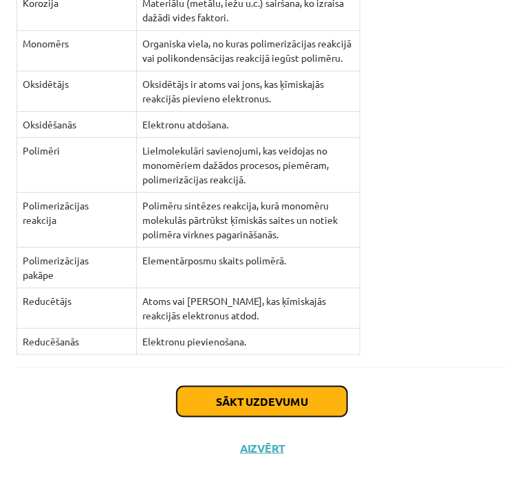
click at [250, 399] on button "Sākt uzdevumu" at bounding box center [262, 402] width 170 height 30
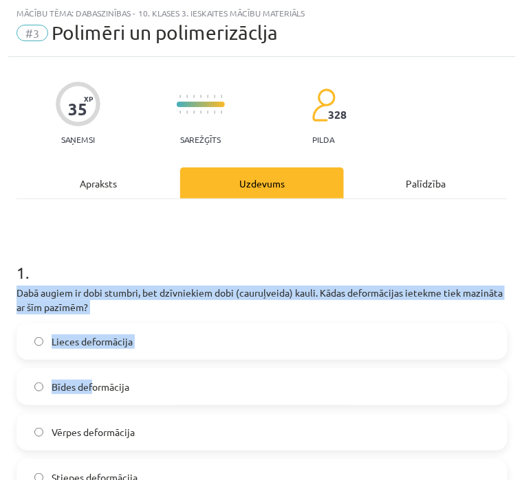
drag, startPoint x: 32, startPoint y: 240, endPoint x: 91, endPoint y: 379, distance: 150.9
drag, startPoint x: 38, startPoint y: 246, endPoint x: 28, endPoint y: 250, distance: 10.5
click at [36, 247] on h1 "1 ." at bounding box center [261, 260] width 491 height 43
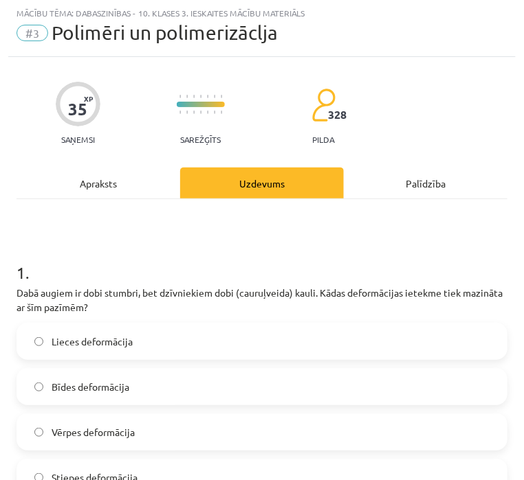
click at [19, 258] on h1 "1 ." at bounding box center [261, 260] width 491 height 43
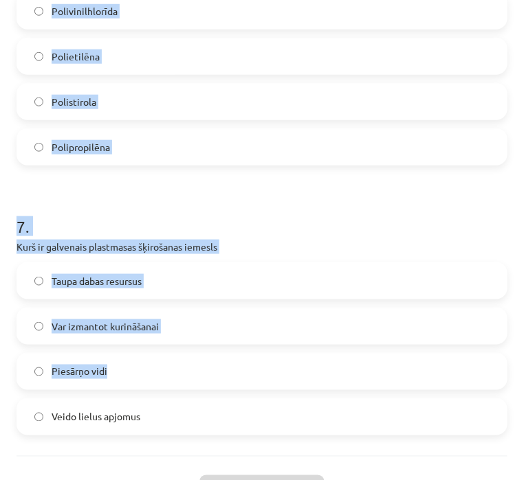
scroll to position [1701, 0]
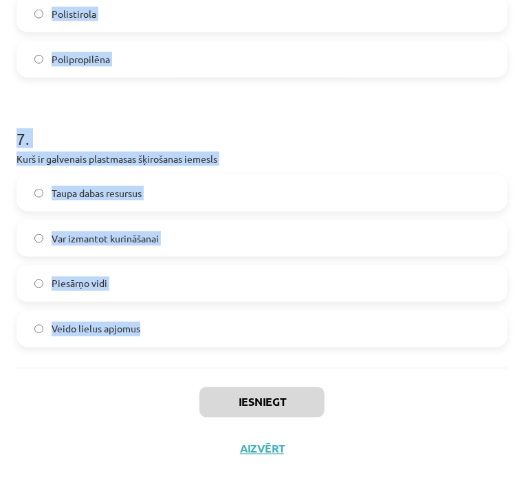
drag, startPoint x: 14, startPoint y: 262, endPoint x: 225, endPoint y: 365, distance: 234.5
copy form "1 . Dabā augiem ir dobi stumbri, bet dzīvniekiem dobi (cauruļveida) kauli. Kāda…"
click at [193, 111] on h1 "7 ." at bounding box center [261, 126] width 491 height 43
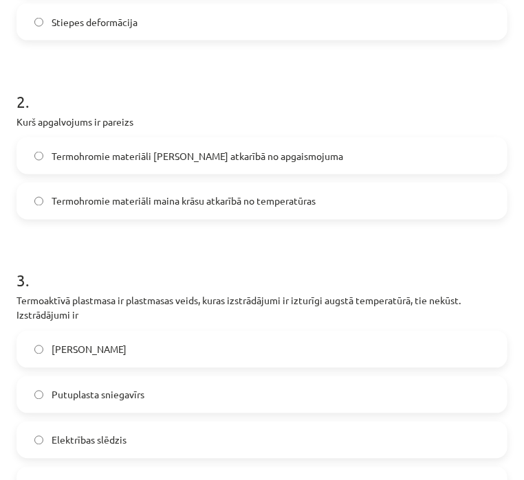
scroll to position [0, 0]
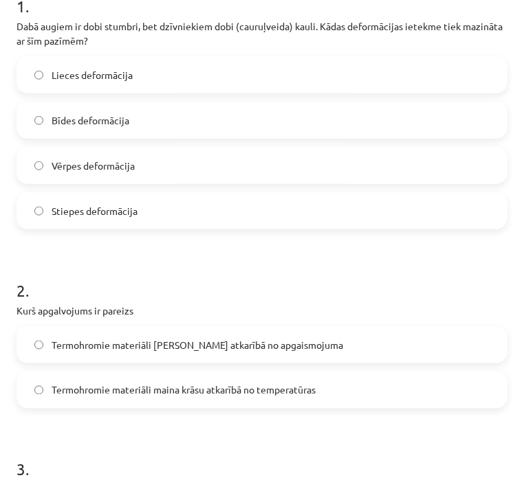
click at [96, 74] on span "Lieces deformācija" at bounding box center [92, 75] width 81 height 14
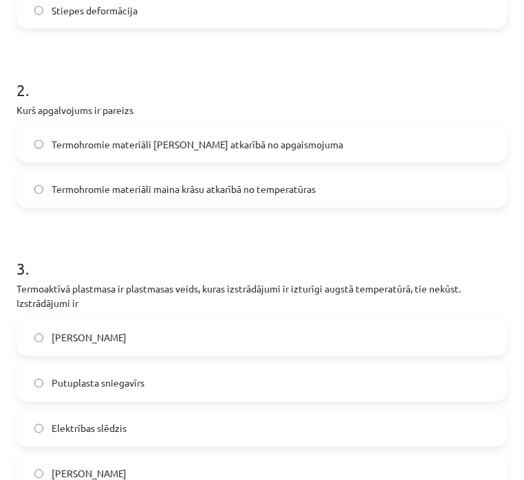
scroll to position [481, 0]
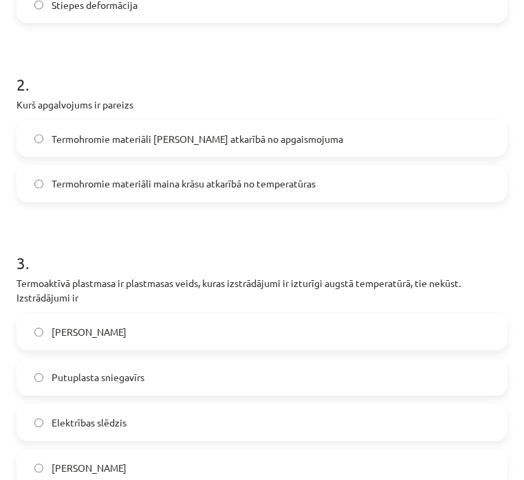
click at [269, 174] on label "Termohromie materiāli maina krāsu atkarībā no temperatūras" at bounding box center [262, 184] width 488 height 34
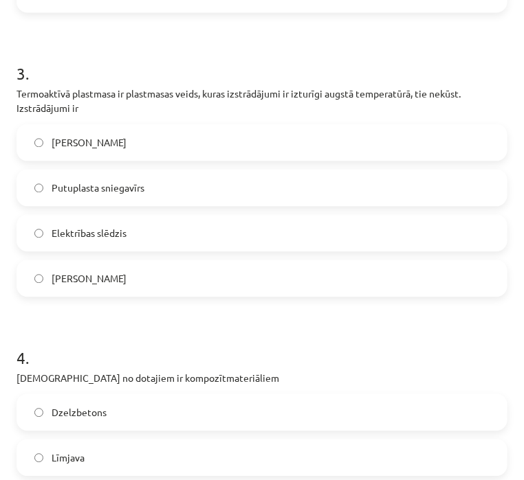
scroll to position [687, 0]
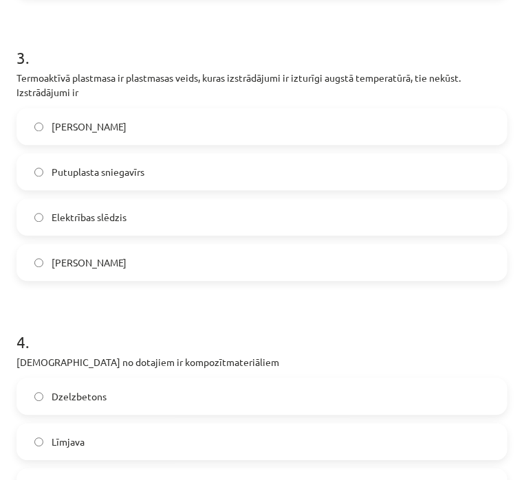
click at [99, 221] on span "Elektrības slēdzis" at bounding box center [89, 217] width 75 height 14
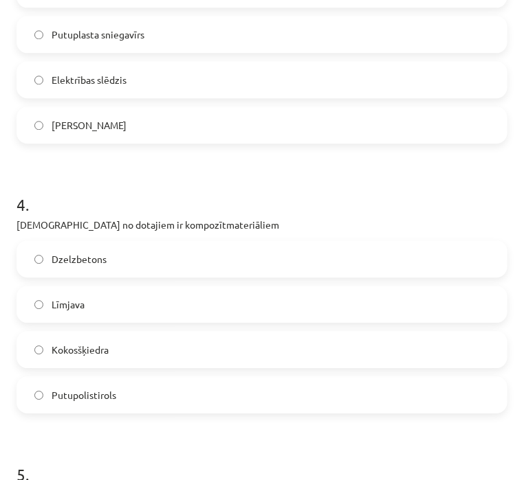
scroll to position [893, 0]
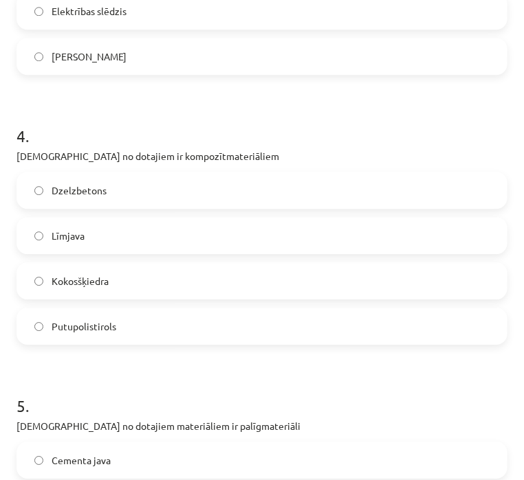
click at [115, 197] on label "Dzelzbetons" at bounding box center [262, 190] width 488 height 34
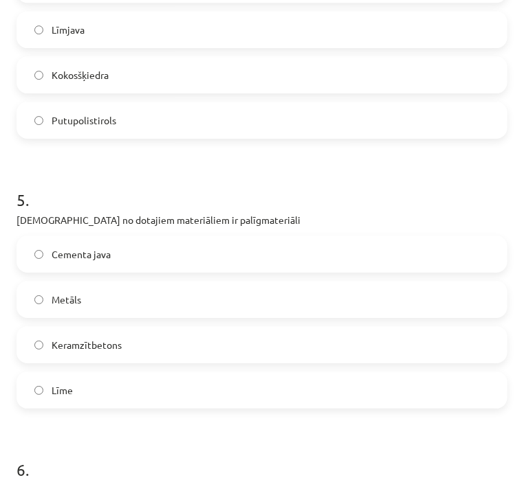
scroll to position [1168, 0]
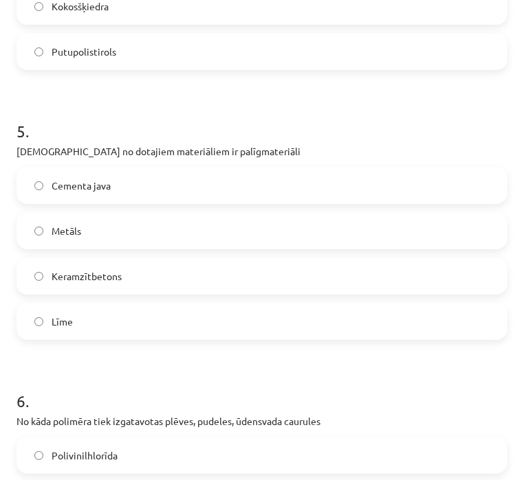
click at [107, 324] on label "Līme" at bounding box center [262, 321] width 488 height 34
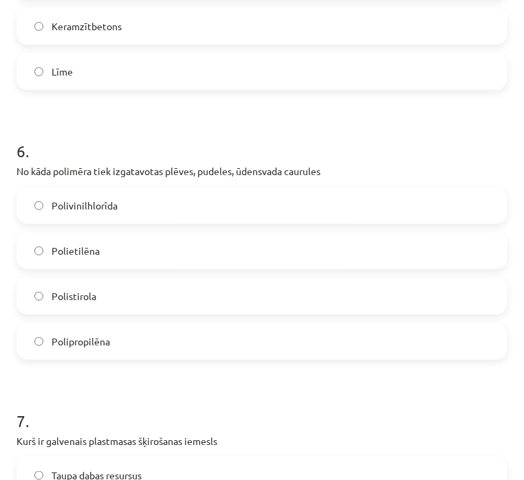
scroll to position [1443, 0]
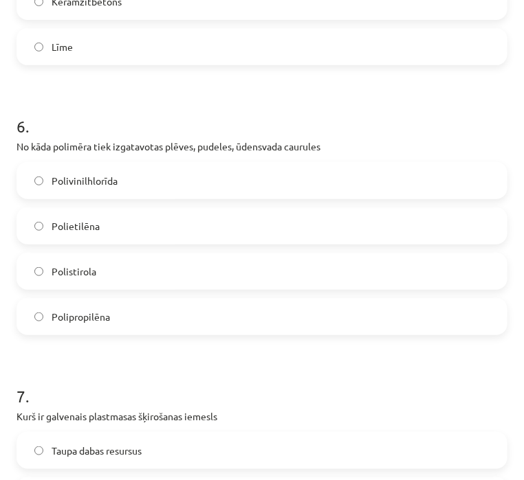
click at [104, 227] on label "Polietilēna" at bounding box center [262, 226] width 488 height 34
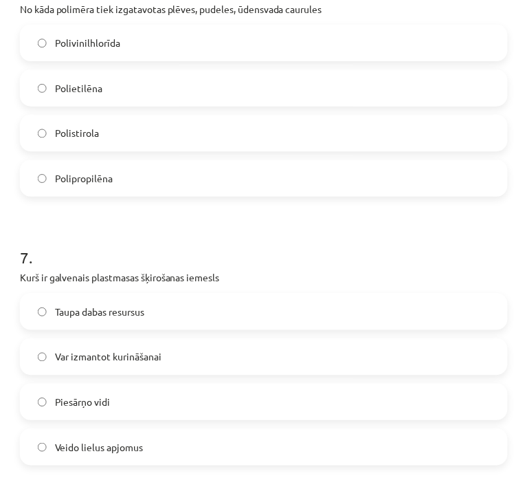
scroll to position [1701, 0]
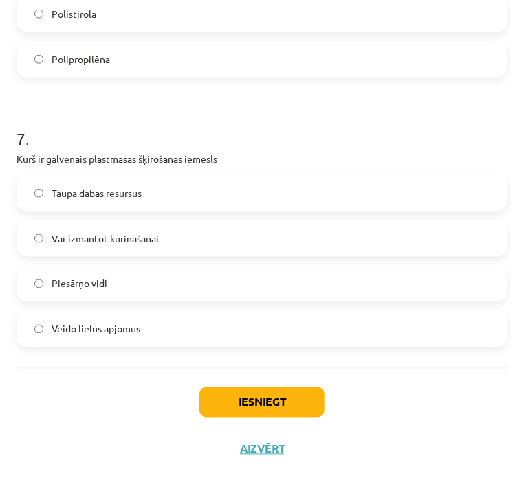
drag, startPoint x: 113, startPoint y: 199, endPoint x: 63, endPoint y: 197, distance: 50.9
click at [113, 200] on label "Taupa dabas resursus" at bounding box center [262, 193] width 488 height 34
click at [276, 392] on button "Iesniegt" at bounding box center [261, 403] width 125 height 30
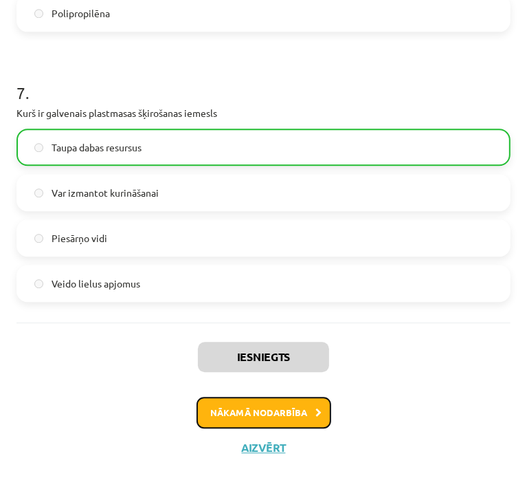
click at [282, 417] on button "Nākamā nodarbība" at bounding box center [264, 412] width 135 height 32
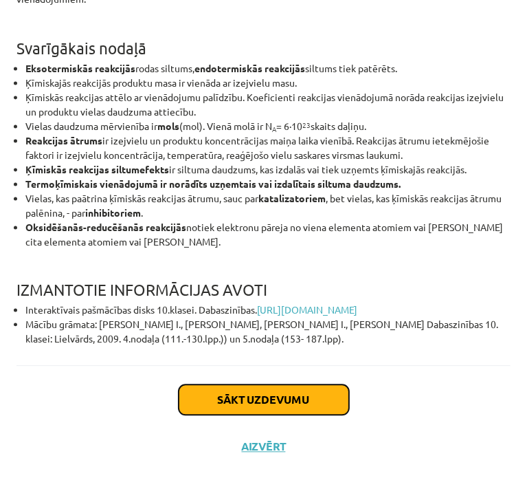
click at [261, 390] on button "Sākt uzdevumu" at bounding box center [264, 399] width 170 height 30
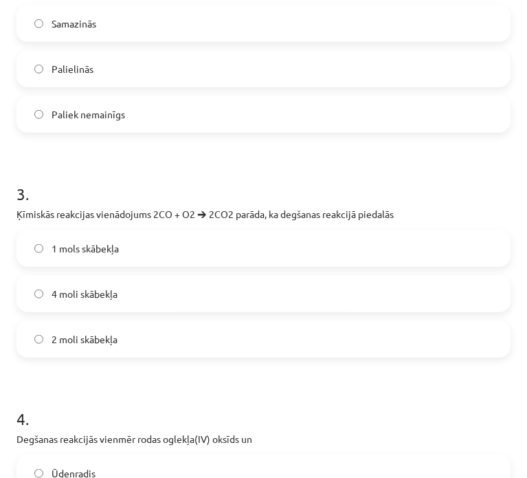
scroll to position [864, 0]
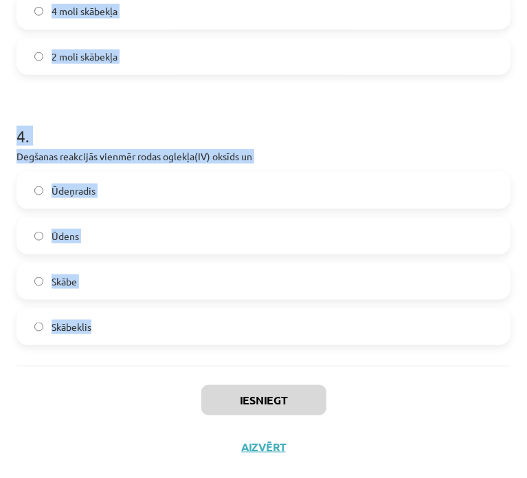
drag, startPoint x: 19, startPoint y: 263, endPoint x: 162, endPoint y: 349, distance: 167.3
copy form "1 . Reakcjā metāls + skābe 🡪 sāls + ... rodas Skābeklis Ūdeņradis Ūdens Oksīds …"
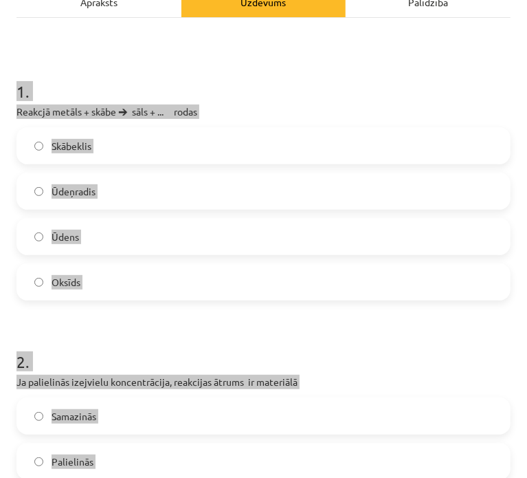
scroll to position [109, 0]
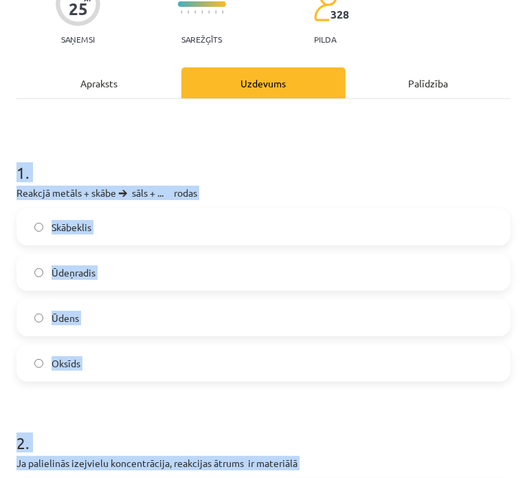
click at [127, 266] on label "Ūdeņradis" at bounding box center [263, 272] width 491 height 34
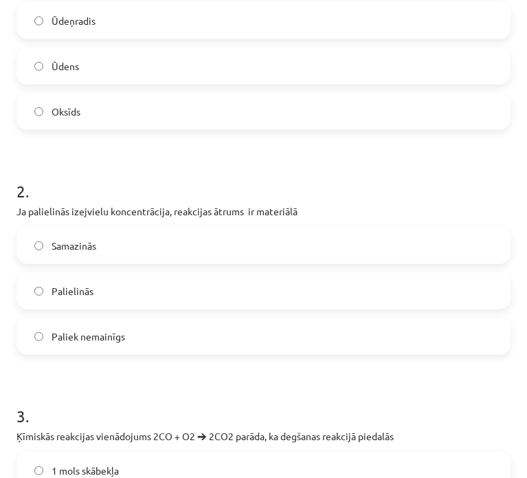
scroll to position [383, 0]
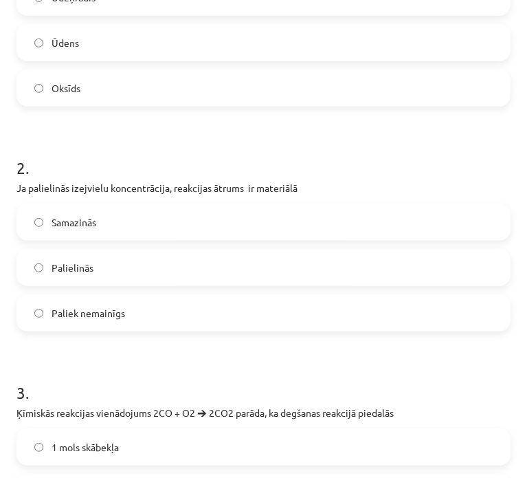
drag, startPoint x: 93, startPoint y: 269, endPoint x: 14, endPoint y: 321, distance: 95.3
click at [91, 273] on label "Palielinās" at bounding box center [263, 267] width 491 height 34
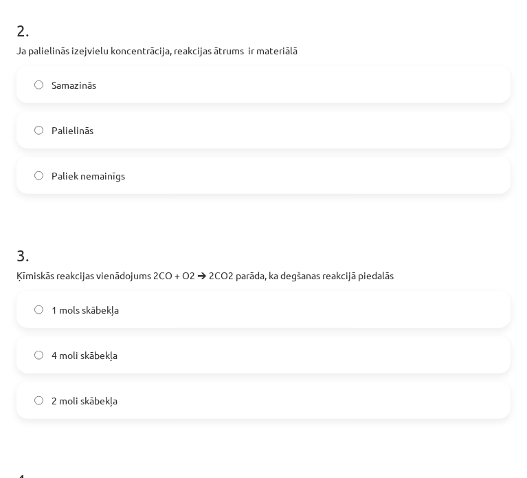
click at [71, 321] on label "1 mols skābekļa" at bounding box center [263, 309] width 491 height 34
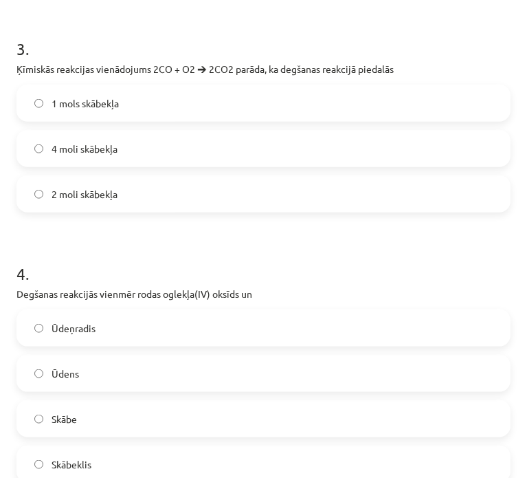
click at [76, 371] on span "Ūdens" at bounding box center [65, 373] width 27 height 14
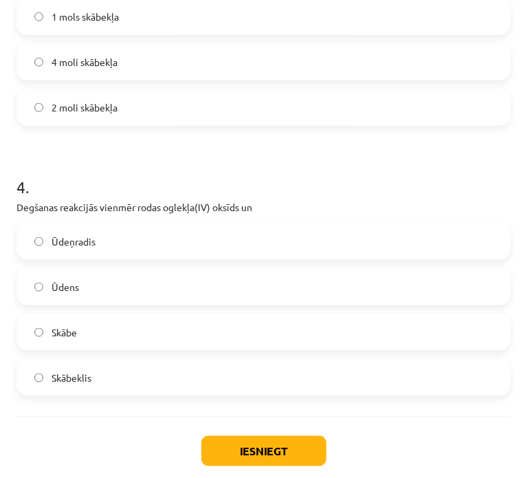
scroll to position [864, 0]
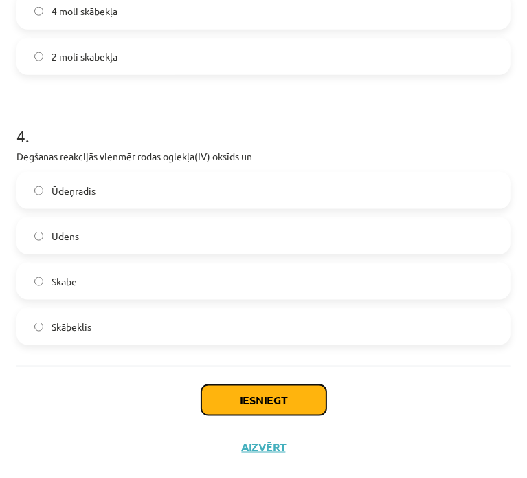
click at [236, 401] on button "Iesniegt" at bounding box center [263, 400] width 125 height 30
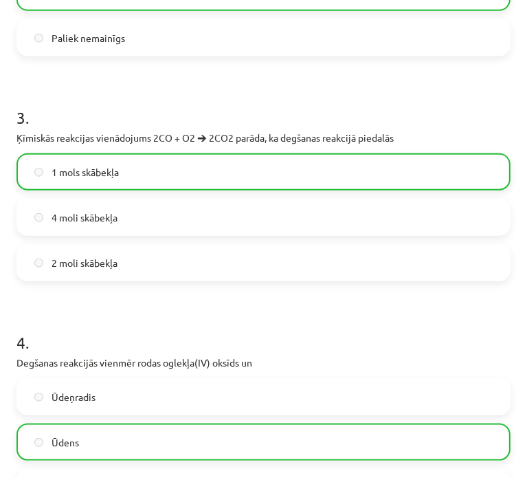
scroll to position [908, 0]
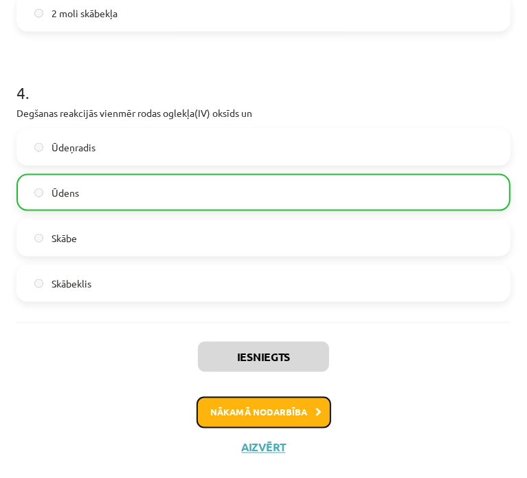
click at [266, 404] on button "Nākamā nodarbība" at bounding box center [264, 412] width 135 height 32
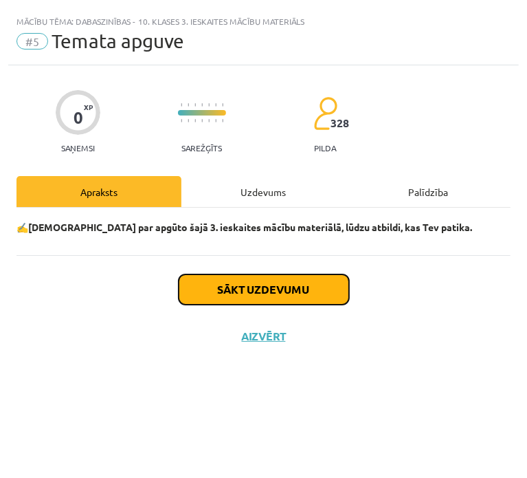
click at [254, 297] on button "Sākt uzdevumu" at bounding box center [264, 289] width 170 height 30
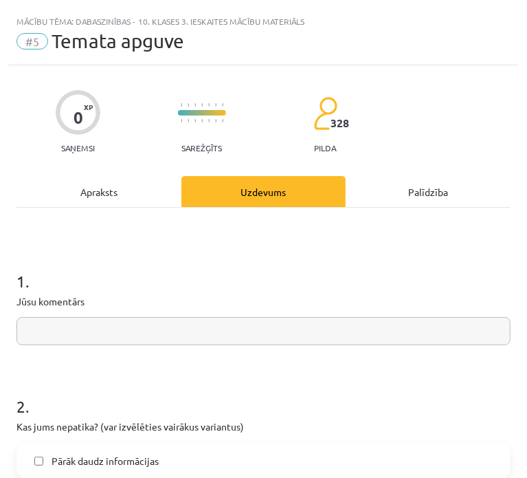
click at [162, 330] on input "text" at bounding box center [263, 331] width 494 height 28
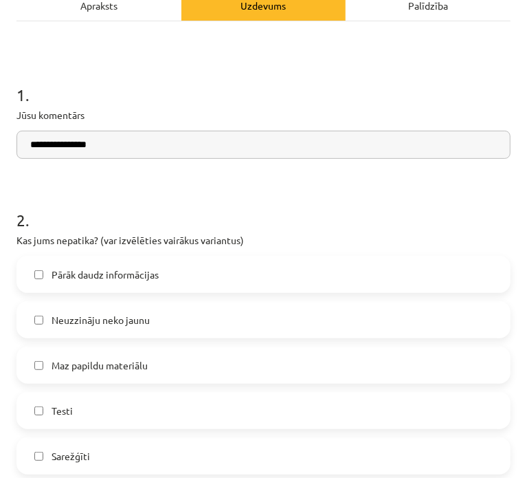
scroll to position [275, 0]
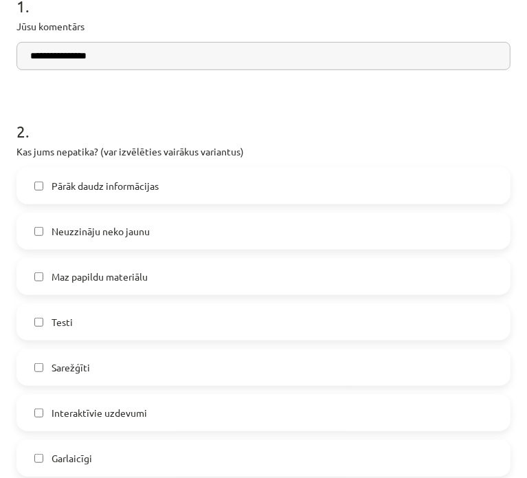
type input "**********"
click at [152, 187] on span "Pārāk daudz informācijas" at bounding box center [105, 186] width 107 height 14
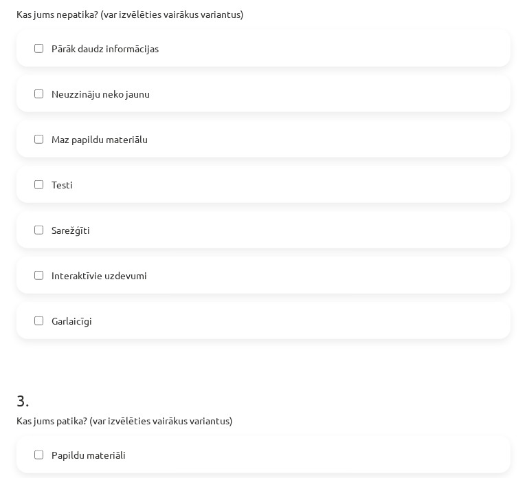
click at [115, 225] on label "Sarežģīti" at bounding box center [263, 229] width 491 height 34
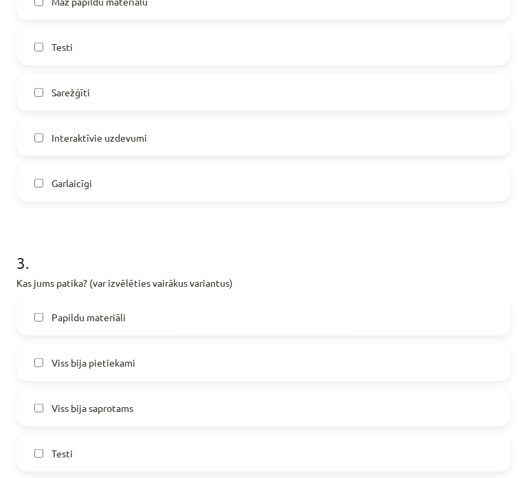
scroll to position [756, 0]
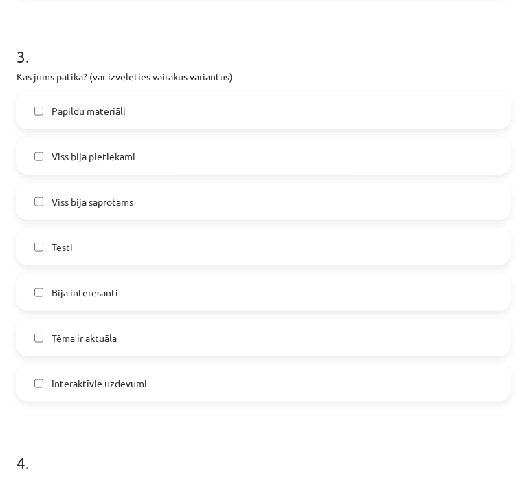
click at [138, 295] on label "Bija interesanti" at bounding box center [263, 292] width 491 height 34
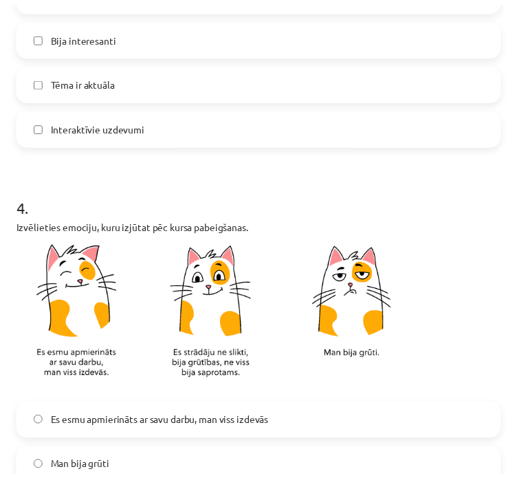
scroll to position [1168, 0]
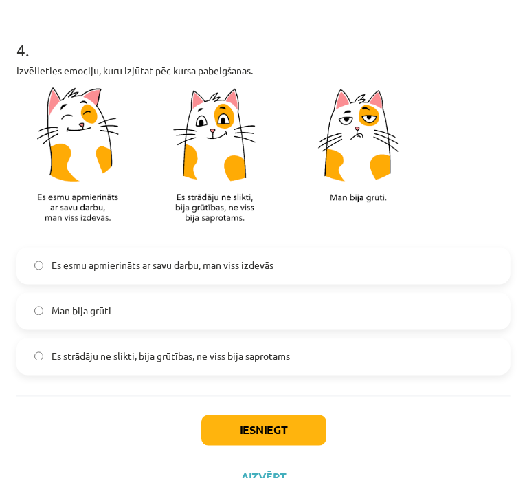
click at [146, 270] on span "Es esmu apmierināts ar savu darbu, man viss izdevās" at bounding box center [163, 265] width 222 height 14
click at [244, 434] on button "Iesniegt" at bounding box center [263, 430] width 125 height 30
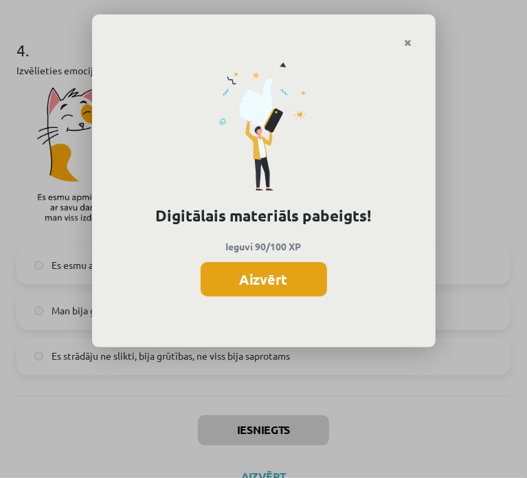
click at [289, 285] on button "Aizvērt" at bounding box center [264, 279] width 126 height 34
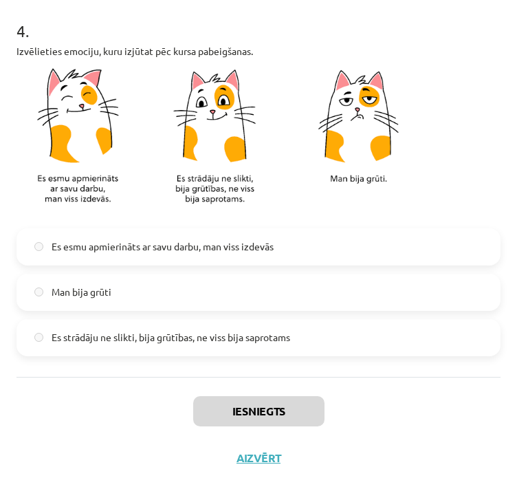
scroll to position [1198, 0]
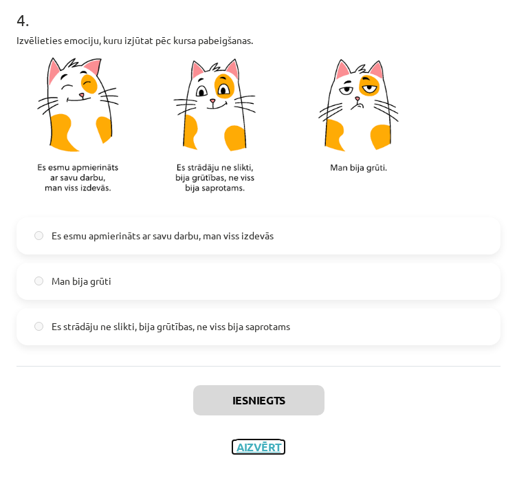
click at [256, 451] on button "Aizvērt" at bounding box center [258, 447] width 52 height 14
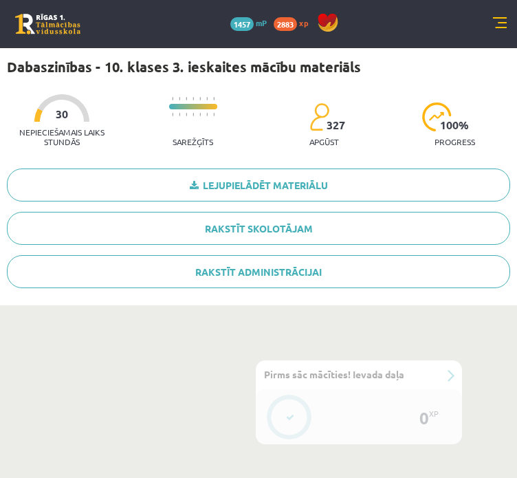
click at [502, 16] on div "0 Dāvanas 1457 mP 2883 xp" at bounding box center [258, 24] width 517 height 48
click at [503, 21] on link at bounding box center [500, 24] width 14 height 14
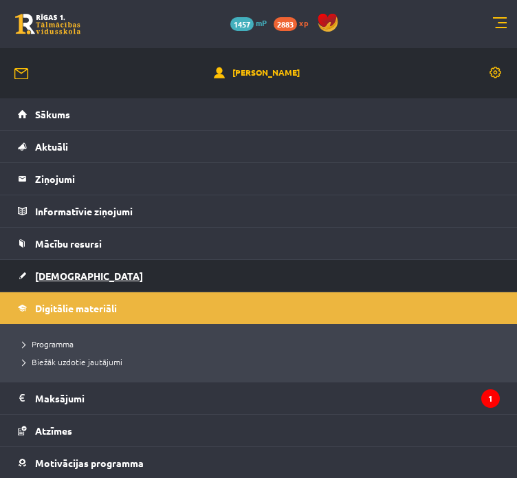
click at [78, 265] on link "[DEMOGRAPHIC_DATA]" at bounding box center [259, 276] width 482 height 32
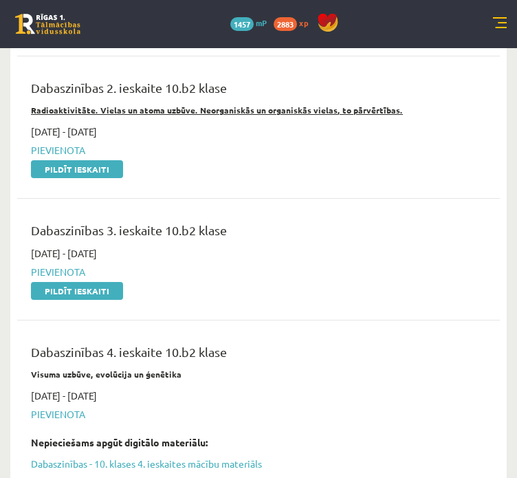
scroll to position [3642, 0]
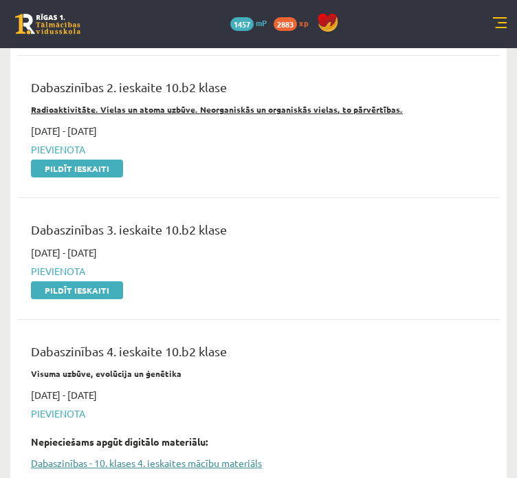
click at [111, 456] on link "Dabaszinības - 10. klases 4. ieskaites mācību materiāls" at bounding box center [248, 463] width 434 height 14
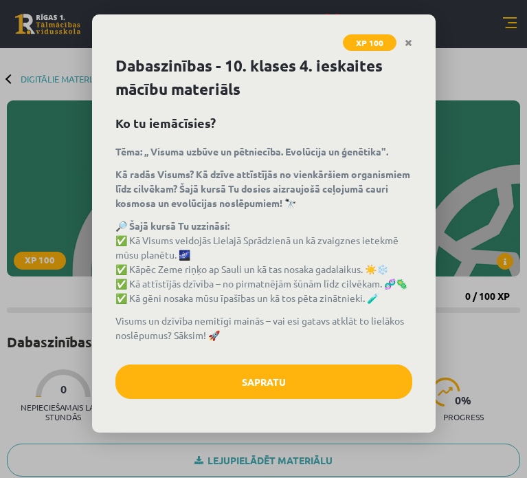
click at [303, 377] on button "Sapratu" at bounding box center [263, 381] width 297 height 34
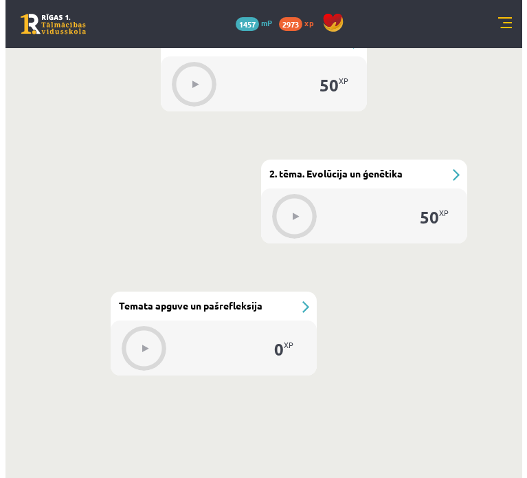
scroll to position [396, 0]
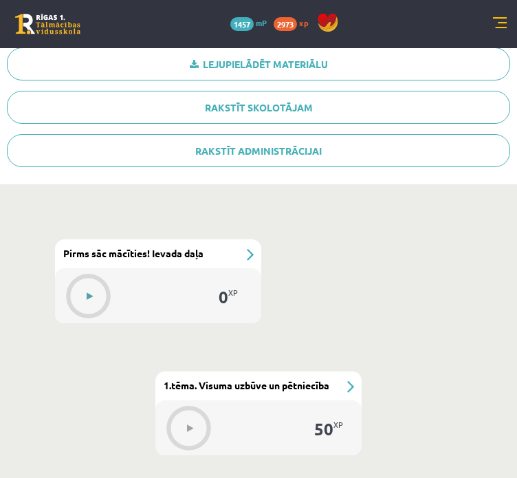
click at [96, 289] on button at bounding box center [90, 296] width 32 height 32
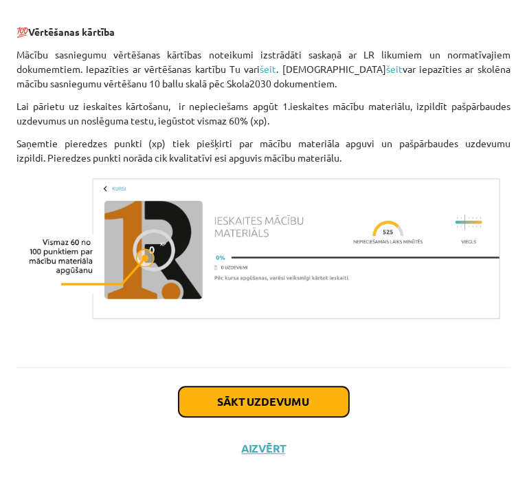
click at [331, 401] on button "Sākt uzdevumu" at bounding box center [264, 401] width 170 height 30
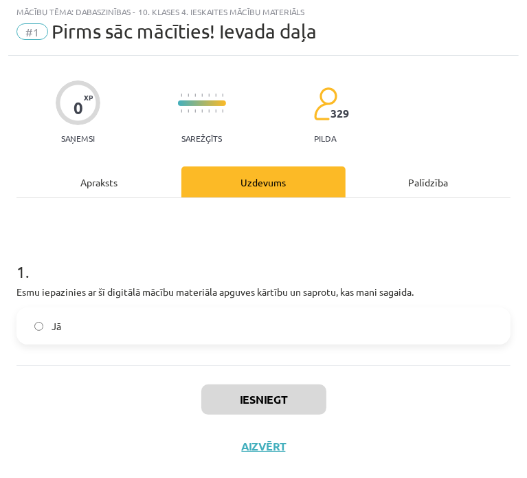
scroll to position [8, 0]
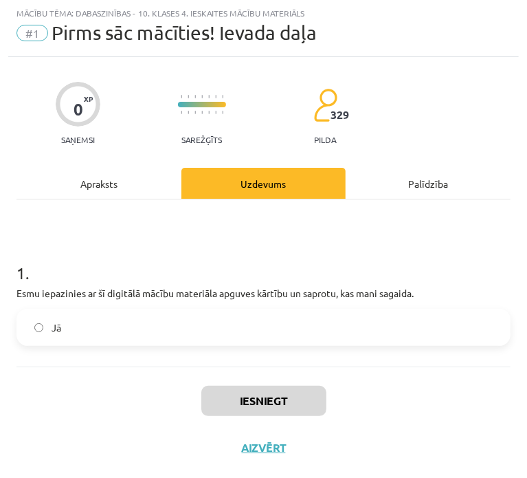
drag, startPoint x: 66, startPoint y: 322, endPoint x: 215, endPoint y: 357, distance: 153.3
click at [67, 321] on label "Jā" at bounding box center [263, 327] width 491 height 34
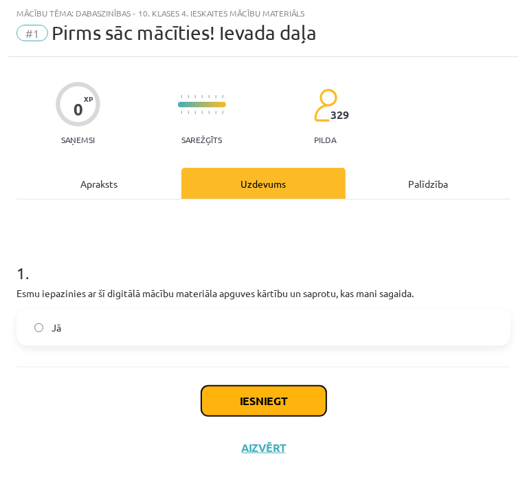
click at [280, 394] on button "Iesniegt" at bounding box center [263, 400] width 125 height 30
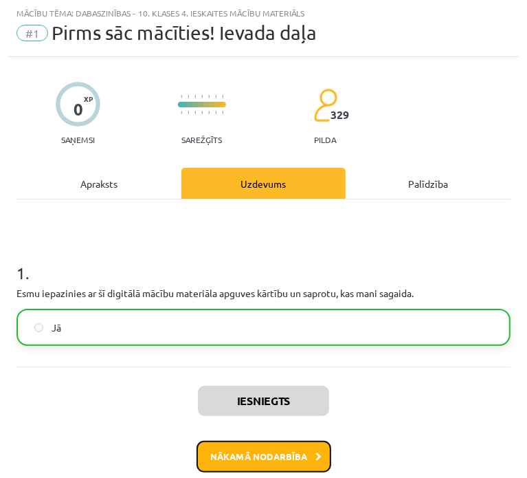
click at [240, 467] on button "Nākamā nodarbība" at bounding box center [264, 456] width 135 height 32
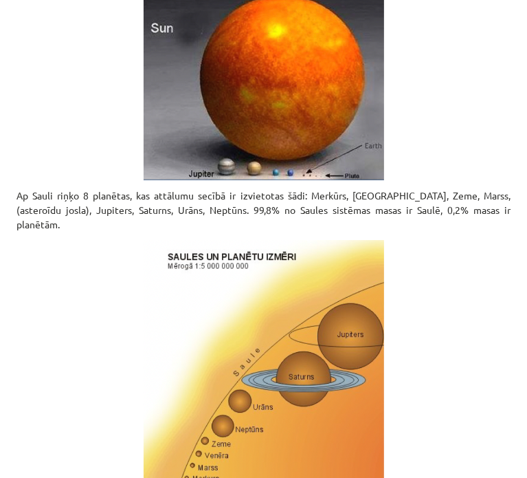
scroll to position [4921, 0]
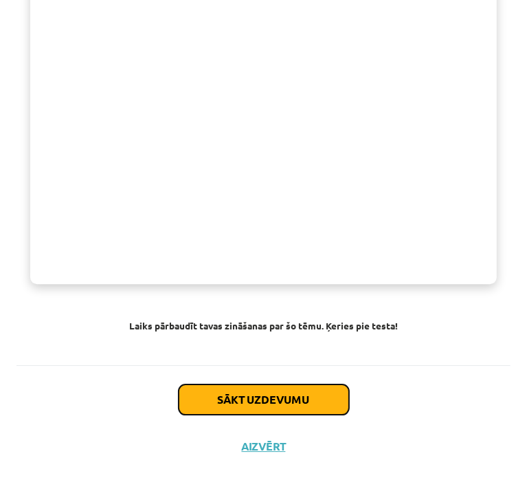
click at [244, 385] on button "Sākt uzdevumu" at bounding box center [264, 399] width 170 height 30
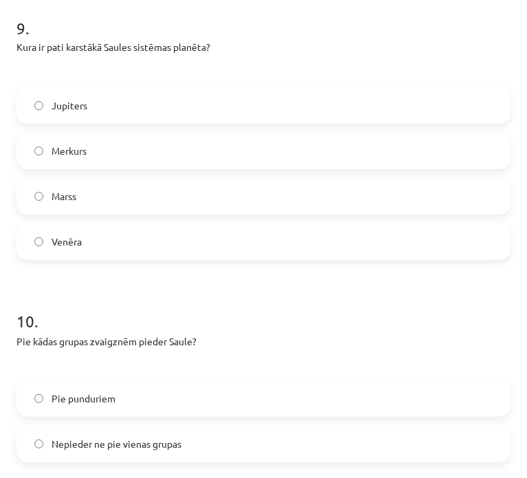
scroll to position [2779, 0]
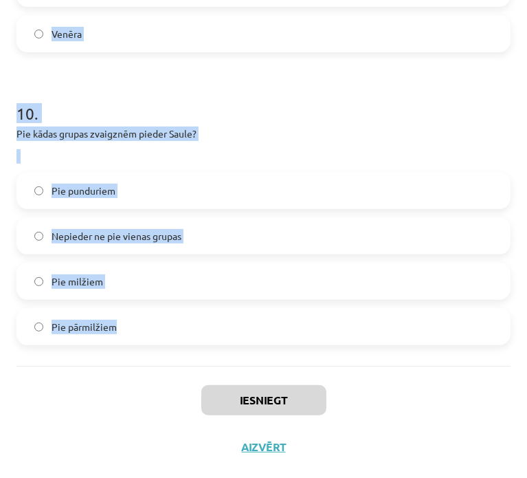
drag, startPoint x: 31, startPoint y: 244, endPoint x: 109, endPoint y: 334, distance: 118.9
copy form ". Lo ipsu dolorsi ametcons adipiscinge seddoe temporinc? Utlabor Etdolore Magna…"
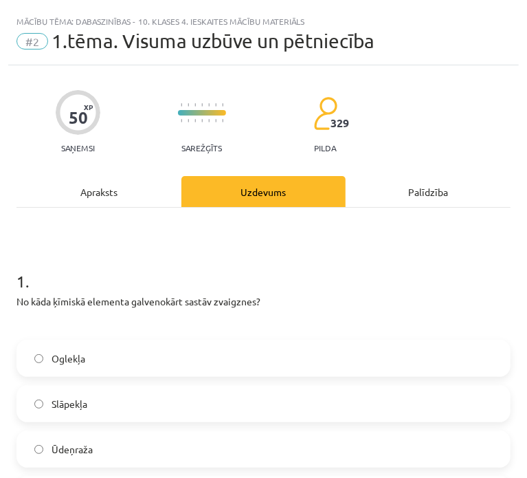
scroll to position [206, 0]
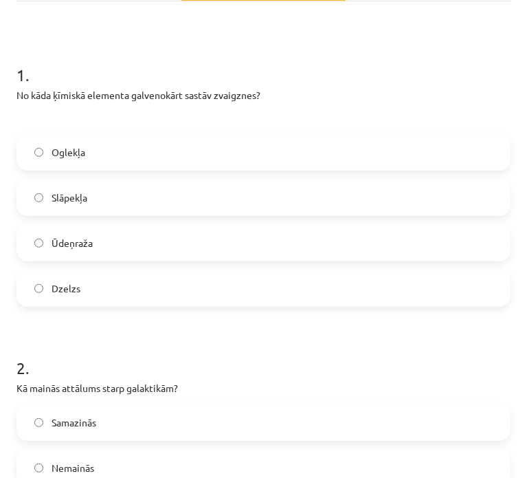
click at [118, 249] on label "Ūdeņraža" at bounding box center [263, 242] width 491 height 34
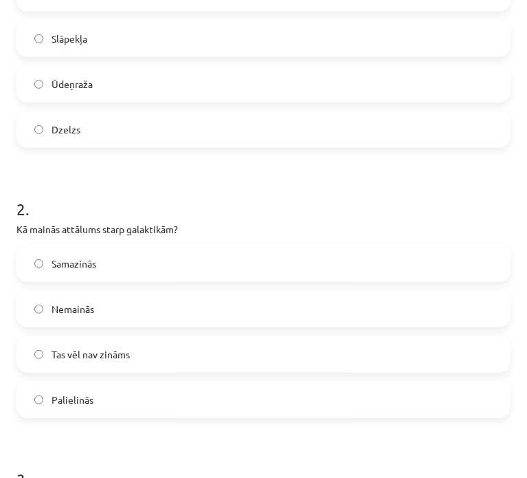
scroll to position [412, 0]
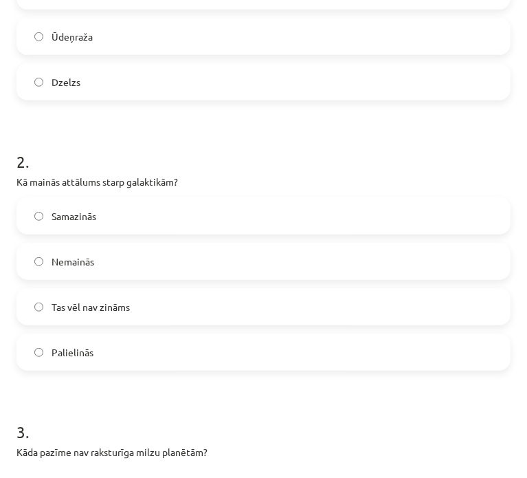
click at [104, 352] on label "Palielinās" at bounding box center [263, 352] width 491 height 34
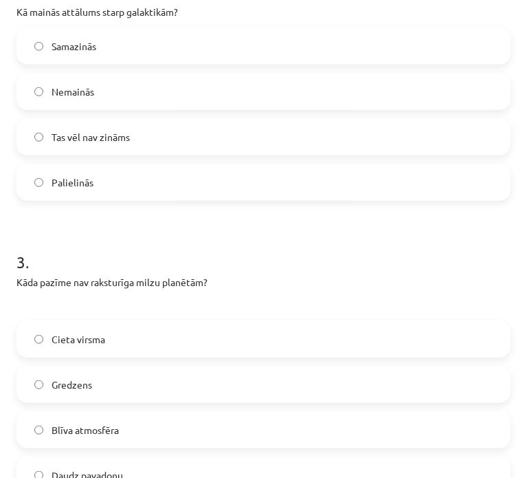
scroll to position [756, 0]
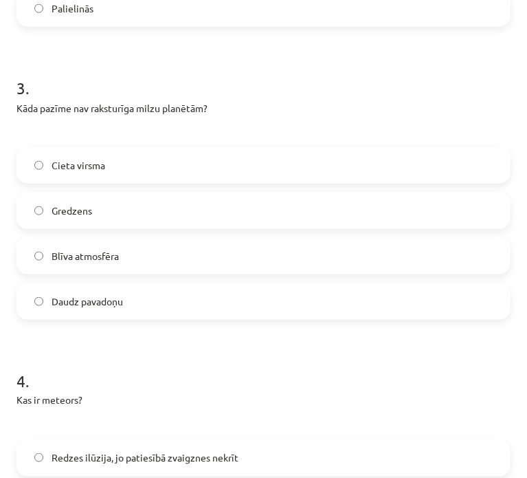
click at [67, 154] on label "Cieta virsma" at bounding box center [263, 165] width 491 height 34
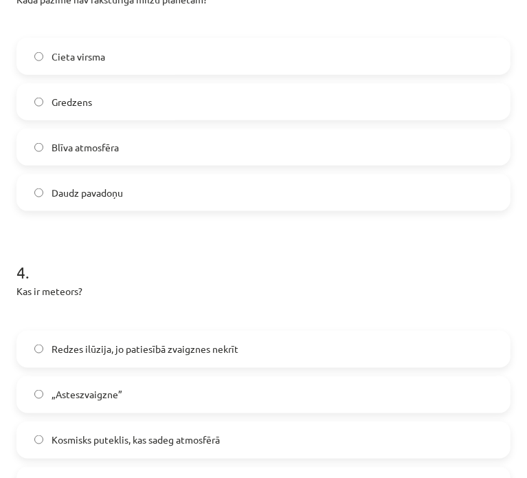
scroll to position [1099, 0]
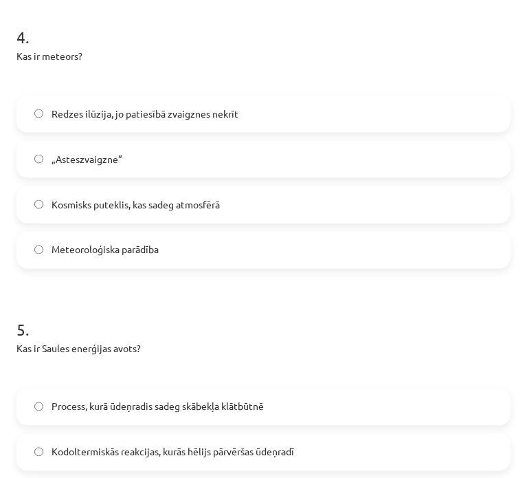
drag, startPoint x: 143, startPoint y: 208, endPoint x: 172, endPoint y: 207, distance: 28.9
click at [146, 205] on span "Kosmisks puteklis, kas sadeg atmosfērā" at bounding box center [136, 204] width 168 height 14
click at [169, 212] on label "Kosmisks puteklis, kas sadeg atmosfērā" at bounding box center [263, 205] width 491 height 34
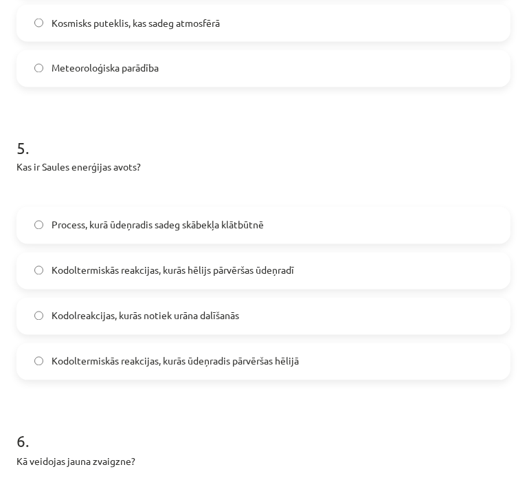
scroll to position [1306, 0]
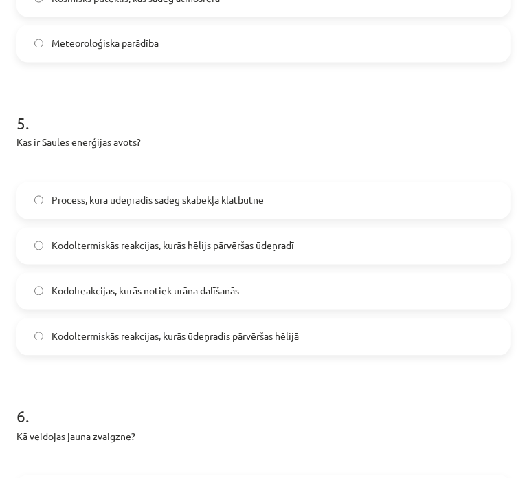
click at [240, 338] on span "Kodoltermiskās reakcijas, kurās ūdeņradis pārvēršas hēlijā" at bounding box center [175, 336] width 247 height 14
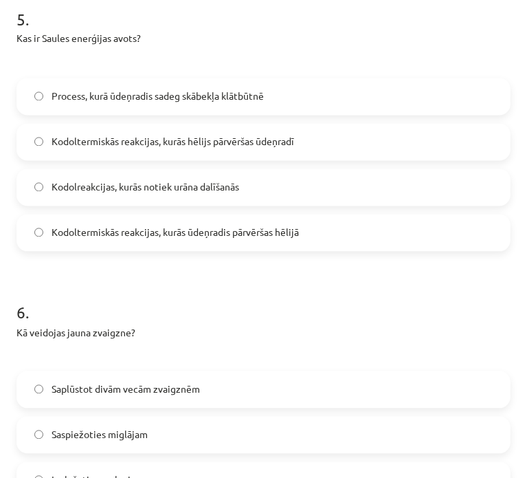
scroll to position [1580, 0]
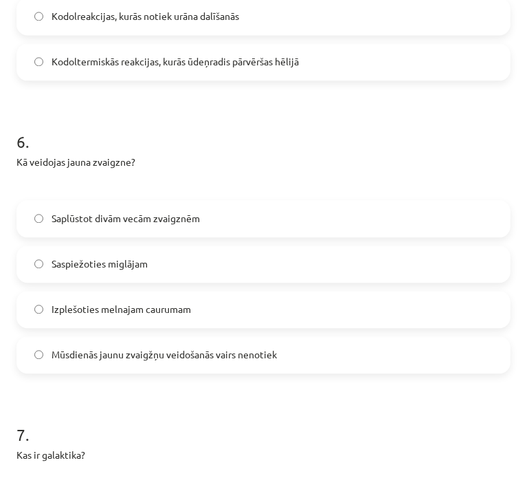
click at [126, 262] on span "Saspiežoties miglājam" at bounding box center [100, 263] width 96 height 14
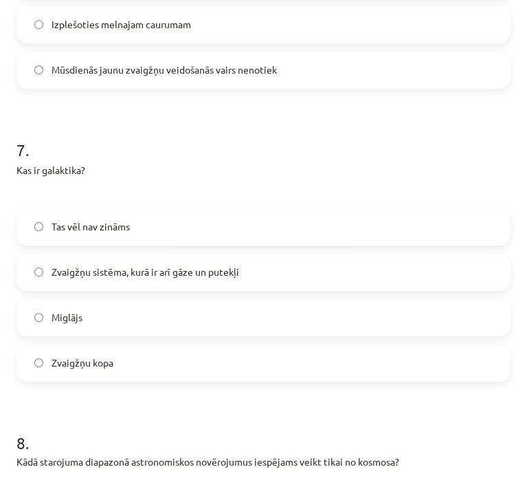
scroll to position [1924, 0]
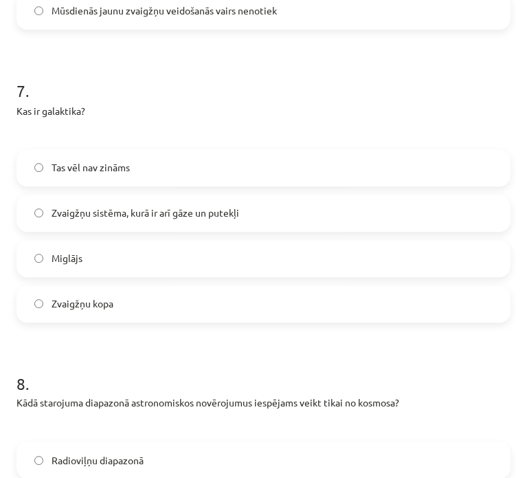
click at [148, 216] on span "Zvaigžņu sistēma, kurā ir arī gāze un putekļi" at bounding box center [146, 212] width 188 height 14
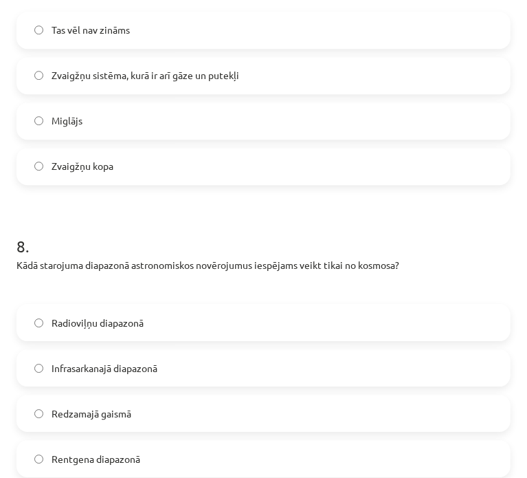
scroll to position [2130, 0]
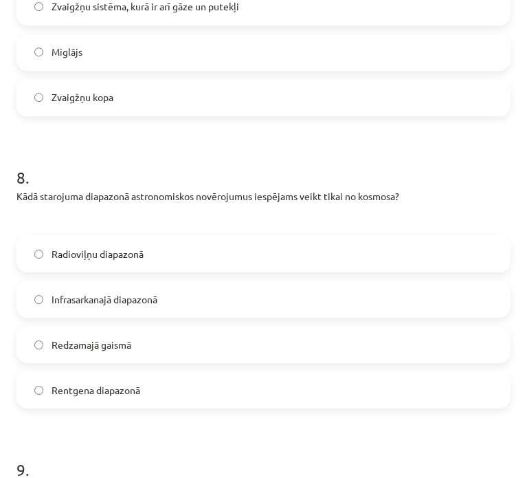
click at [148, 380] on label "Rentgena diapazonā" at bounding box center [263, 389] width 491 height 34
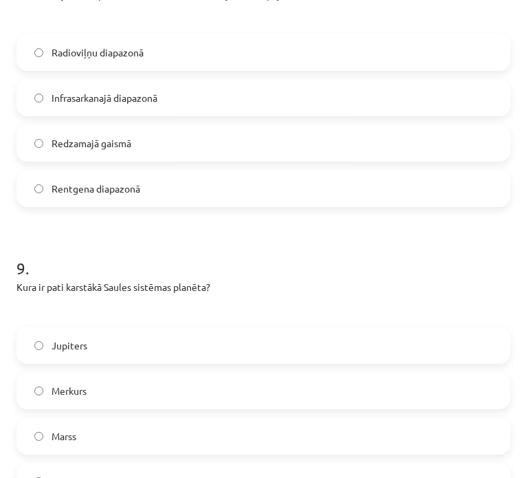
scroll to position [2405, 0]
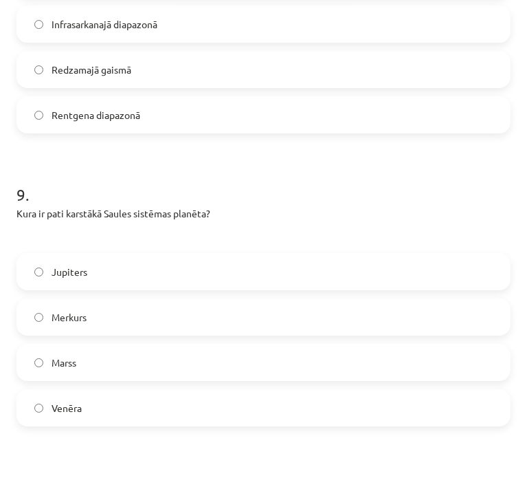
drag, startPoint x: 75, startPoint y: 401, endPoint x: 85, endPoint y: 391, distance: 14.1
click at [76, 402] on span "Venēra" at bounding box center [67, 408] width 30 height 14
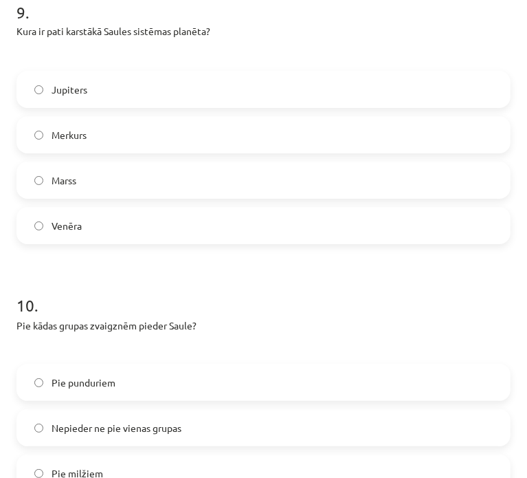
scroll to position [2680, 0]
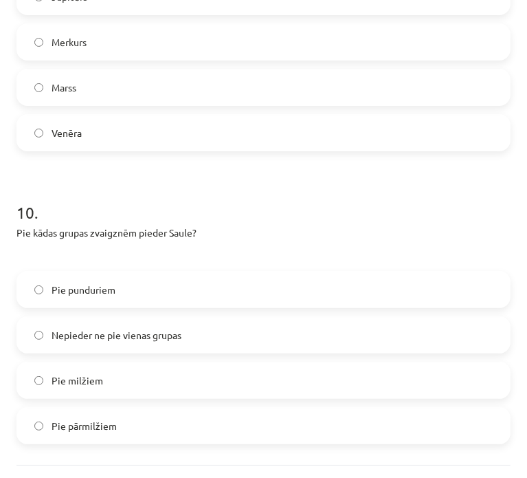
click at [121, 298] on label "Pie punduriem" at bounding box center [263, 289] width 491 height 34
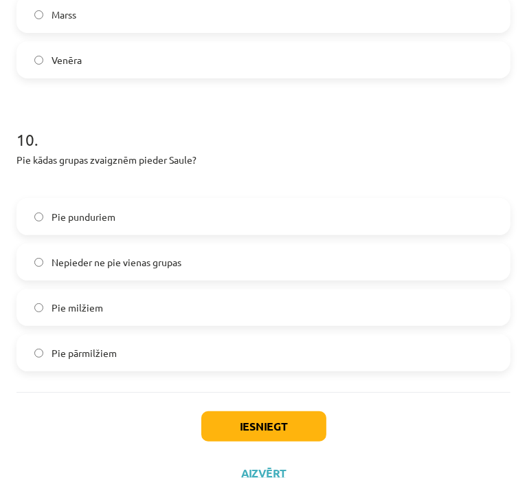
scroll to position [2779, 0]
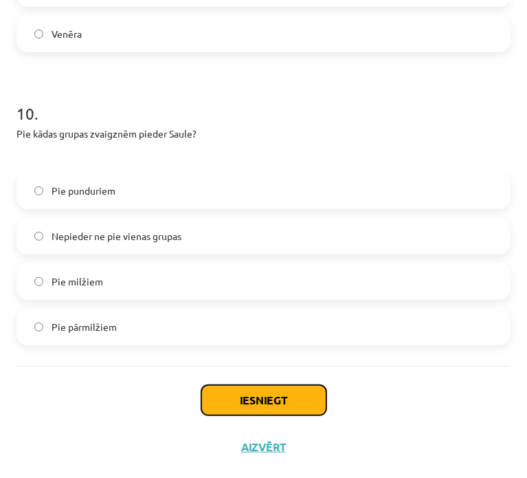
click at [289, 394] on button "Iesniegt" at bounding box center [263, 400] width 125 height 30
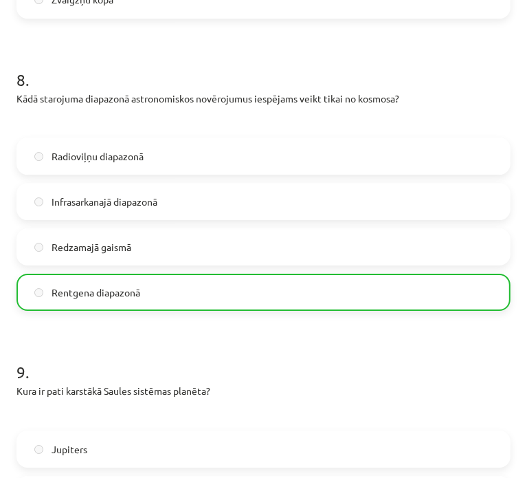
scroll to position [2784, 0]
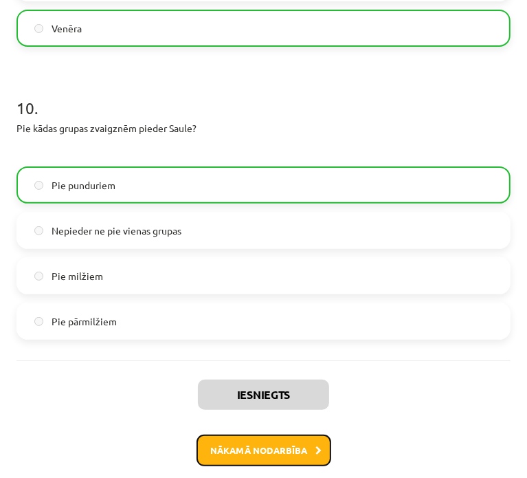
click at [245, 458] on button "Nākamā nodarbība" at bounding box center [264, 450] width 135 height 32
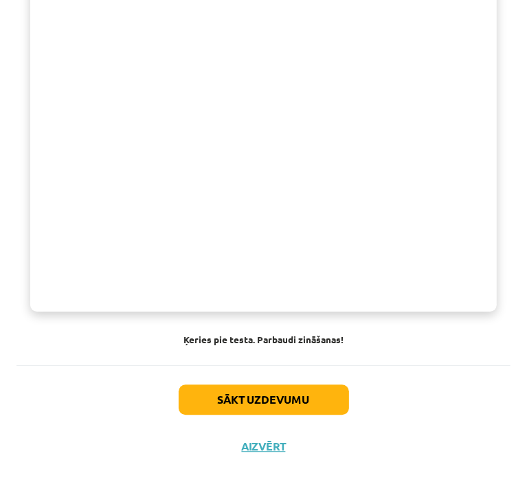
scroll to position [14887, 0]
click at [297, 405] on button "Sākt uzdevumu" at bounding box center [264, 399] width 170 height 30
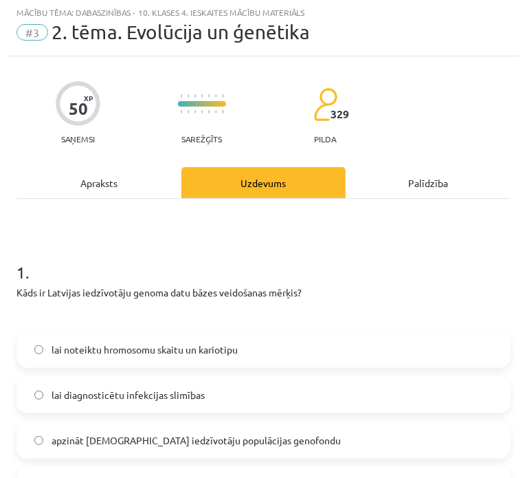
scroll to position [8, 0]
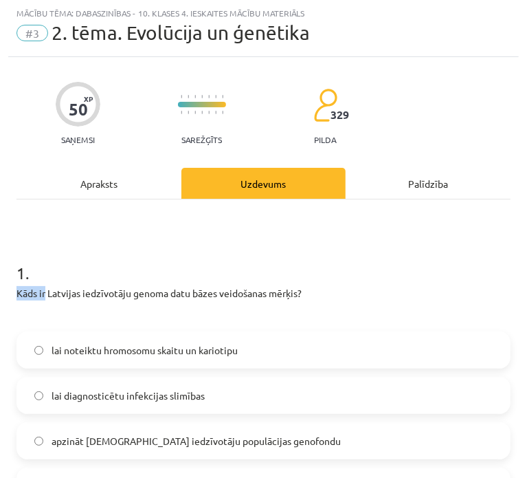
drag, startPoint x: 32, startPoint y: 254, endPoint x: 49, endPoint y: 263, distance: 19.4
click at [49, 293] on div "1 . Kāds ir Latvijas iedzīvotāju genoma datu bāzes veidošanas mērķis? lai notei…" at bounding box center [263, 371] width 494 height 265
click at [52, 254] on h1 "1 ." at bounding box center [263, 260] width 494 height 43
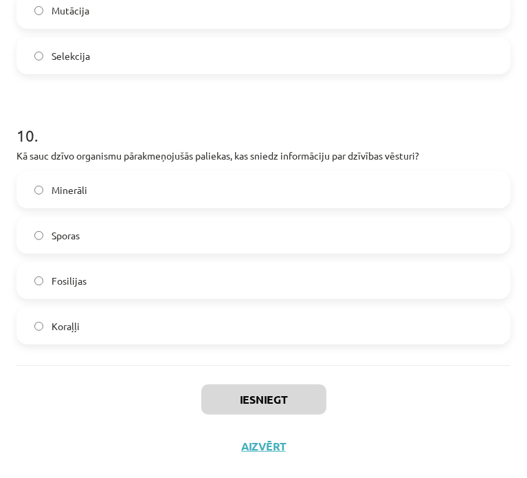
scroll to position [2871, 0]
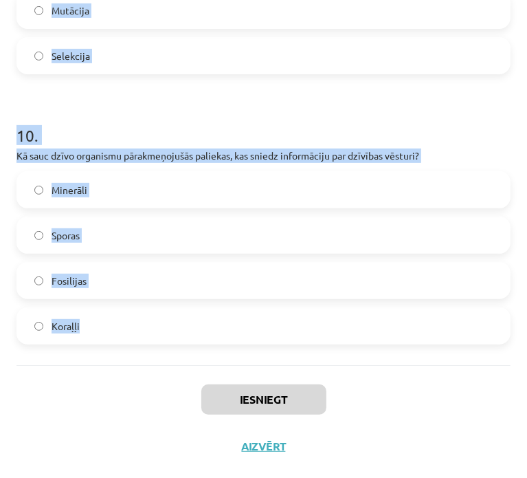
drag, startPoint x: 15, startPoint y: 270, endPoint x: 187, endPoint y: 339, distance: 185.0
copy form "1 . Kāds ir Latvijas iedzīvotāju genoma datu bāzes veidošanas mērķis? lai notei…"
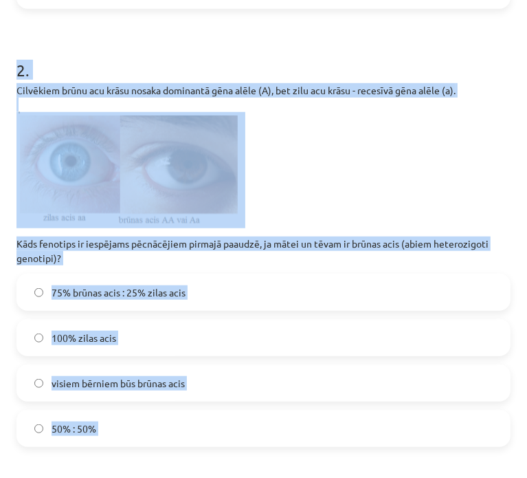
scroll to position [0, 0]
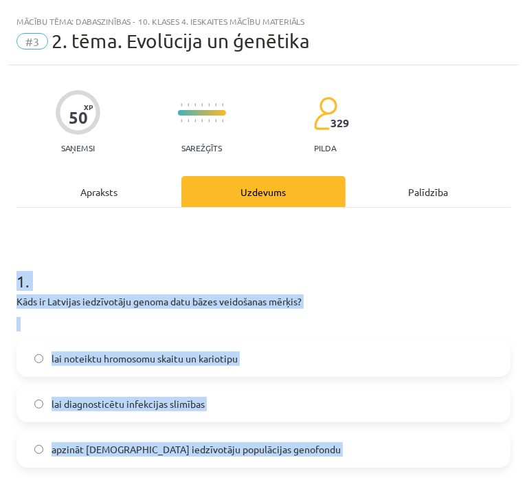
click at [148, 249] on h1 "1 ." at bounding box center [263, 268] width 494 height 43
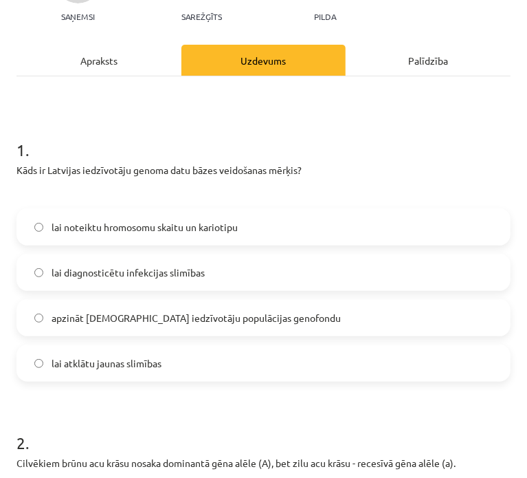
scroll to position [137, 0]
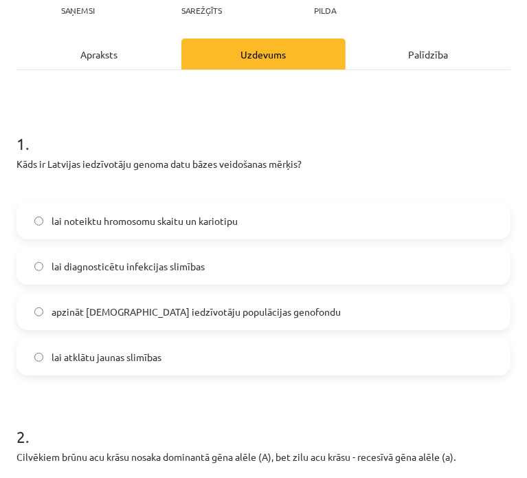
click at [96, 329] on div "apzināt Latvijas iedzīvotāju populācijas genofondu" at bounding box center [263, 311] width 494 height 37
drag, startPoint x: 107, startPoint y: 333, endPoint x: 111, endPoint y: 324, distance: 9.6
click at [108, 327] on div "lai noteiktu hromosomu skaitu un kariotipu lai diagnosticētu infekcijas slimība…" at bounding box center [263, 288] width 494 height 173
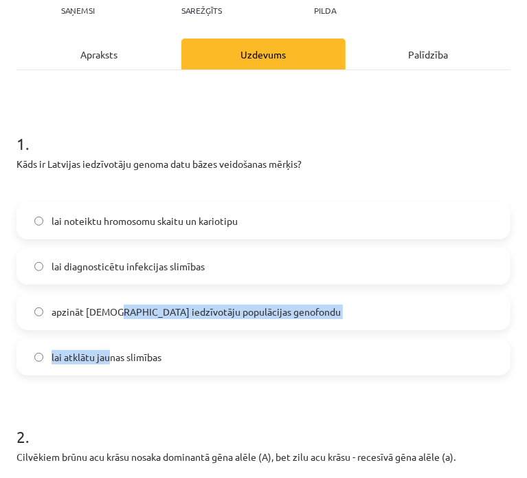
click at [110, 351] on span "lai atklātu jaunas slimības" at bounding box center [107, 357] width 110 height 14
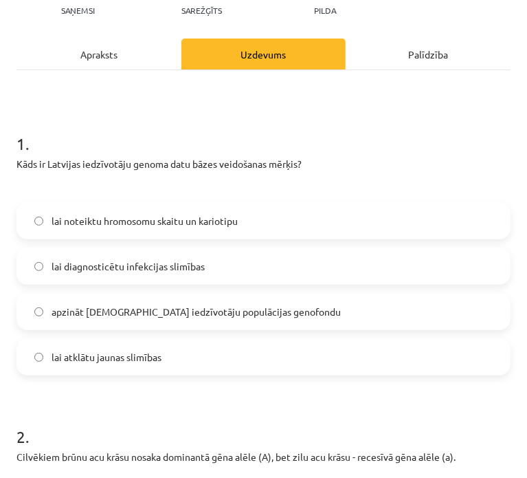
click at [109, 315] on span "apzināt Latvijas iedzīvotāju populācijas genofondu" at bounding box center [196, 311] width 289 height 14
click at [113, 275] on label "lai diagnosticētu infekcijas slimības" at bounding box center [263, 266] width 491 height 34
click at [113, 314] on span "apzināt Latvijas iedzīvotāju populācijas genofondu" at bounding box center [196, 311] width 289 height 14
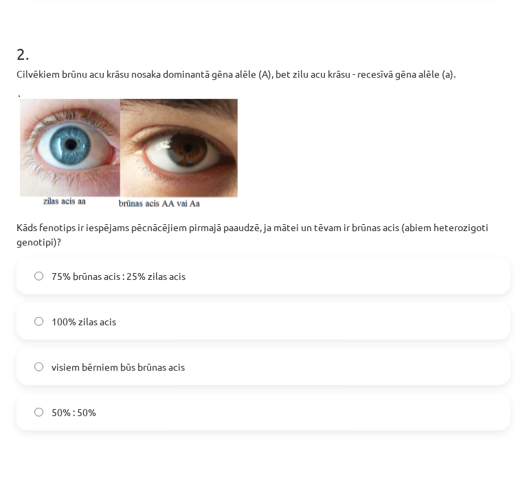
scroll to position [618, 0]
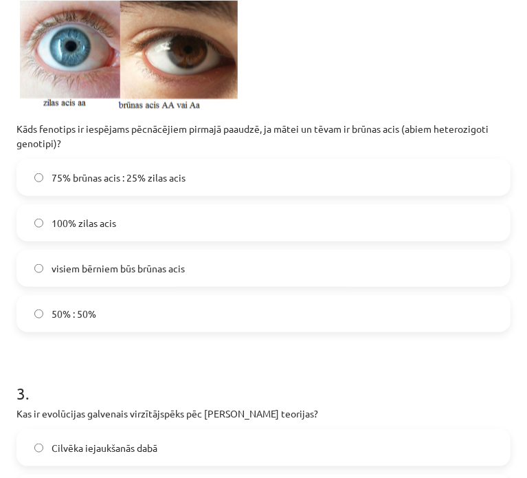
click at [150, 186] on label "75% brūnas acis : 25% zilas acis" at bounding box center [263, 177] width 491 height 34
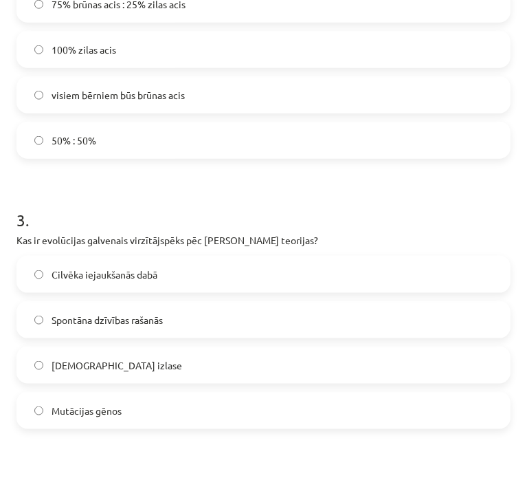
scroll to position [825, 0]
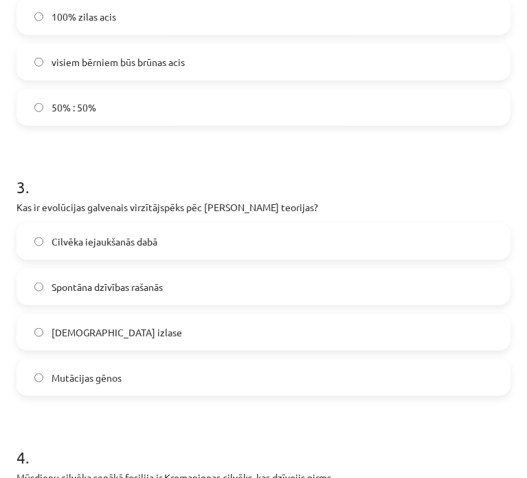
click at [61, 335] on span "Dabiskā izlase" at bounding box center [117, 332] width 131 height 14
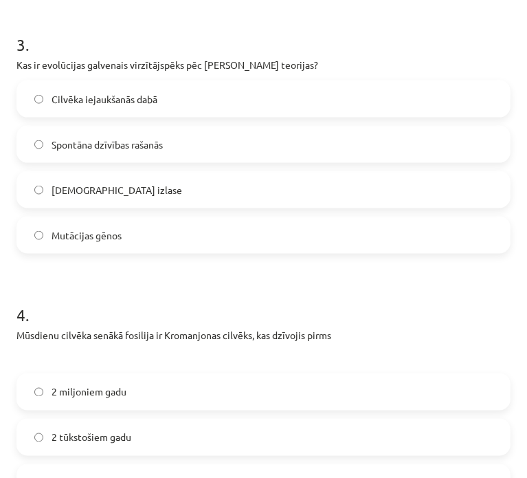
scroll to position [1099, 0]
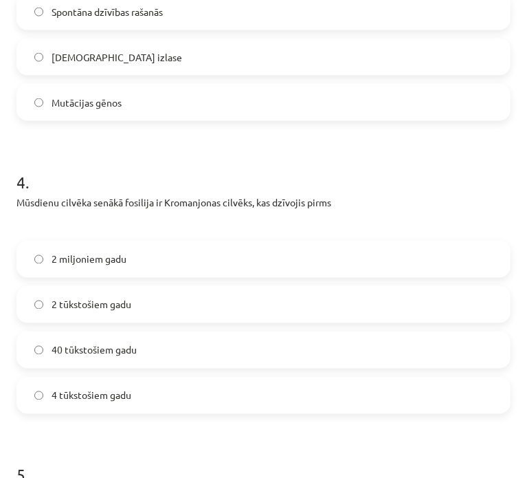
click at [137, 361] on label "40 tūkstošiem gadu" at bounding box center [263, 350] width 491 height 34
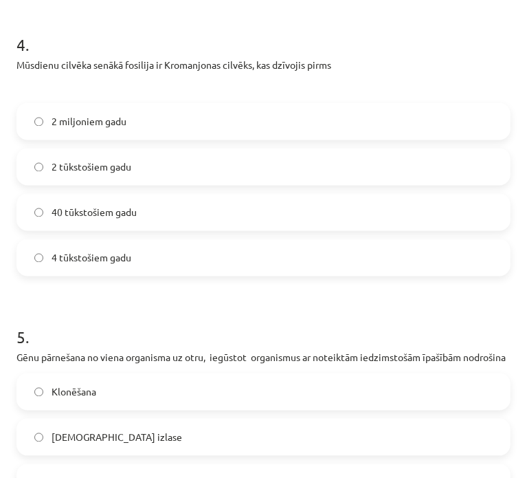
scroll to position [1374, 0]
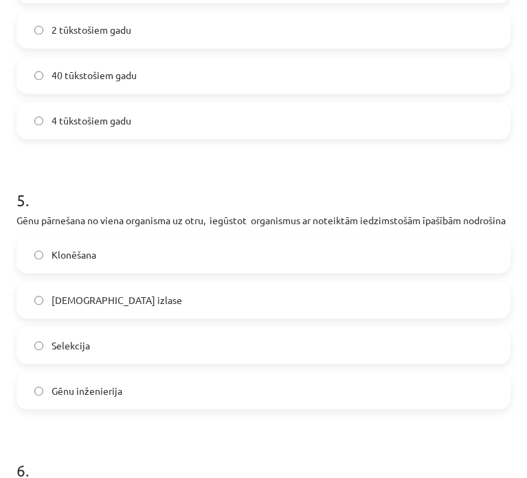
drag, startPoint x: 89, startPoint y: 403, endPoint x: 98, endPoint y: 409, distance: 10.9
click at [92, 398] on span "Gēnu inženierija" at bounding box center [87, 390] width 71 height 14
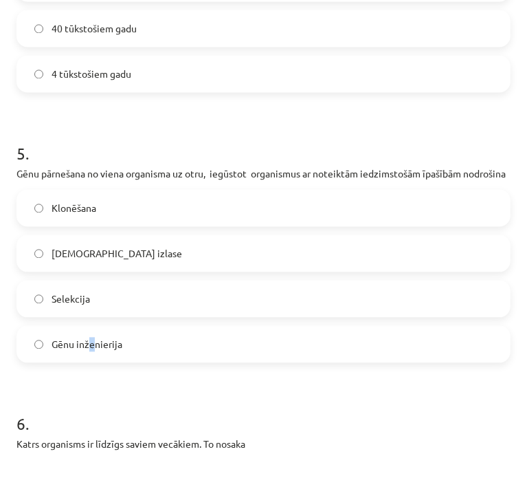
scroll to position [1443, 0]
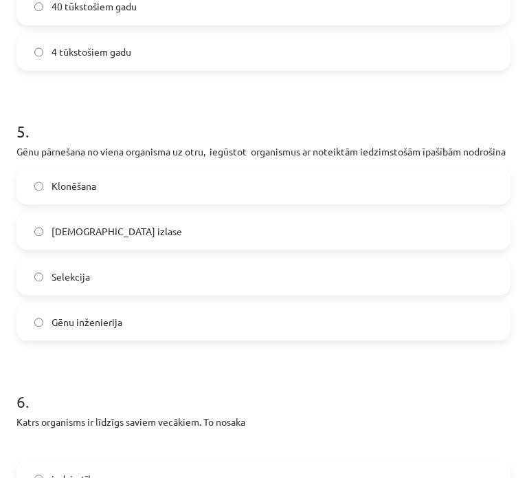
click at [124, 339] on label "Gēnu inženierija" at bounding box center [263, 321] width 491 height 34
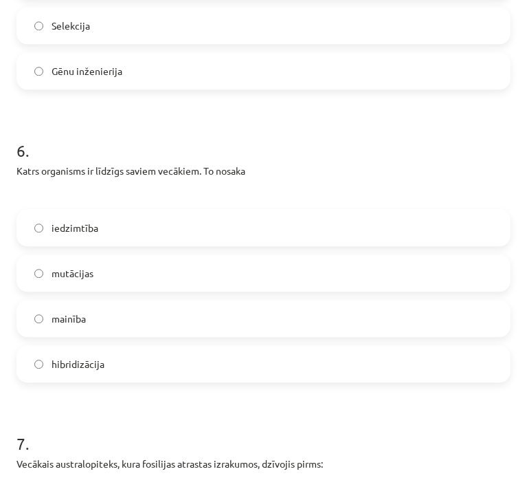
scroll to position [1718, 0]
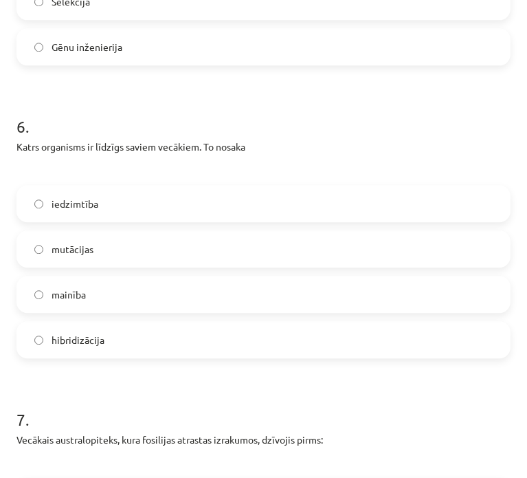
click at [107, 221] on label "iedzimtība" at bounding box center [263, 203] width 491 height 34
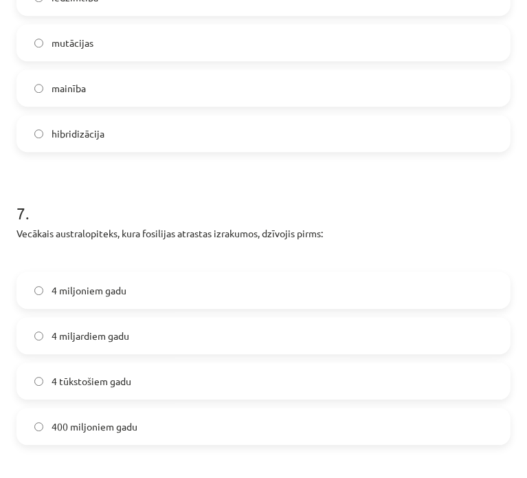
scroll to position [1993, 0]
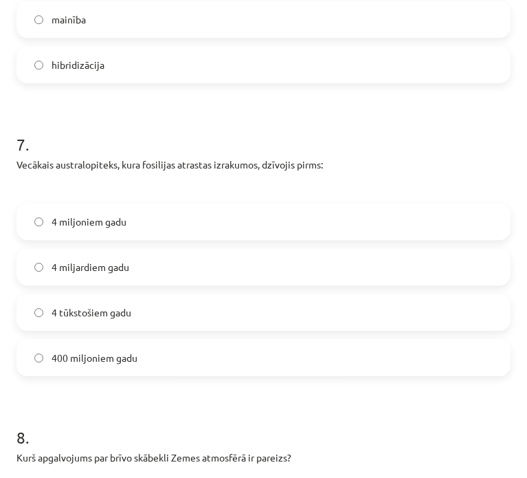
click at [106, 229] on span "4 miljoniem gadu" at bounding box center [89, 221] width 75 height 14
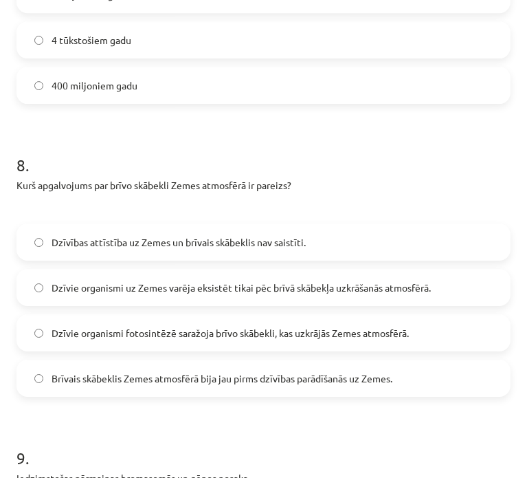
scroll to position [2268, 0]
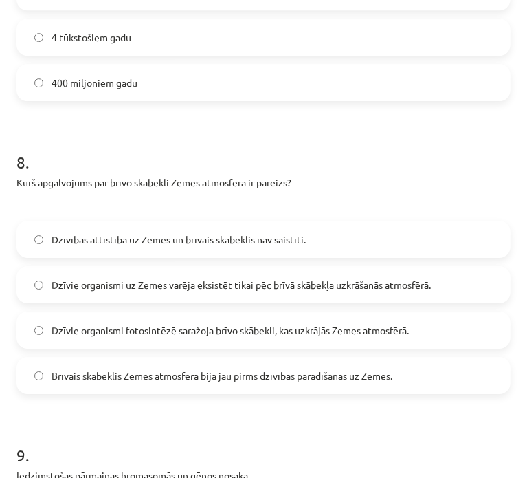
click at [380, 337] on span "Dzīvie organismi fotosintēzē saražoja brīvo skābekli, kas uzkrājās Zemes atmosf…" at bounding box center [230, 330] width 357 height 14
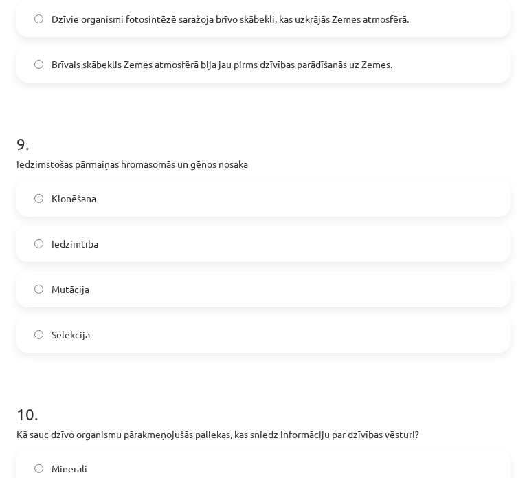
scroll to position [2611, 0]
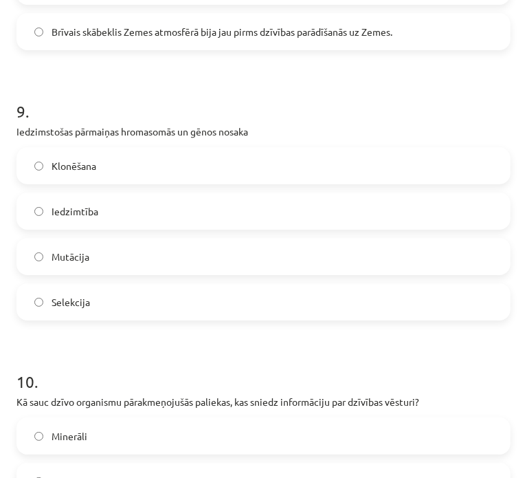
click at [120, 273] on label "Mutācija" at bounding box center [263, 256] width 491 height 34
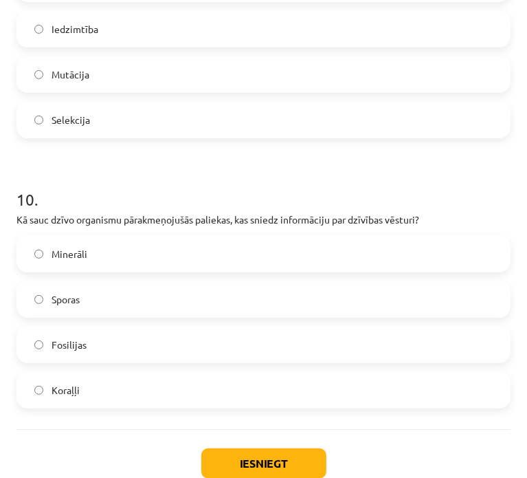
scroll to position [2817, 0]
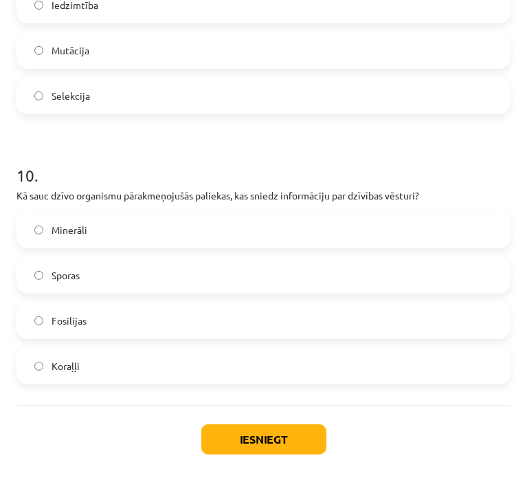
click at [114, 336] on label "Fosilijas" at bounding box center [263, 320] width 491 height 34
drag, startPoint x: 229, startPoint y: 444, endPoint x: 236, endPoint y: 442, distance: 7.2
click at [228, 443] on button "Iesniegt" at bounding box center [263, 439] width 125 height 30
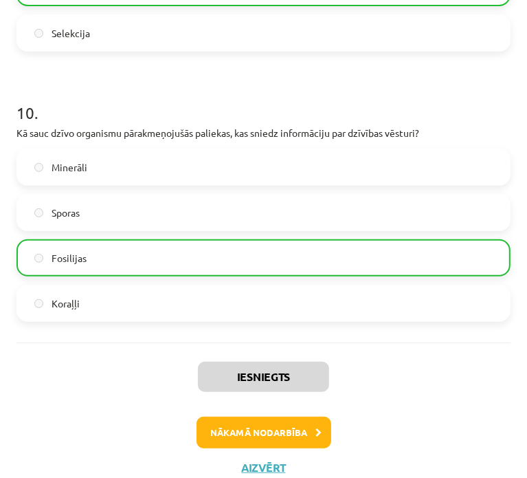
scroll to position [2914, 0]
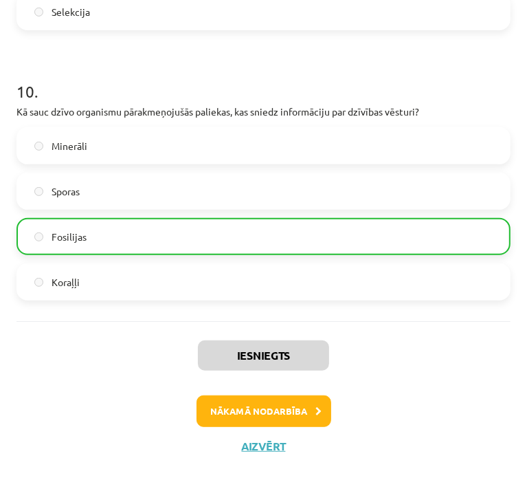
click at [328, 457] on div "Iesniegts Nākamā nodarbība Aizvērt" at bounding box center [263, 391] width 494 height 140
drag, startPoint x: 308, startPoint y: 407, endPoint x: 327, endPoint y: 478, distance: 72.7
click at [327, 477] on div "Mācību tēma: Dabaszinības - 10. klases 4. ieskaites mācību materiāls #3 2. tēma…" at bounding box center [263, 239] width 527 height 478
click at [232, 414] on button "Nākamā nodarbība" at bounding box center [264, 411] width 135 height 32
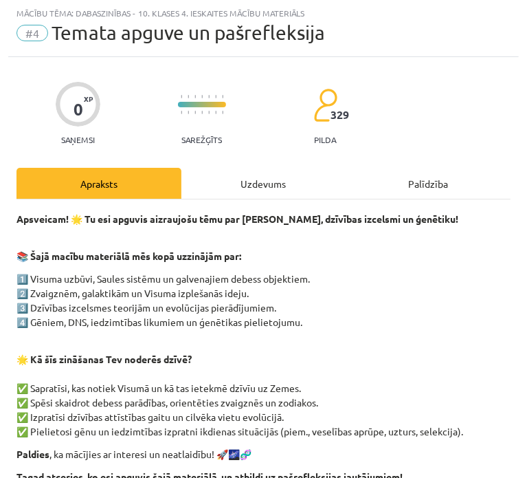
scroll to position [147, 0]
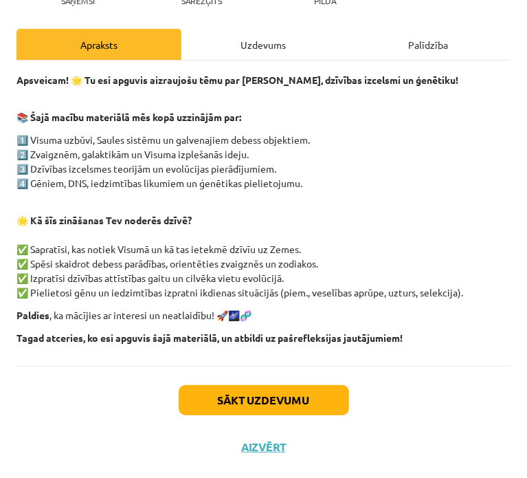
click at [305, 419] on div "Sākt uzdevumu Aizvērt" at bounding box center [263, 414] width 494 height 96
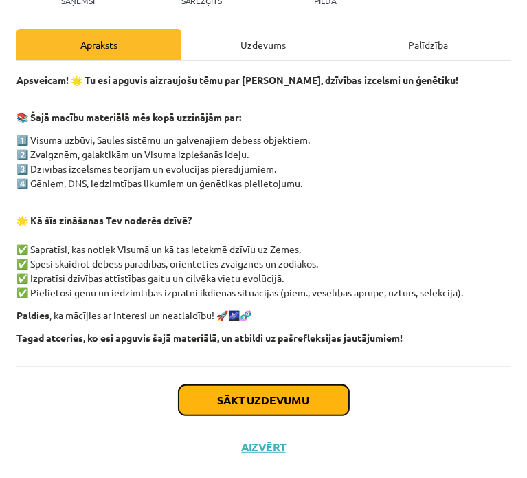
click at [306, 410] on button "Sākt uzdevumu" at bounding box center [264, 400] width 170 height 30
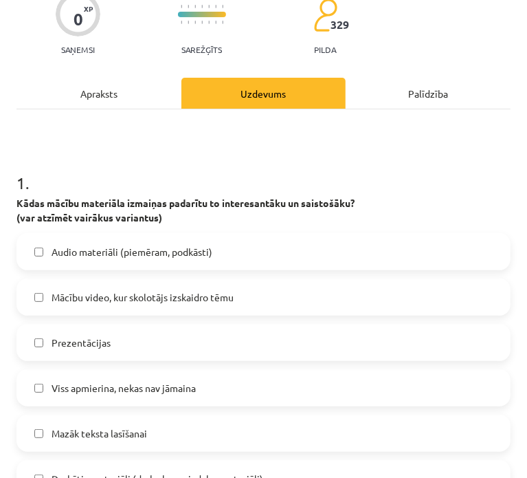
scroll to position [214, 0]
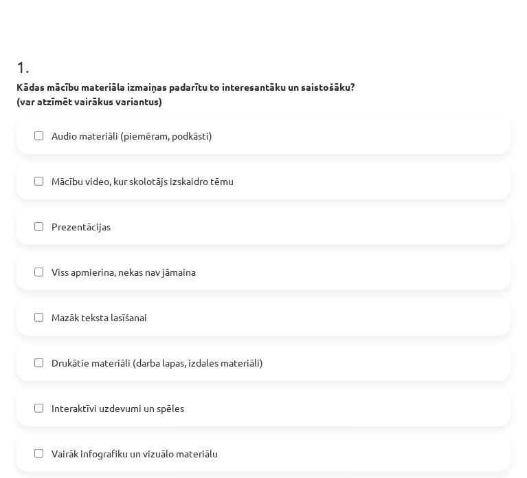
click at [187, 278] on span "Viss apmierina, nekas nav jāmaina" at bounding box center [124, 272] width 144 height 14
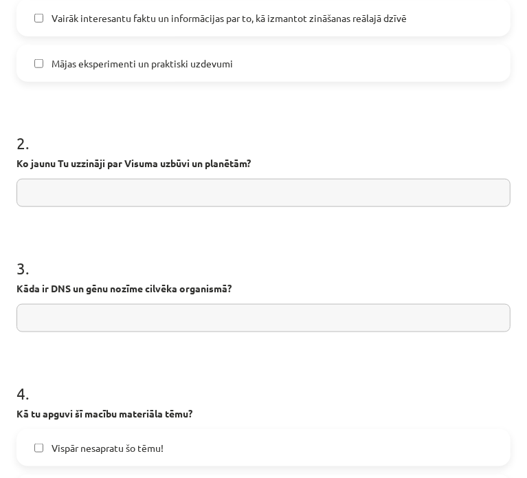
scroll to position [764, 0]
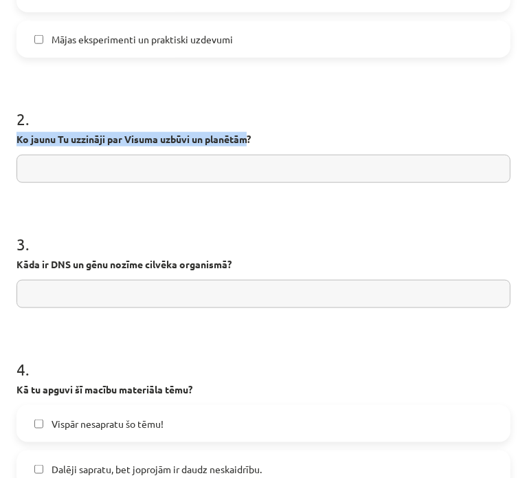
drag, startPoint x: 16, startPoint y: 138, endPoint x: 253, endPoint y: 130, distance: 237.2
click at [253, 130] on div "0 XP Saņemsi Sarežģīts 329 pilda Apraksts Uzdevums Palīdzība 1 . Kādas mācību m…" at bounding box center [263, 47] width 511 height 1492
copy strong "Ko jaunu Tu uzzināji par Visuma uzbūvi un planētām"
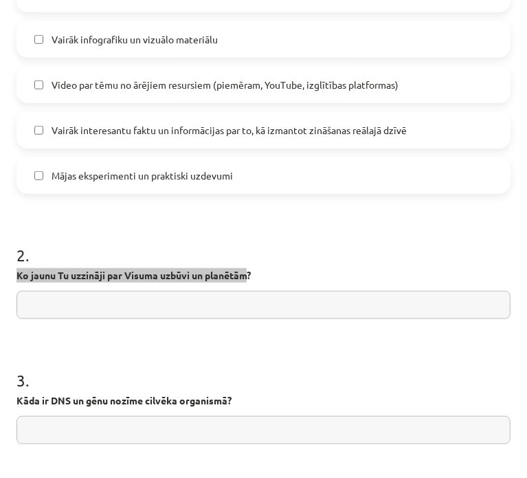
scroll to position [627, 0]
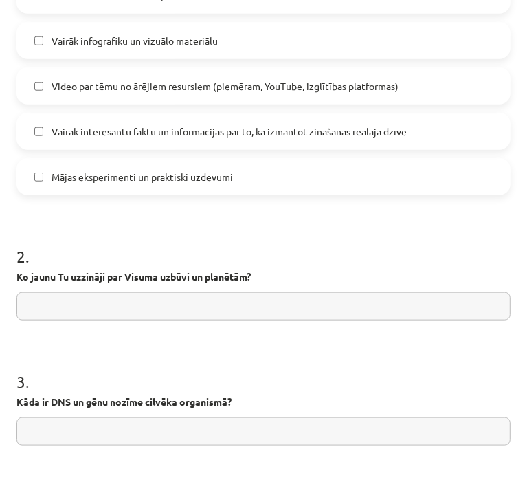
click at [245, 315] on input "text" at bounding box center [263, 306] width 494 height 28
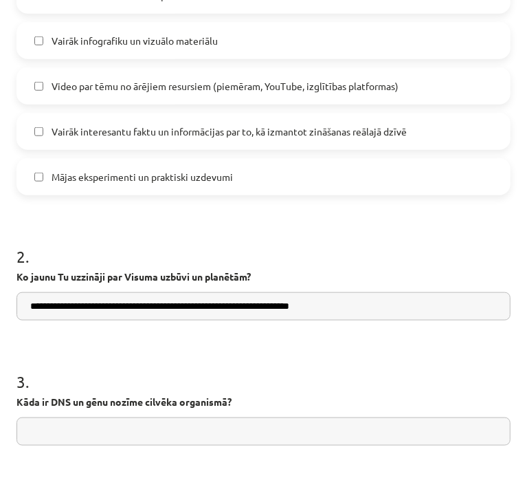
type input "**********"
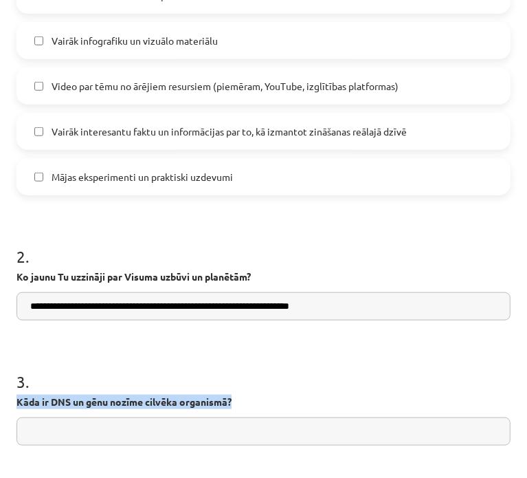
drag, startPoint x: 17, startPoint y: 402, endPoint x: 224, endPoint y: 410, distance: 207.0
click at [252, 409] on div "3 . Kāda ir DNS un gēnu nozīme cilvēka organismā?" at bounding box center [263, 397] width 494 height 98
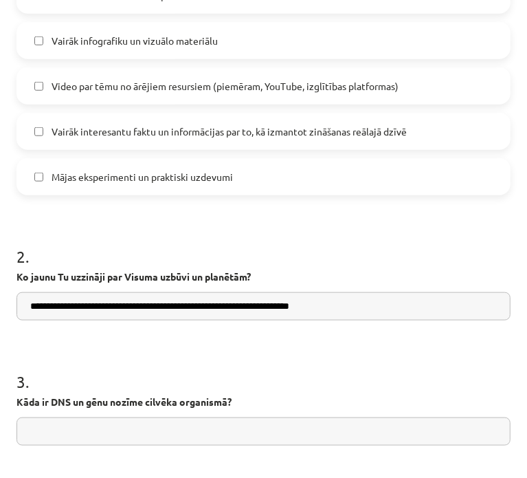
copy p
click at [112, 434] on input "text" at bounding box center [263, 431] width 494 height 28
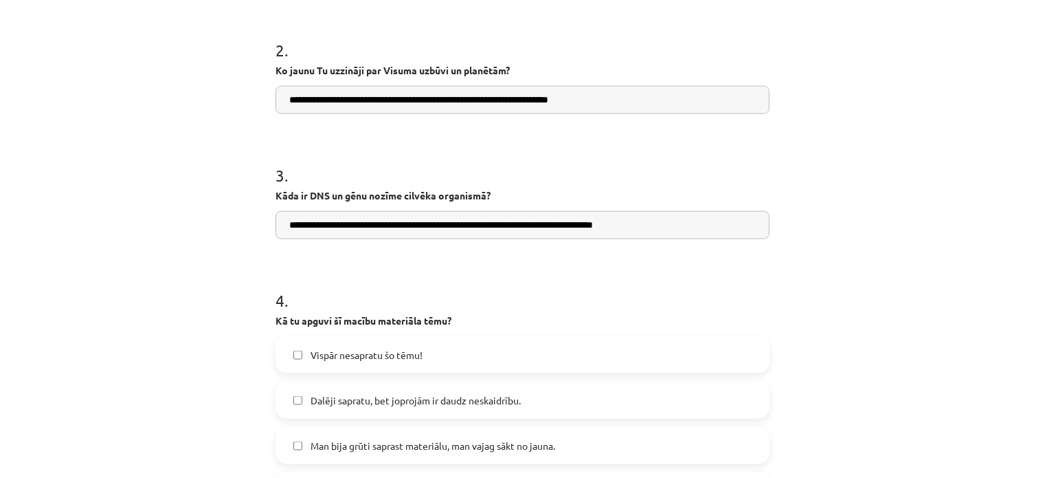
scroll to position [1088, 0]
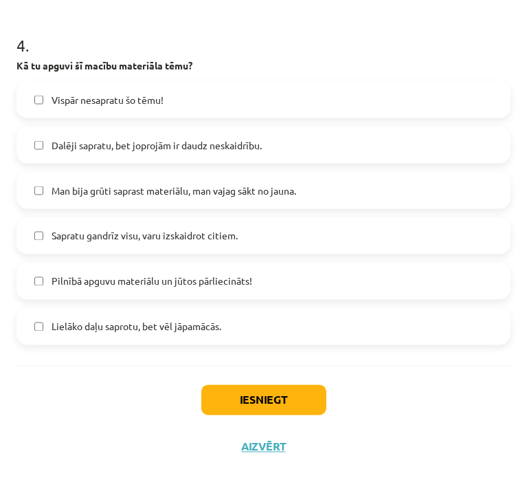
type input "**********"
click at [179, 235] on span "Sapratu gandrīz visu, varu izskaidrot citiem." at bounding box center [145, 236] width 186 height 14
click at [123, 140] on span "Dalēji sapratu, bet joprojām ir daudz neskaidrību." at bounding box center [157, 145] width 210 height 14
click at [246, 401] on button "Iesniegt" at bounding box center [263, 400] width 125 height 30
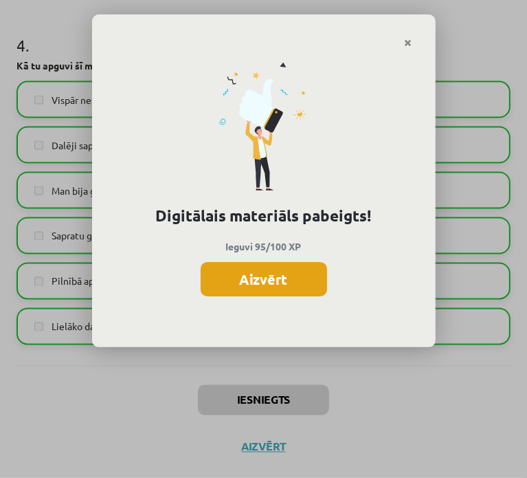
click at [233, 286] on button "Aizvērt" at bounding box center [264, 279] width 126 height 34
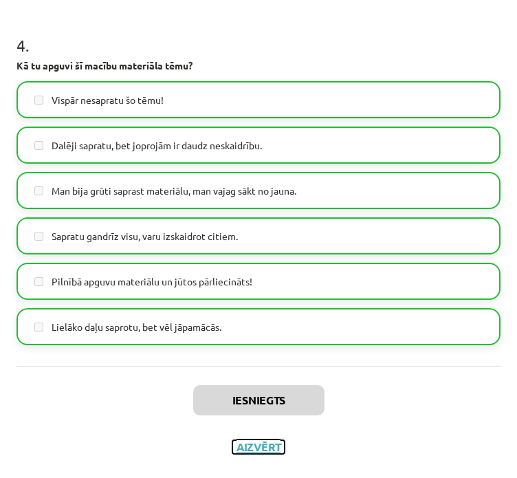
click at [266, 449] on button "Aizvērt" at bounding box center [258, 447] width 52 height 14
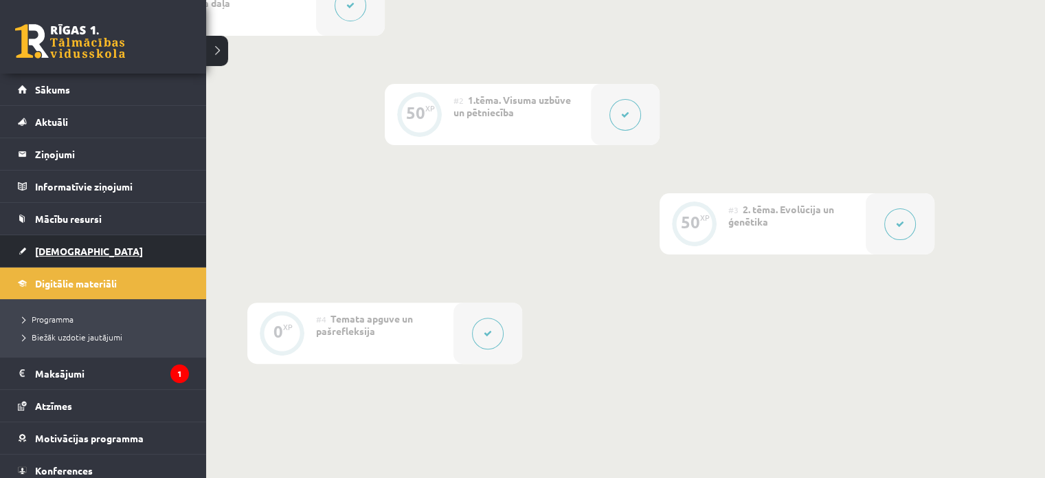
click at [54, 253] on span "[DEMOGRAPHIC_DATA]" at bounding box center [89, 251] width 108 height 12
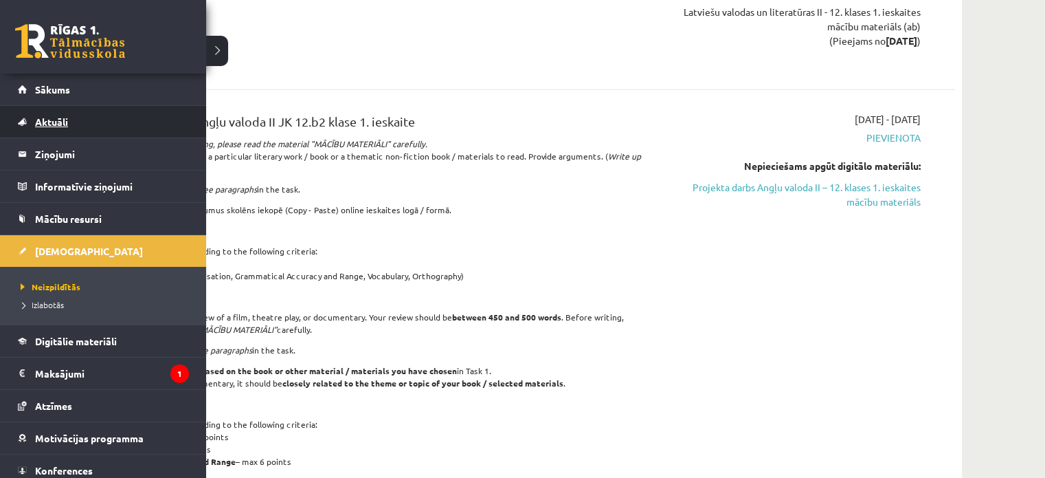
scroll to position [3848, 0]
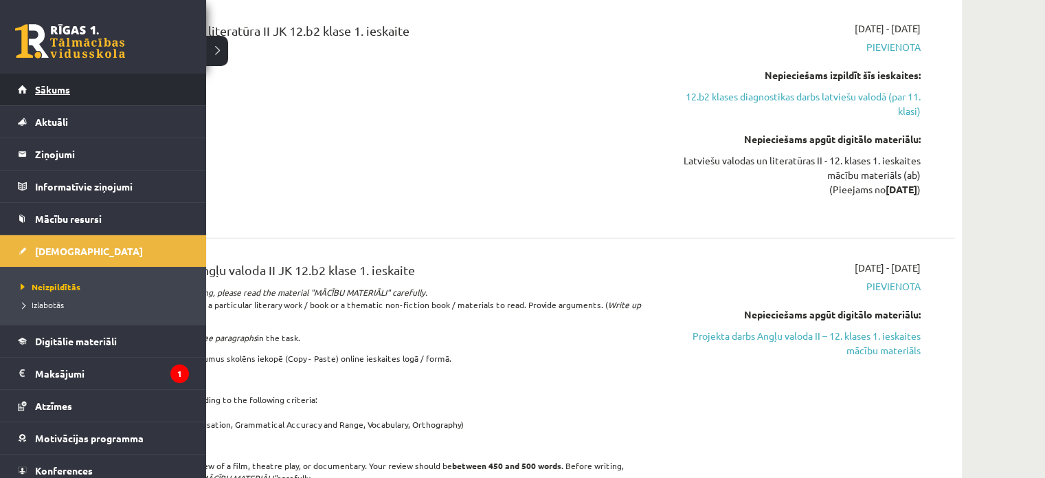
click at [56, 100] on link "Sākums" at bounding box center [103, 90] width 171 height 32
